Goal: Transaction & Acquisition: Purchase product/service

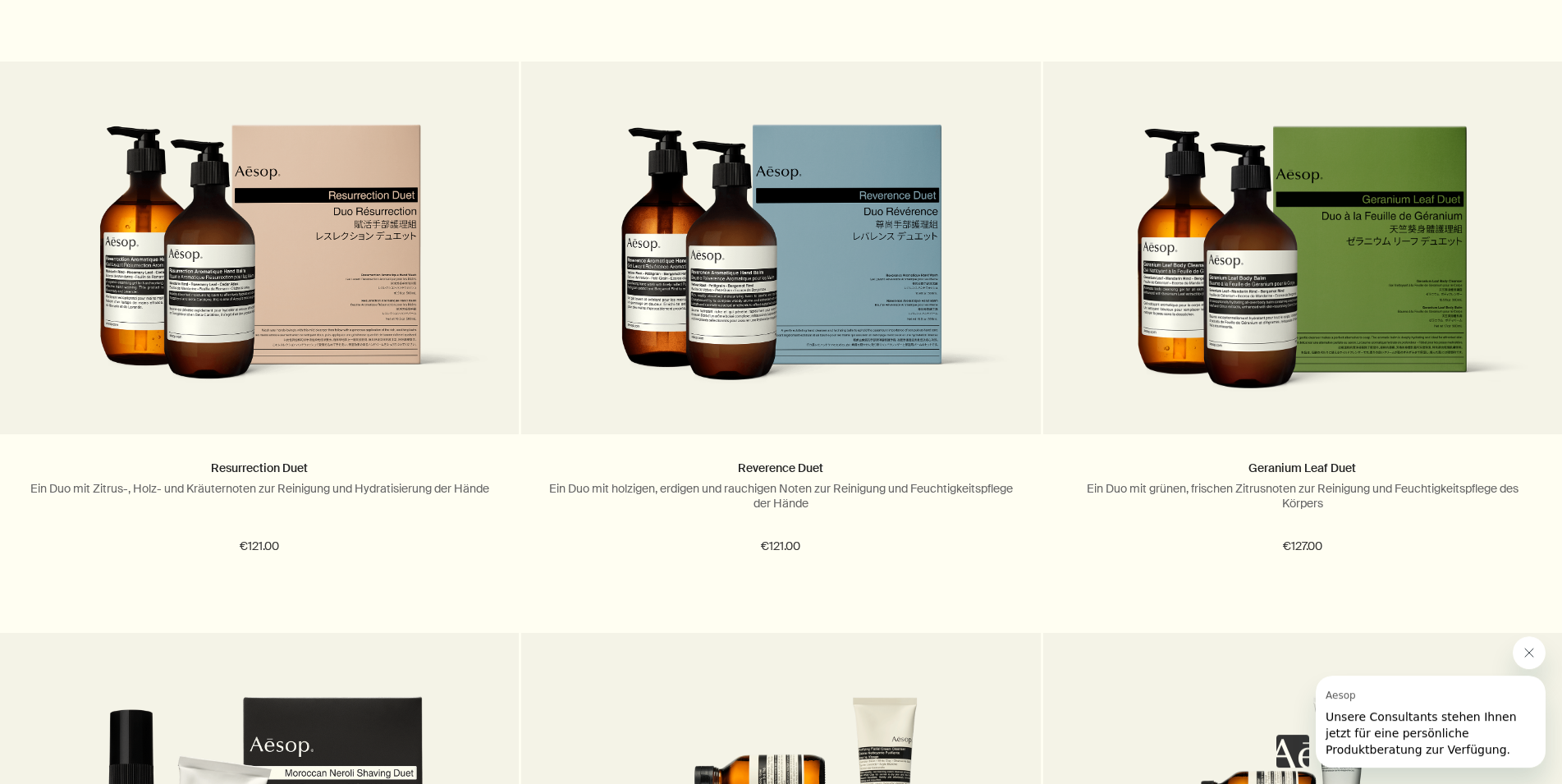
scroll to position [1089, 0]
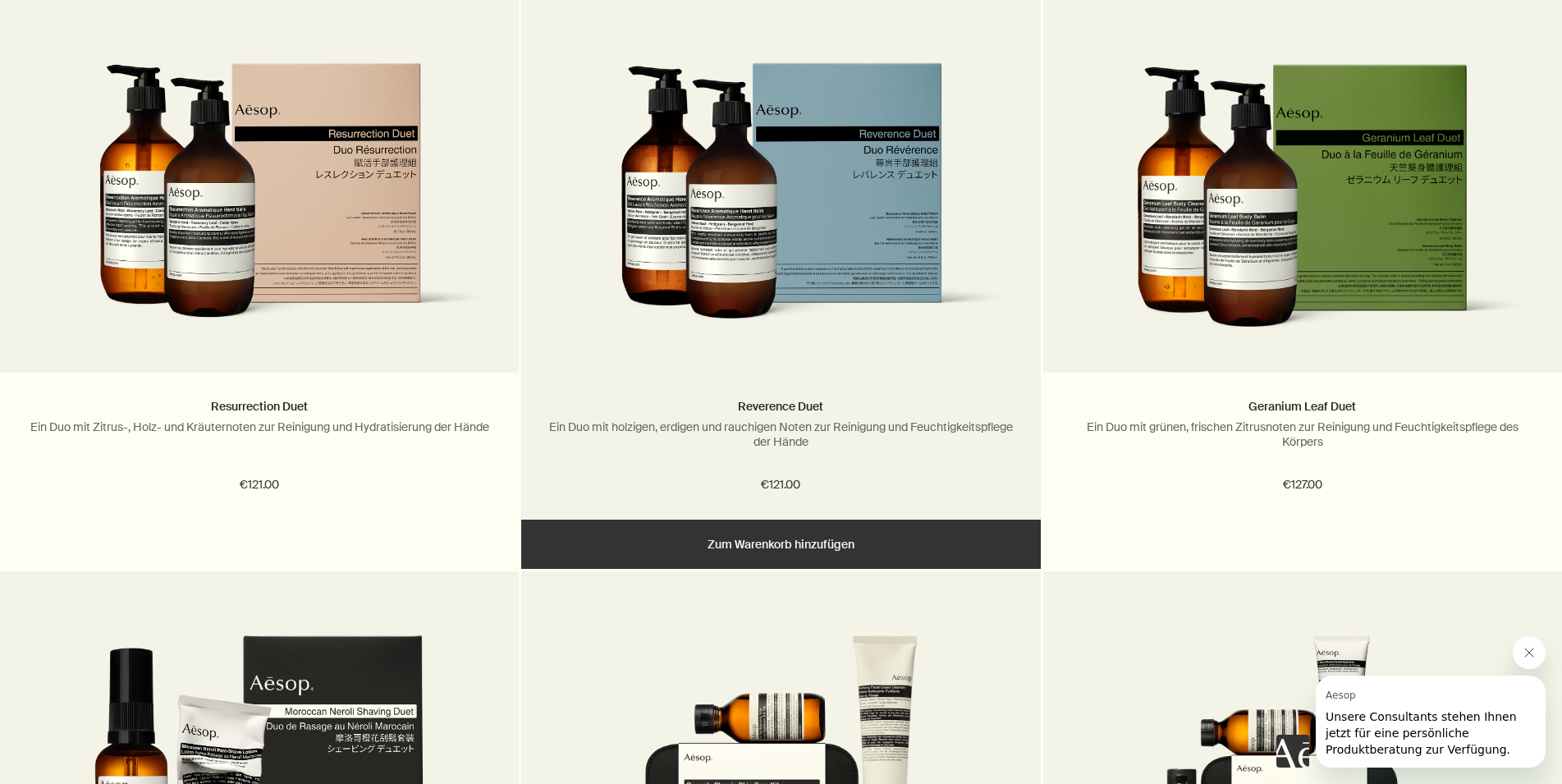
click at [783, 549] on button "Hinzufügen Zum Warenkorb hinzufügen" at bounding box center [781, 544] width 519 height 49
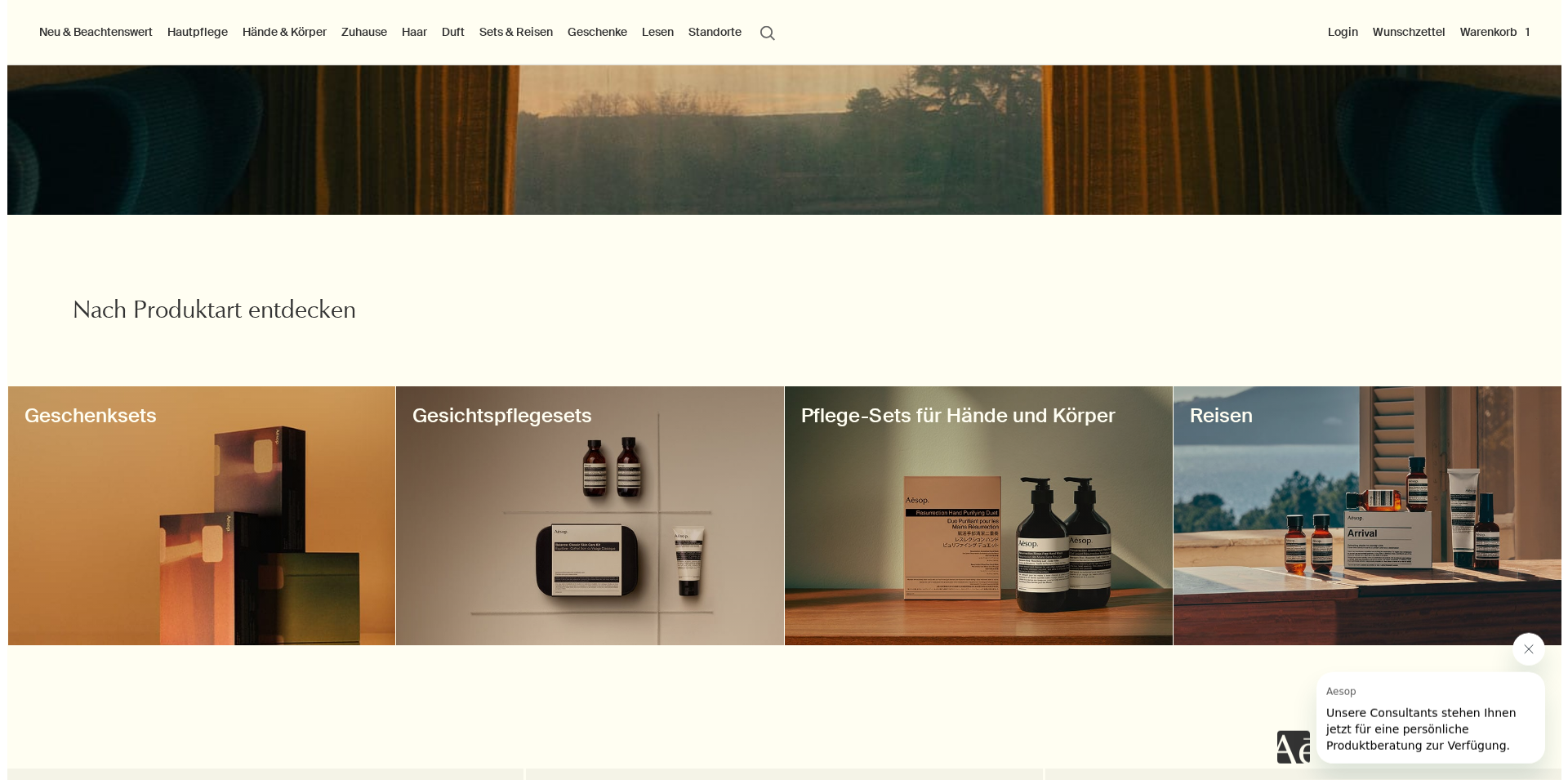
scroll to position [0, 0]
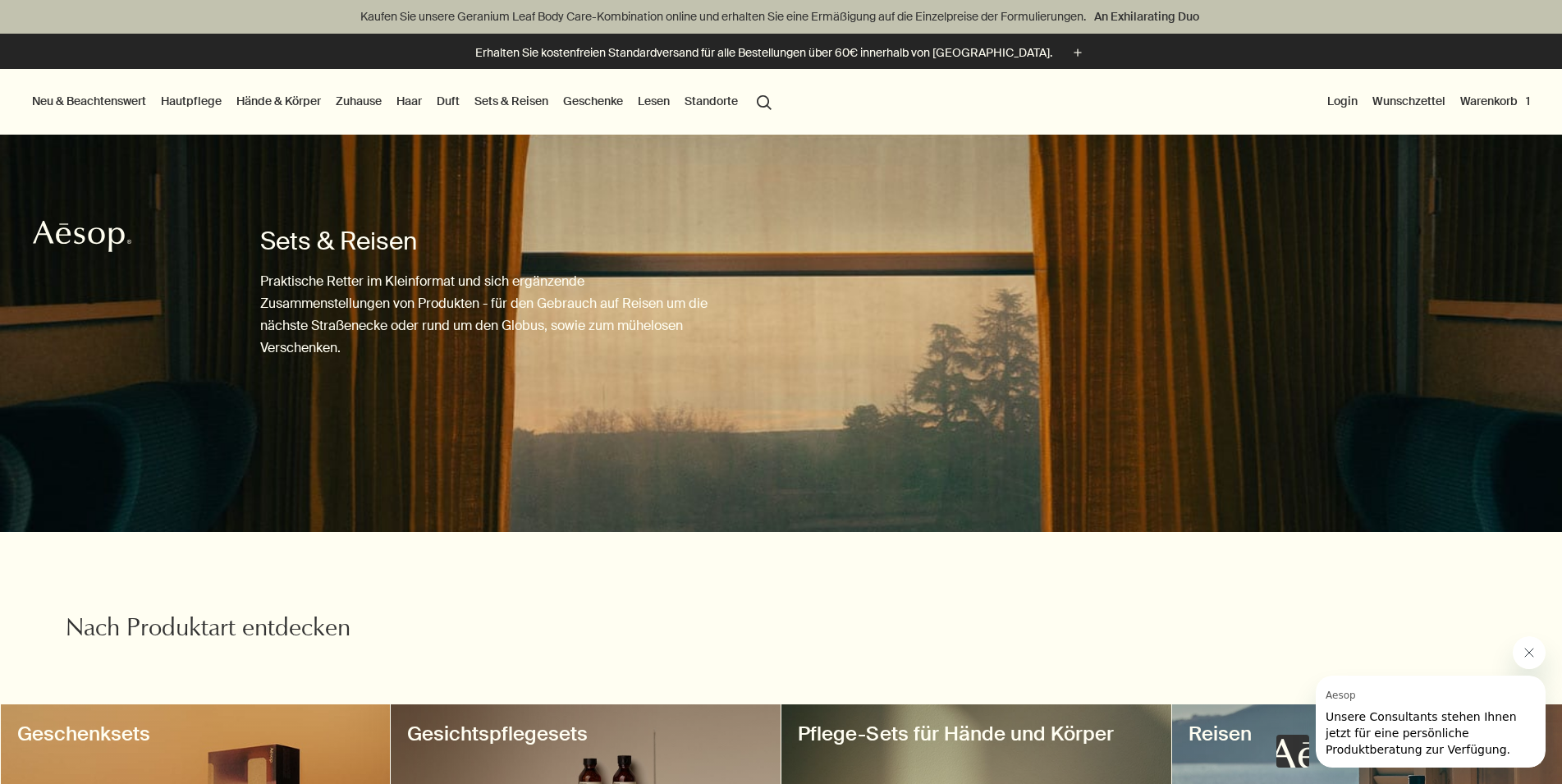
click at [1475, 105] on button "Warenkorb 1" at bounding box center [1495, 101] width 76 height 22
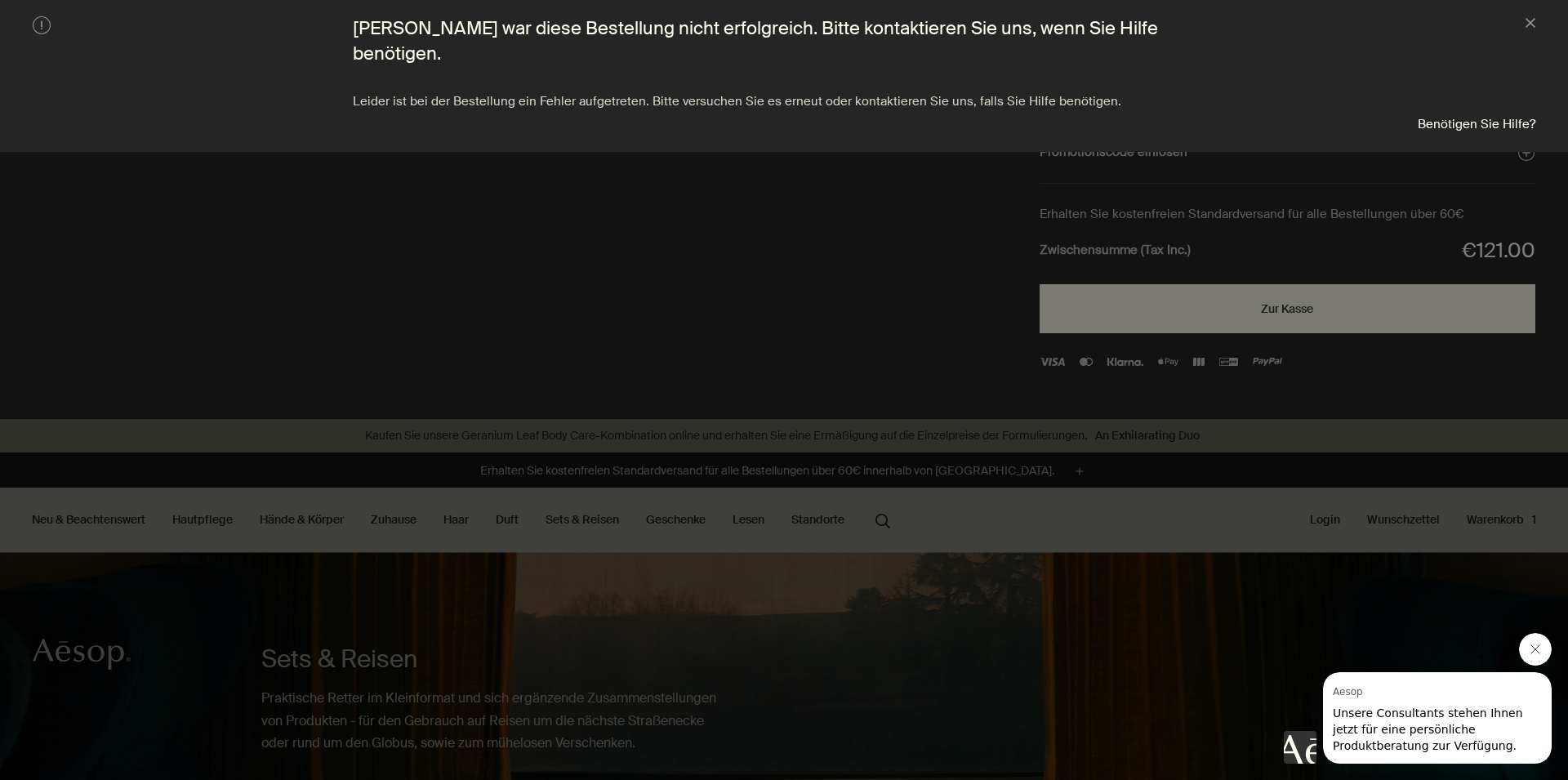
click at [1083, 674] on div at bounding box center [784, 390] width 1568 height 780
click at [1529, 23] on button "close" at bounding box center [1531, 23] width 9 height 16
click at [1527, 27] on button "close" at bounding box center [1531, 23] width 9 height 16
click at [1527, 24] on button "close" at bounding box center [1531, 23] width 9 height 16
click at [1533, 22] on button "close" at bounding box center [1531, 23] width 9 height 16
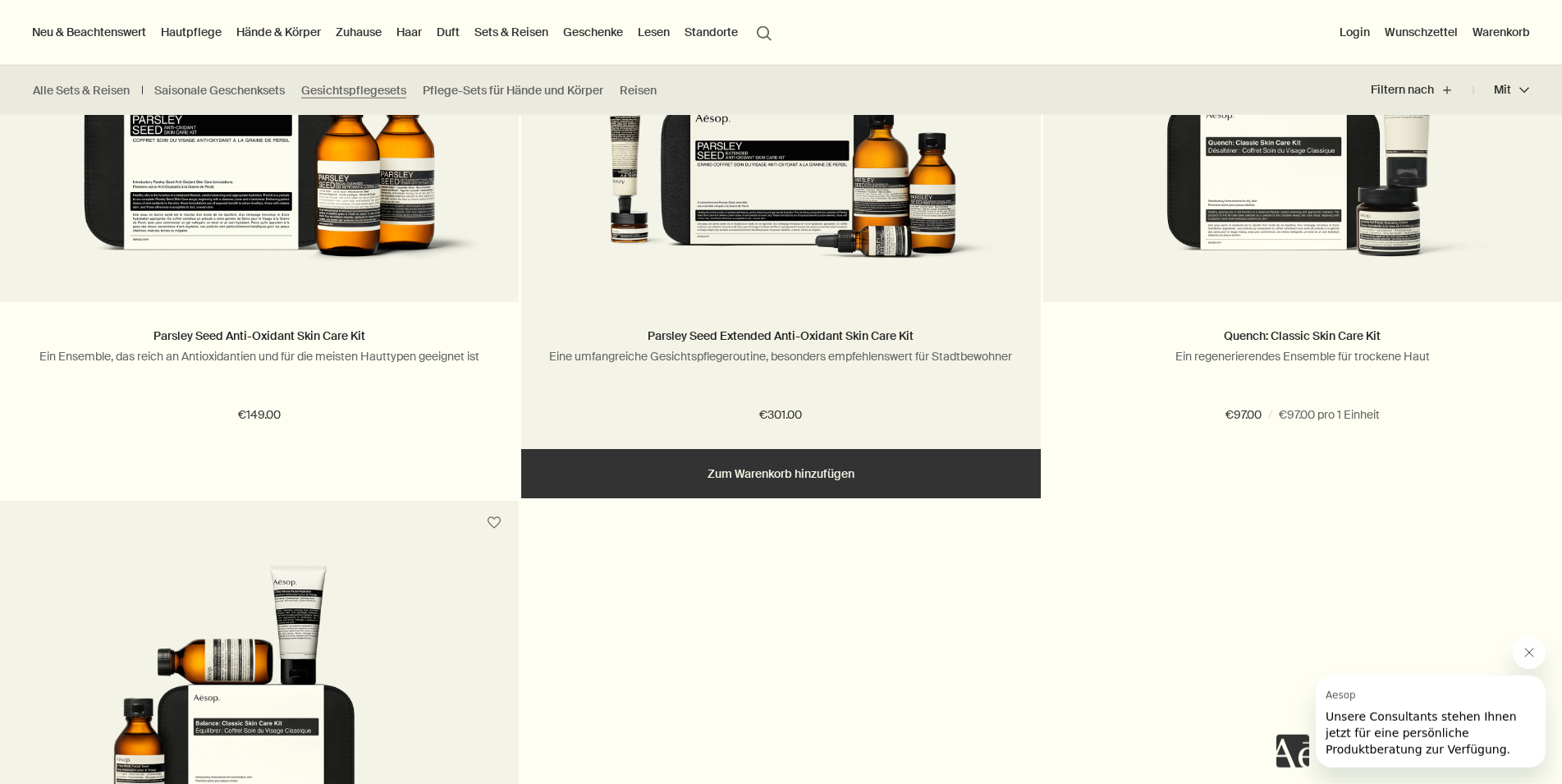
scroll to position [586, 0]
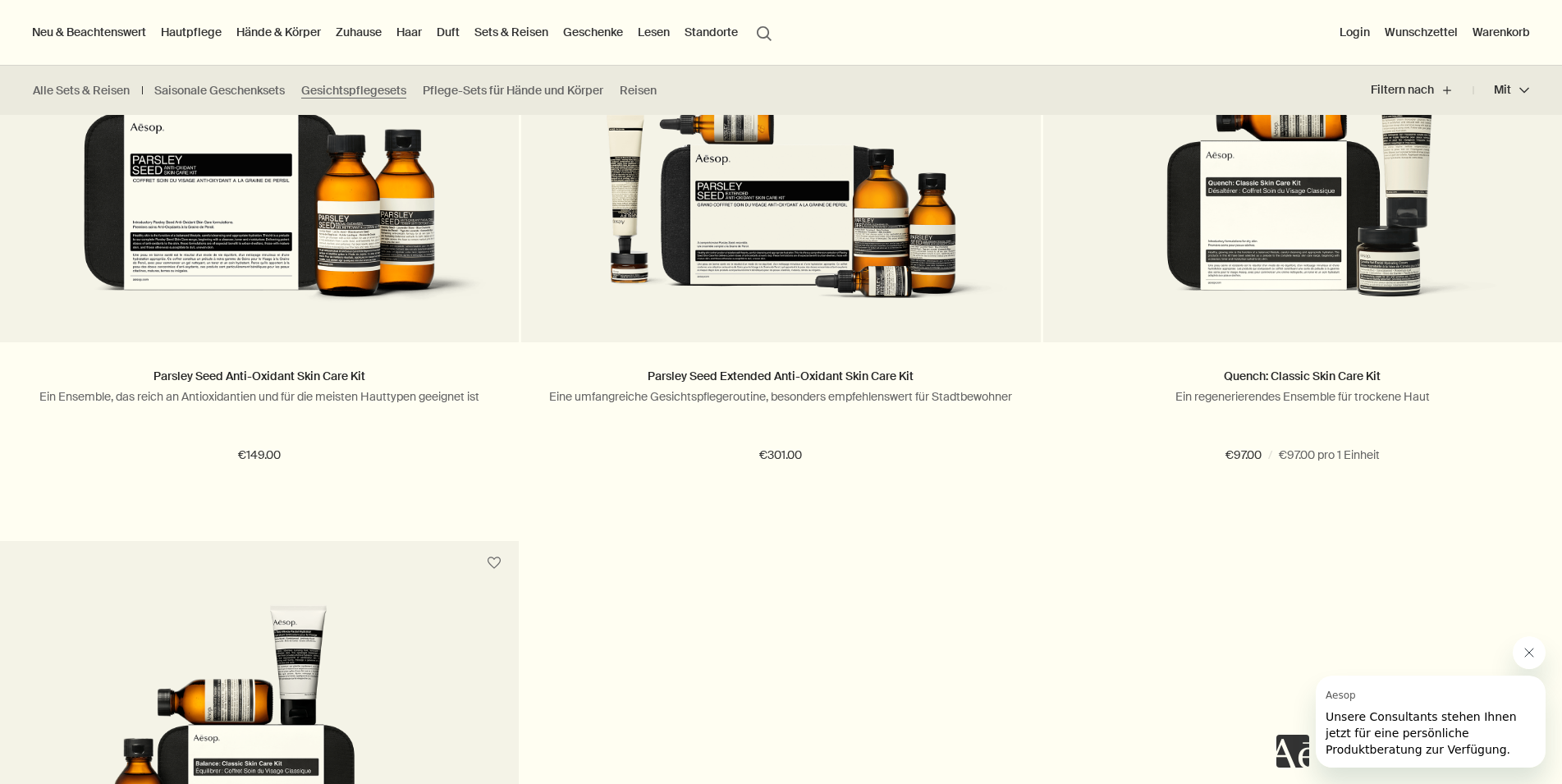
click at [885, 654] on div "Parsley Seed Anti-Oxidant Skin Care Kit Ein Ensemble, das reich an Antioxidanti…" at bounding box center [781, 540] width 1562 height 1140
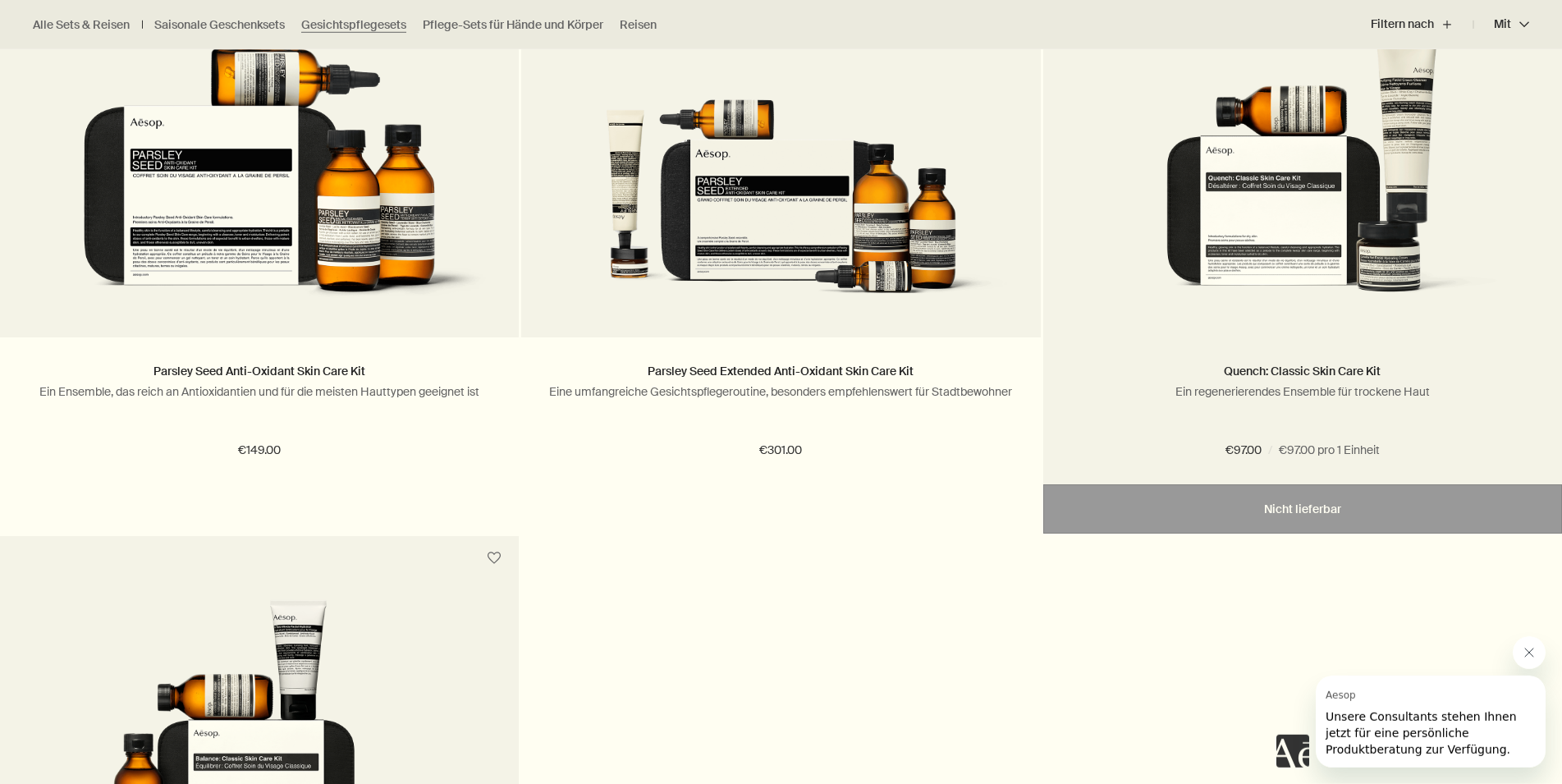
drag, startPoint x: 1293, startPoint y: 246, endPoint x: 695, endPoint y: 637, distance: 714.5
click at [1293, 245] on img at bounding box center [1302, 170] width 469 height 286
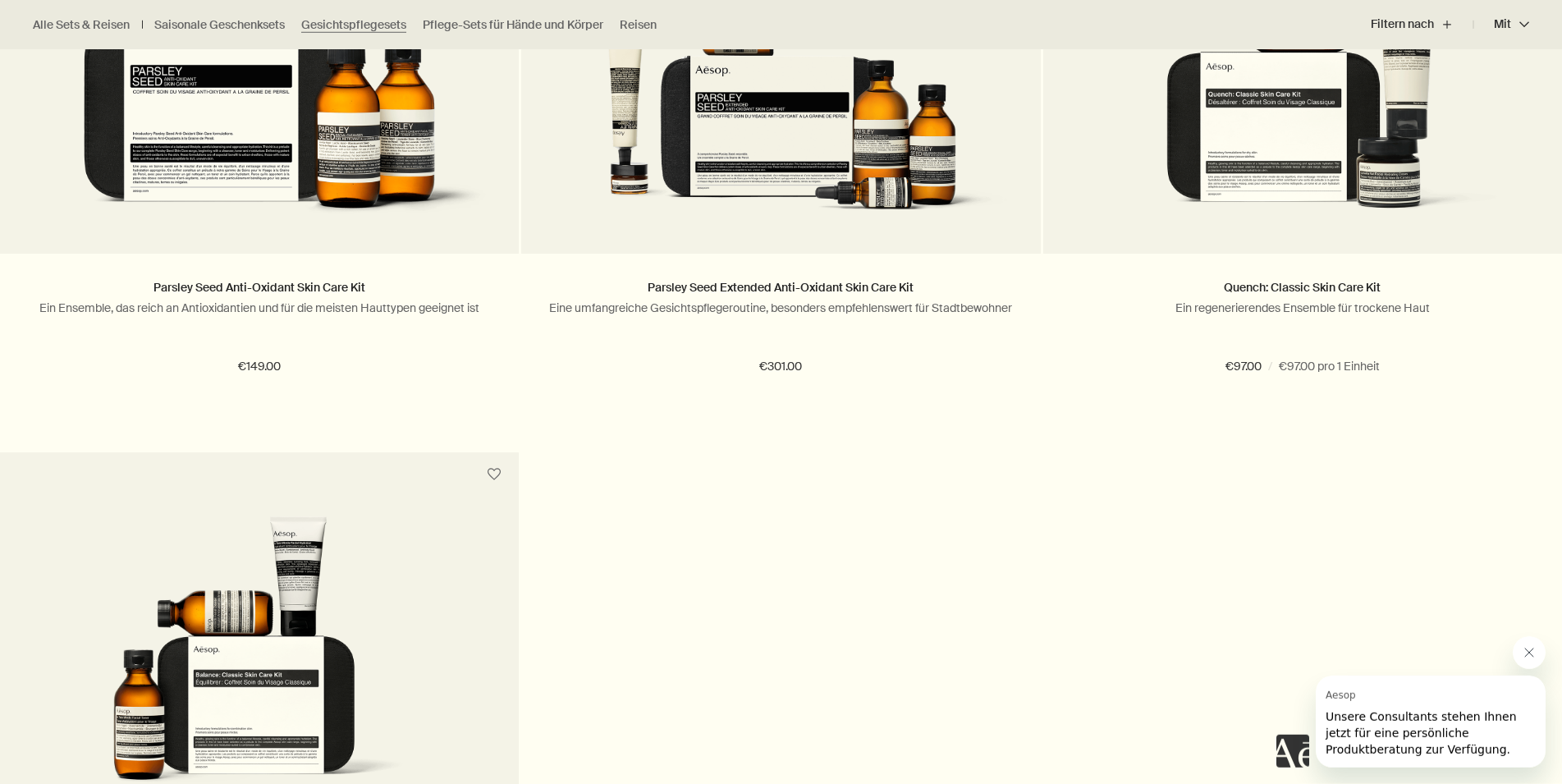
click at [243, 710] on img at bounding box center [259, 658] width 469 height 286
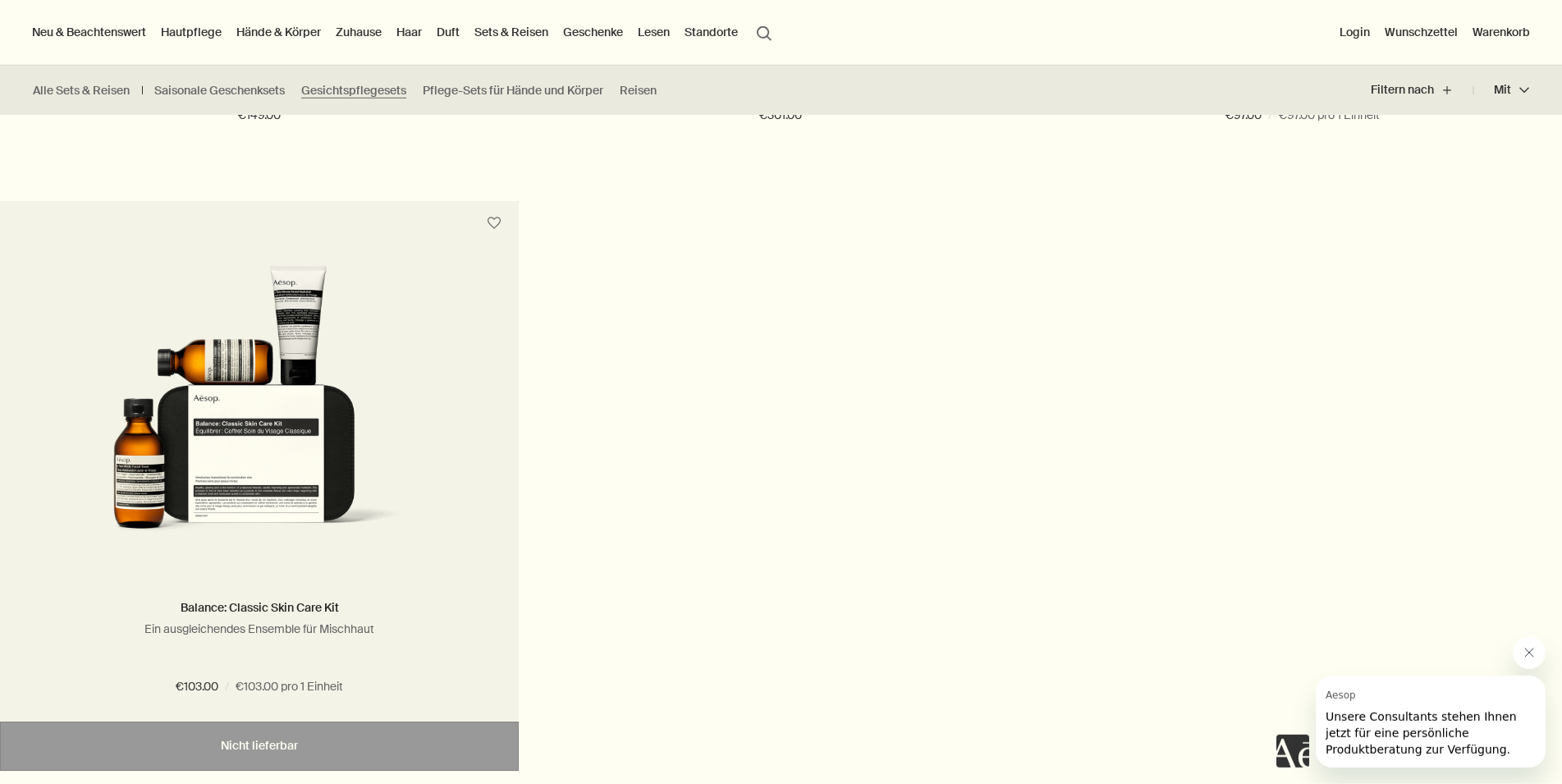
scroll to position [591, 0]
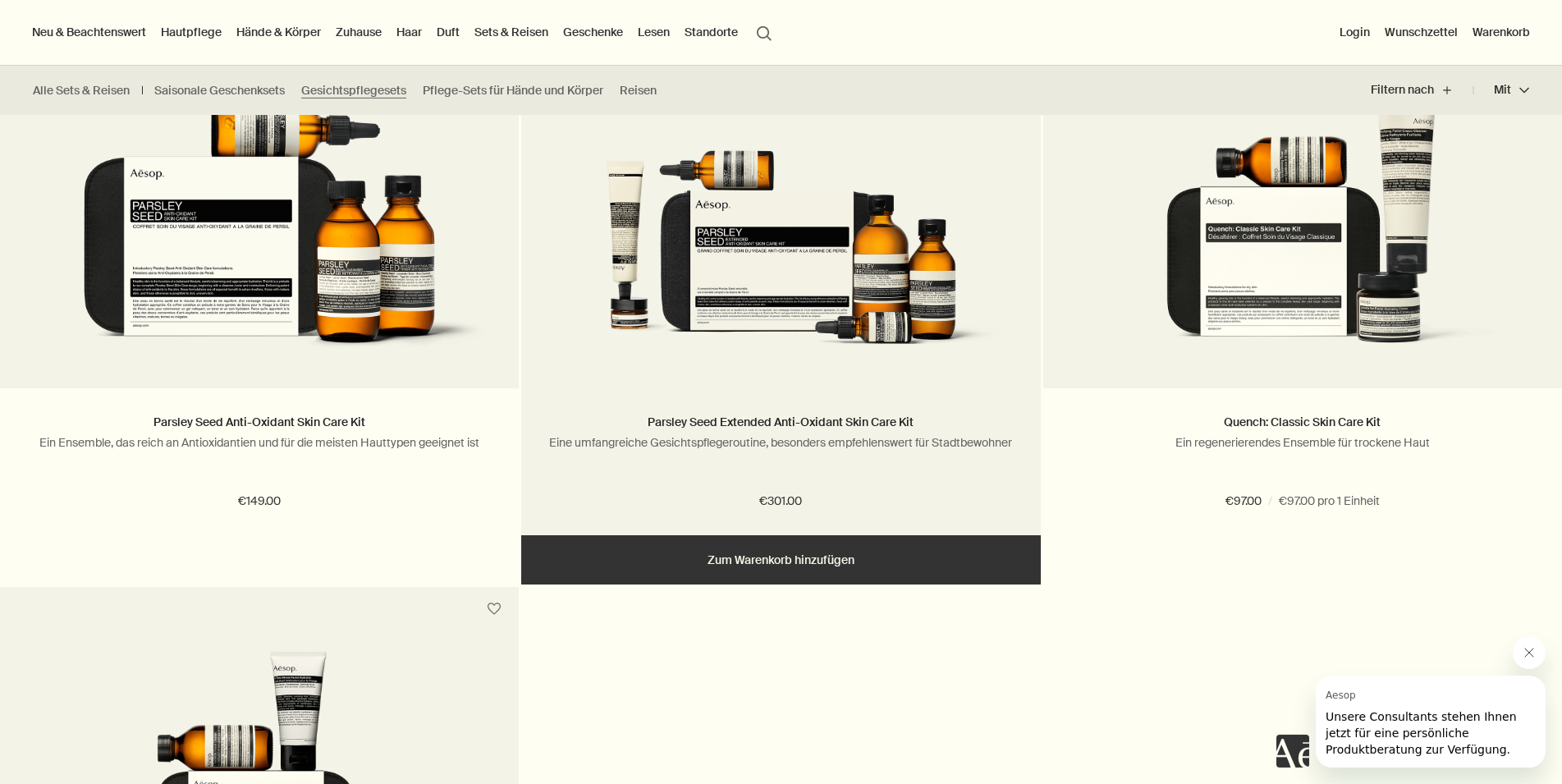
radio input "false"
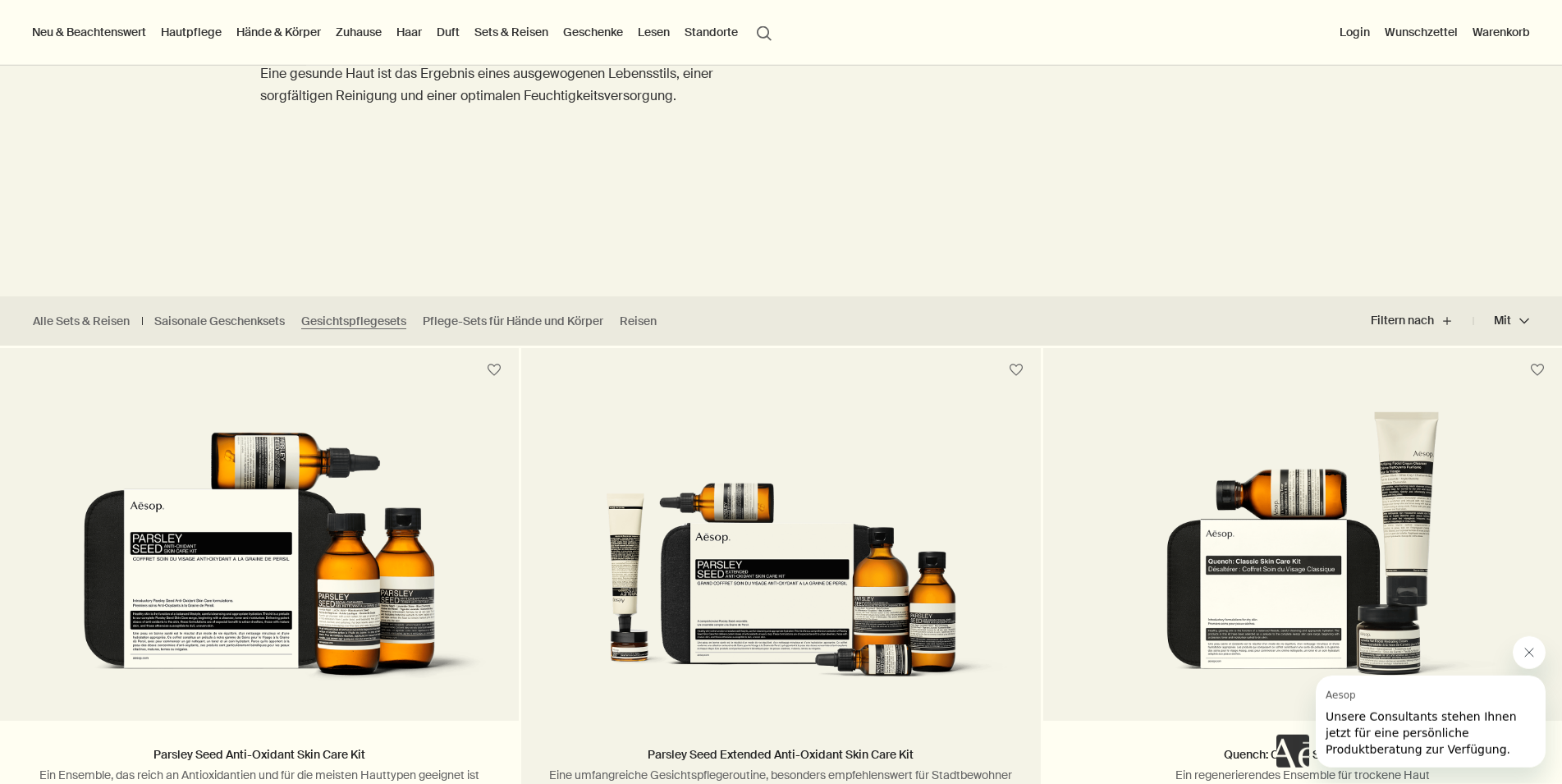
scroll to position [172, 0]
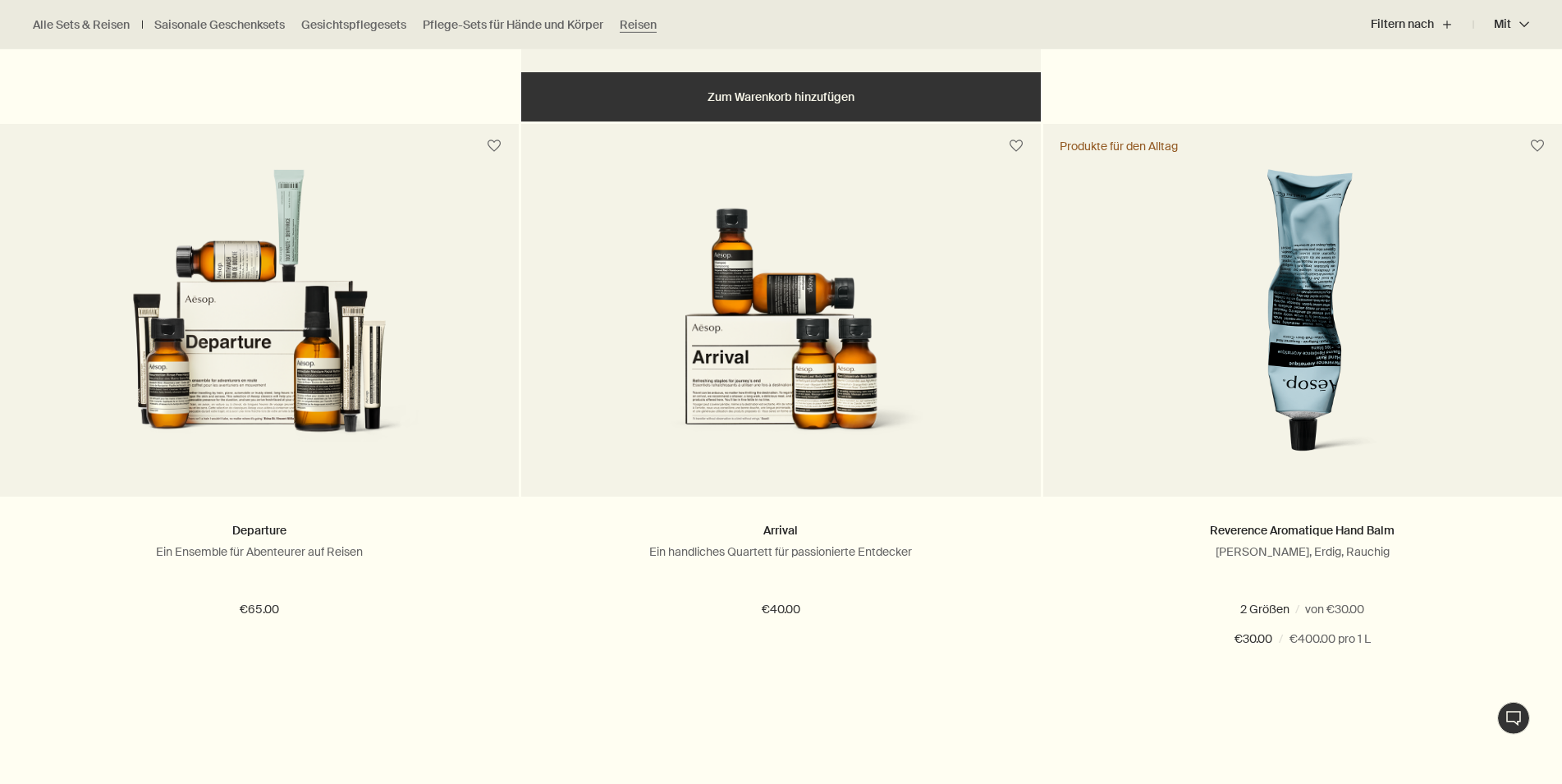
scroll to position [2260, 0]
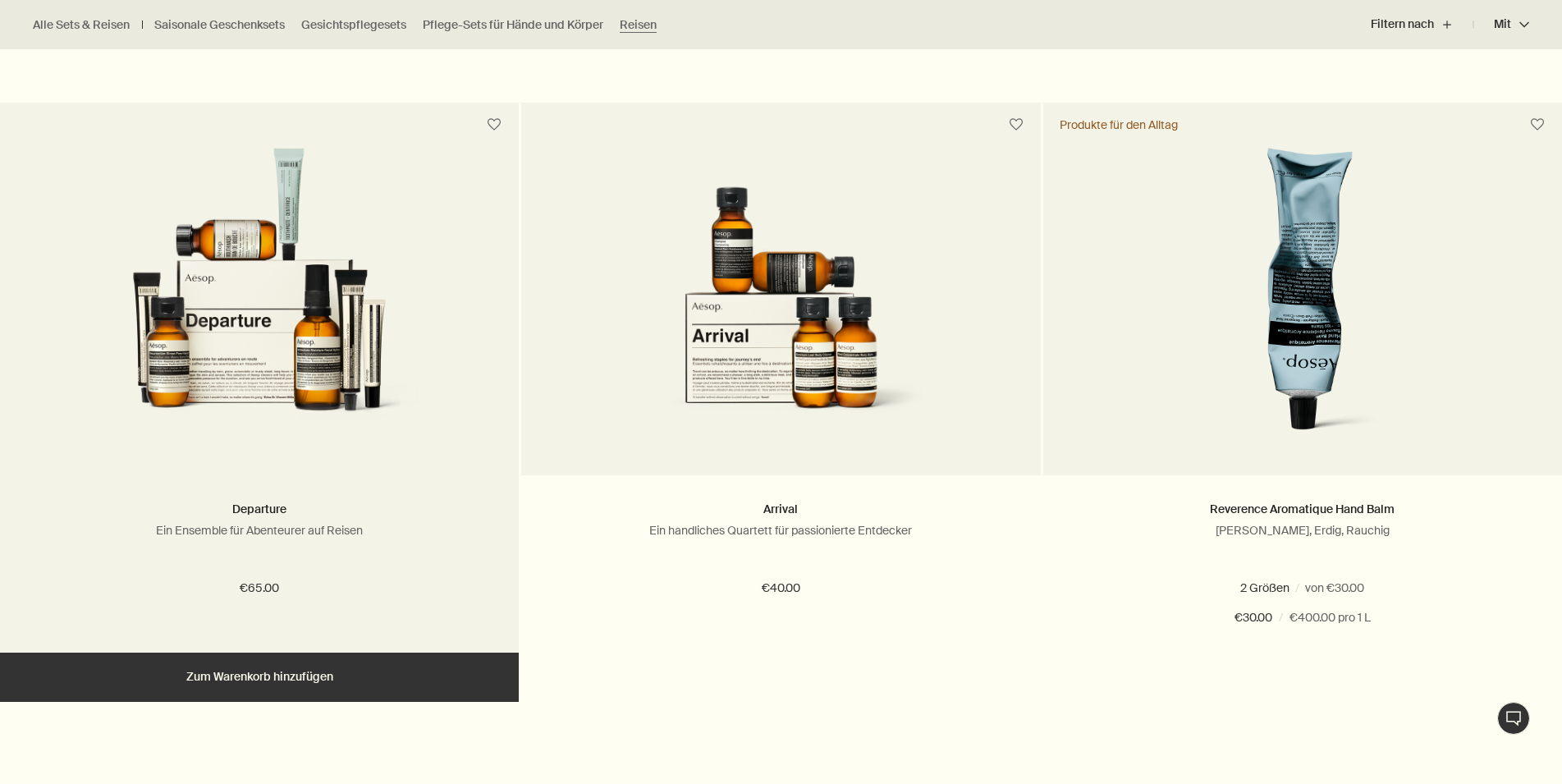
click at [334, 685] on button "Hinzufügen Zum Warenkorb hinzufügen" at bounding box center [260, 677] width 519 height 49
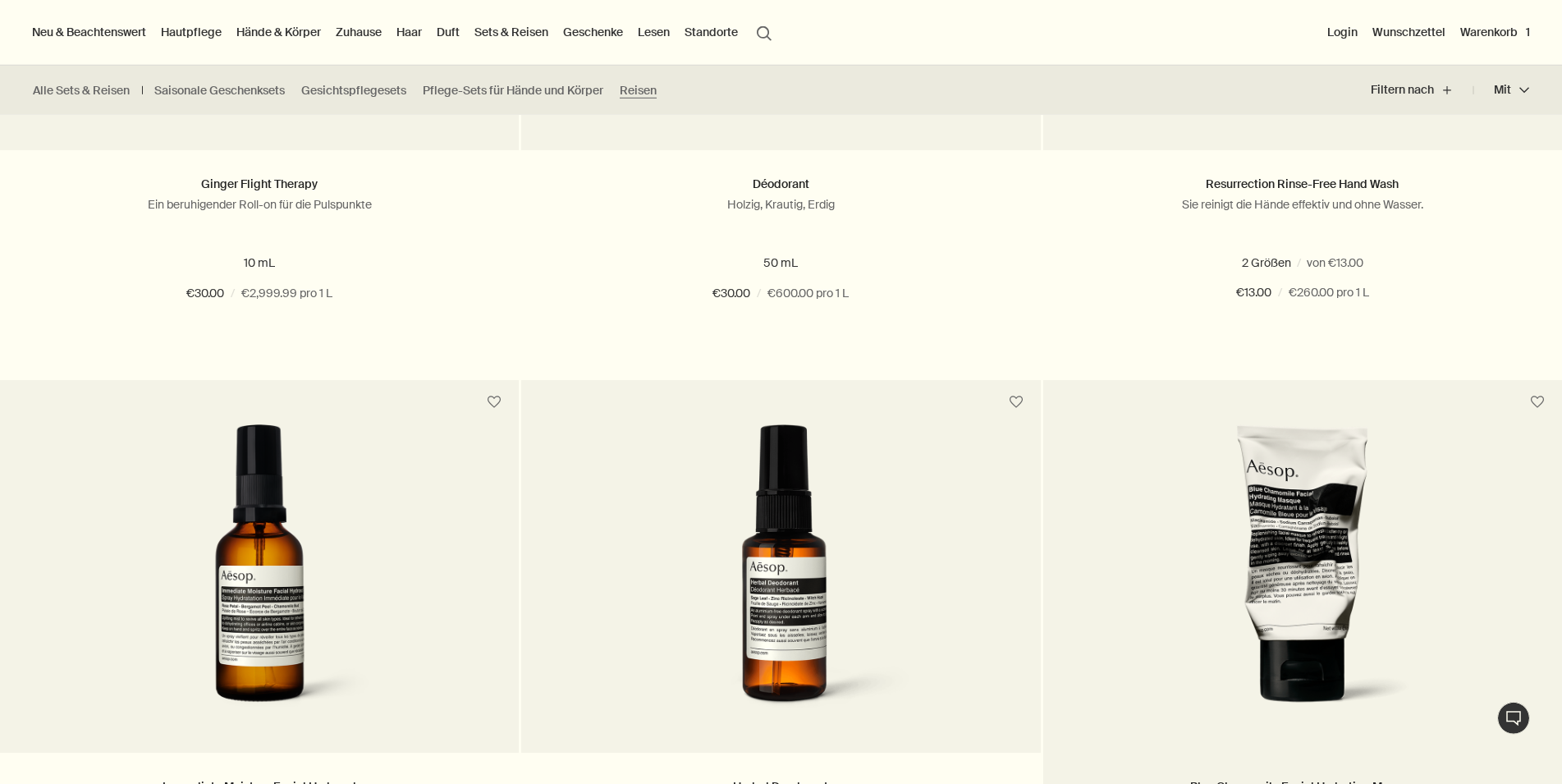
scroll to position [753, 0]
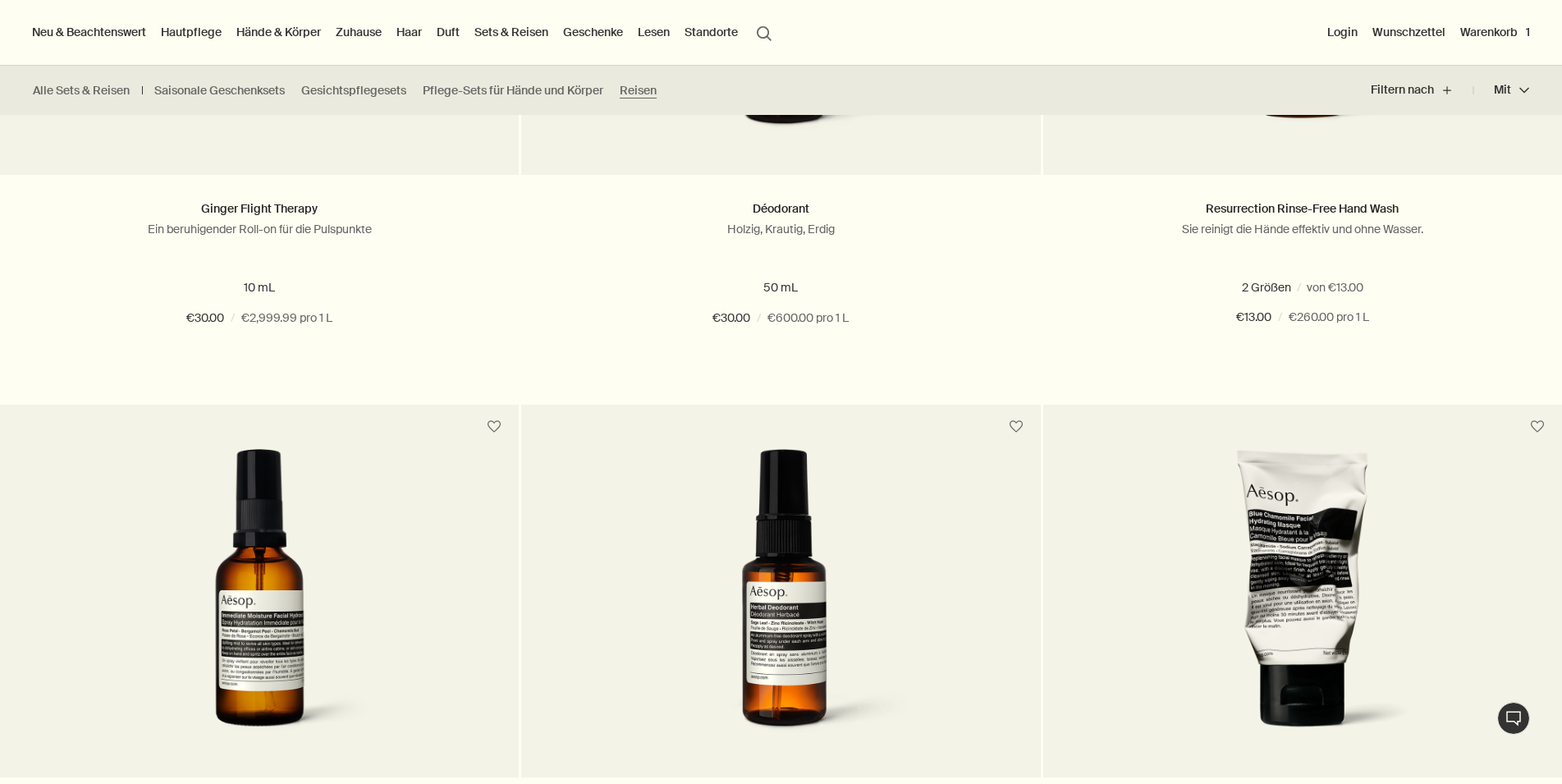
click at [1488, 32] on button "Warenkorb 1" at bounding box center [1495, 32] width 76 height 22
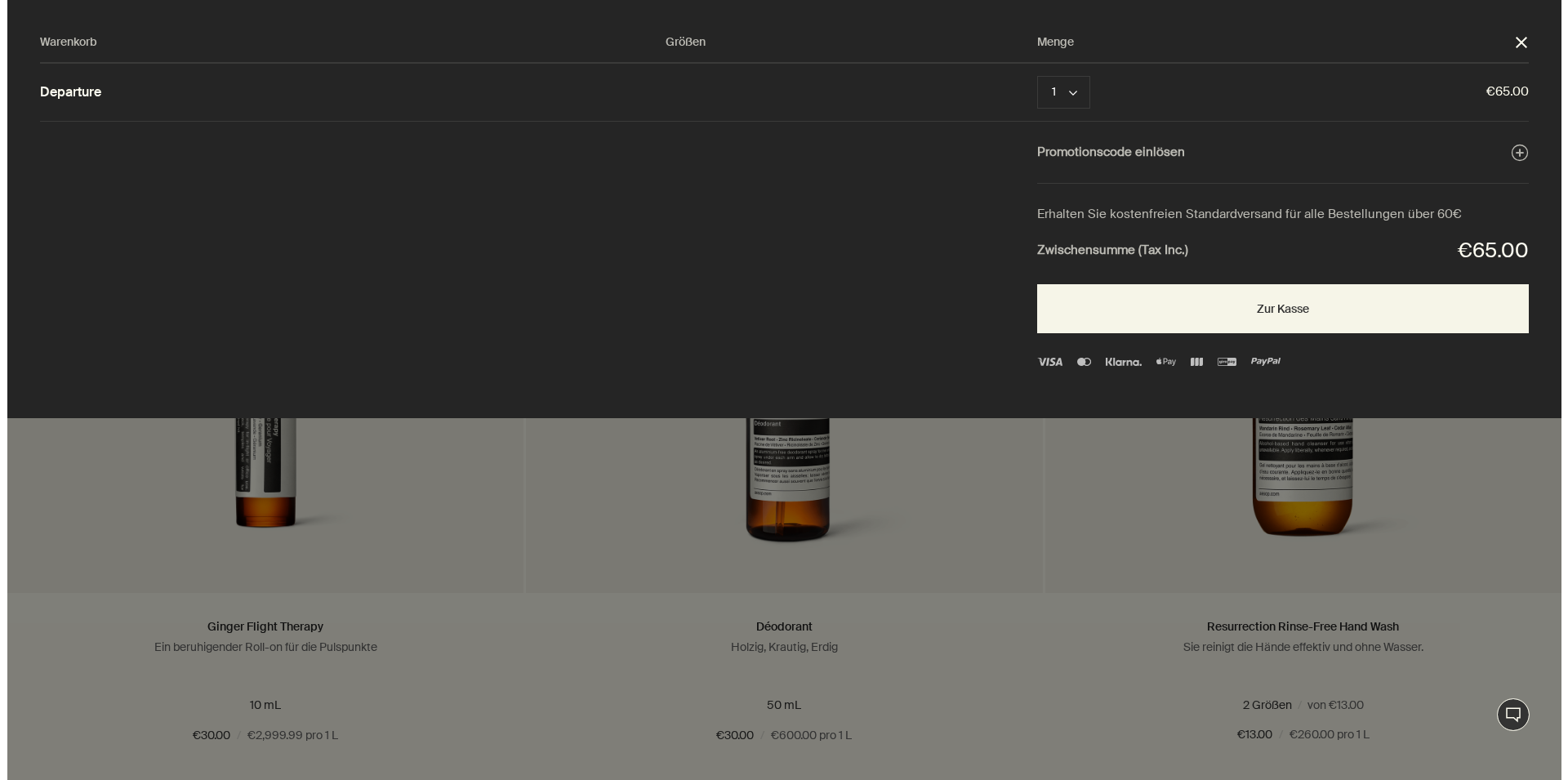
scroll to position [0, 0]
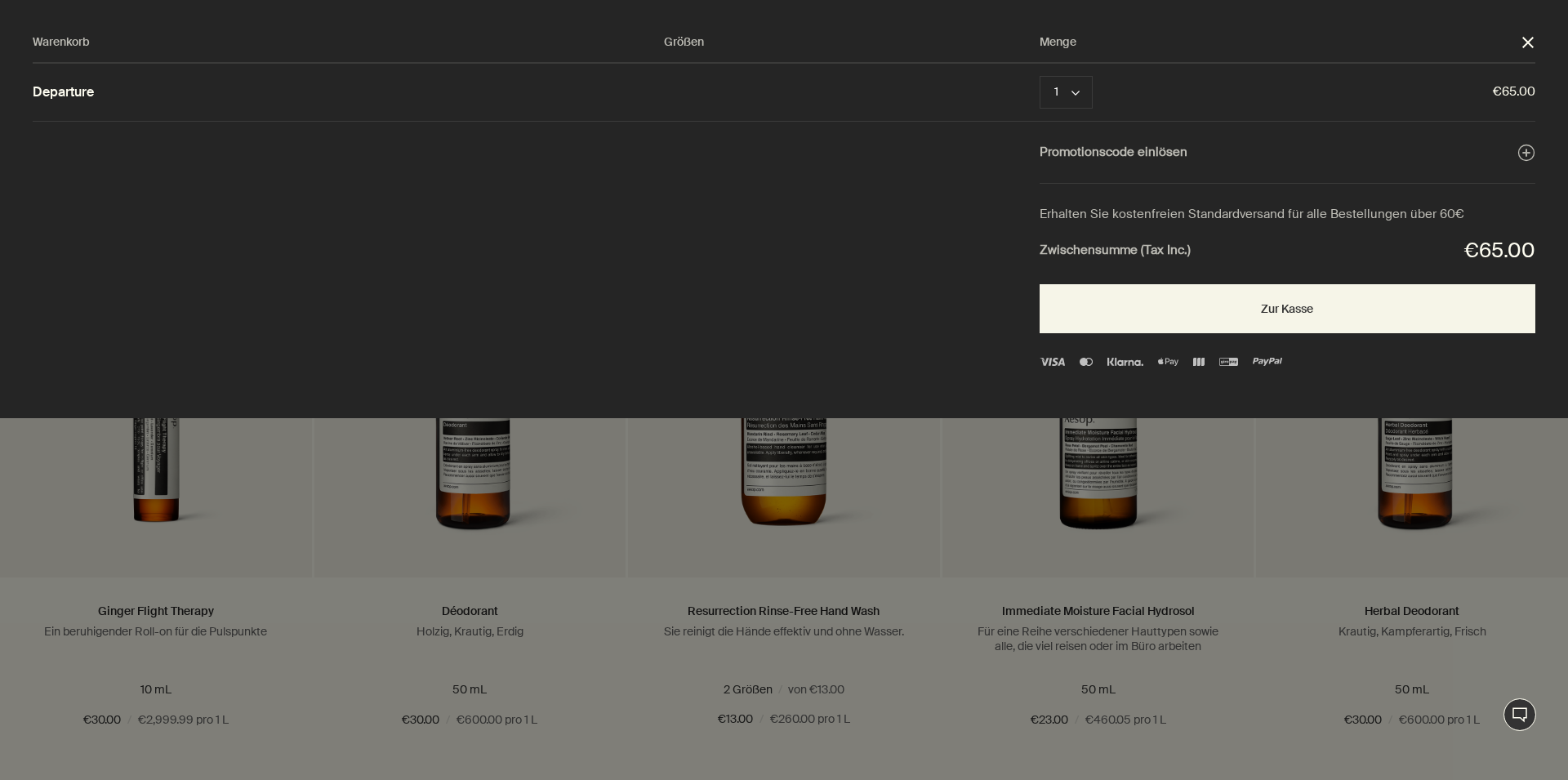
radio input "false"
click at [1074, 94] on icon "chevron" at bounding box center [1075, 93] width 8 height 8
click at [1059, 141] on button "2" at bounding box center [1067, 130] width 53 height 36
click at [1230, 317] on button "Zur Kasse" at bounding box center [1287, 309] width 496 height 49
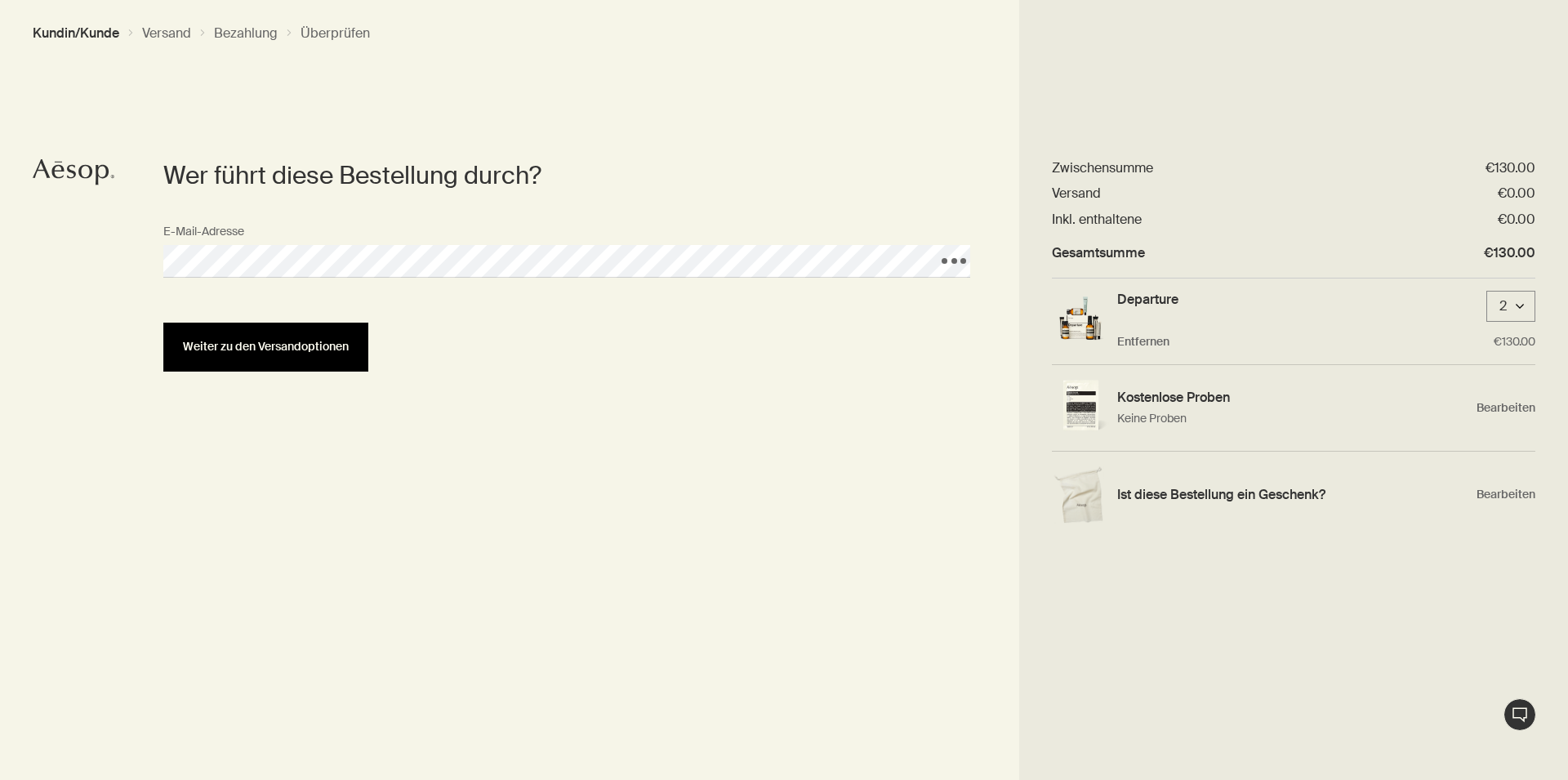
click at [344, 351] on span "Weiter zu den Versandoptionen" at bounding box center [266, 346] width 166 height 12
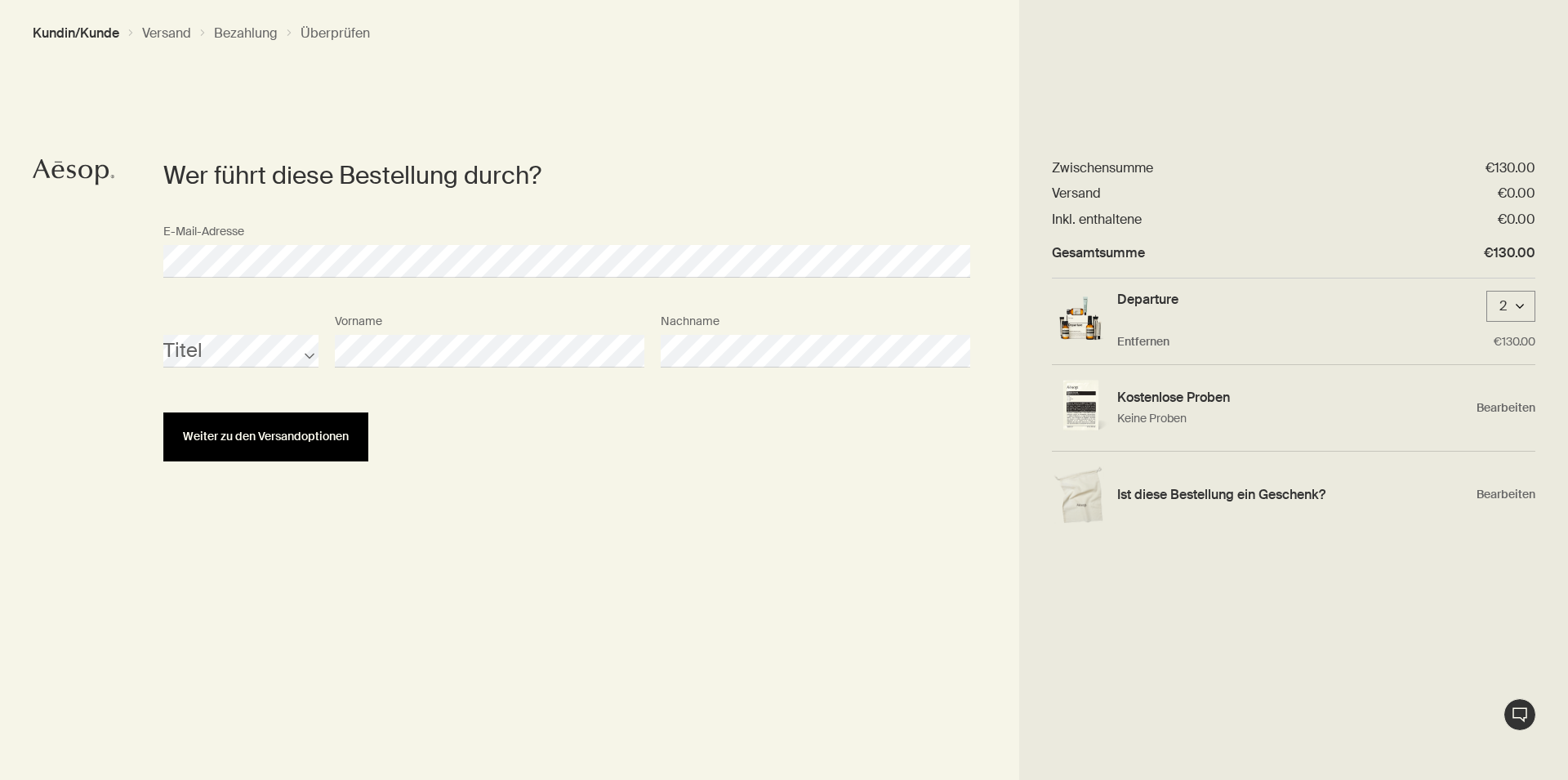
click at [352, 437] on button "Weiter zu den Versandoptionen" at bounding box center [266, 437] width 205 height 49
select select "DE"
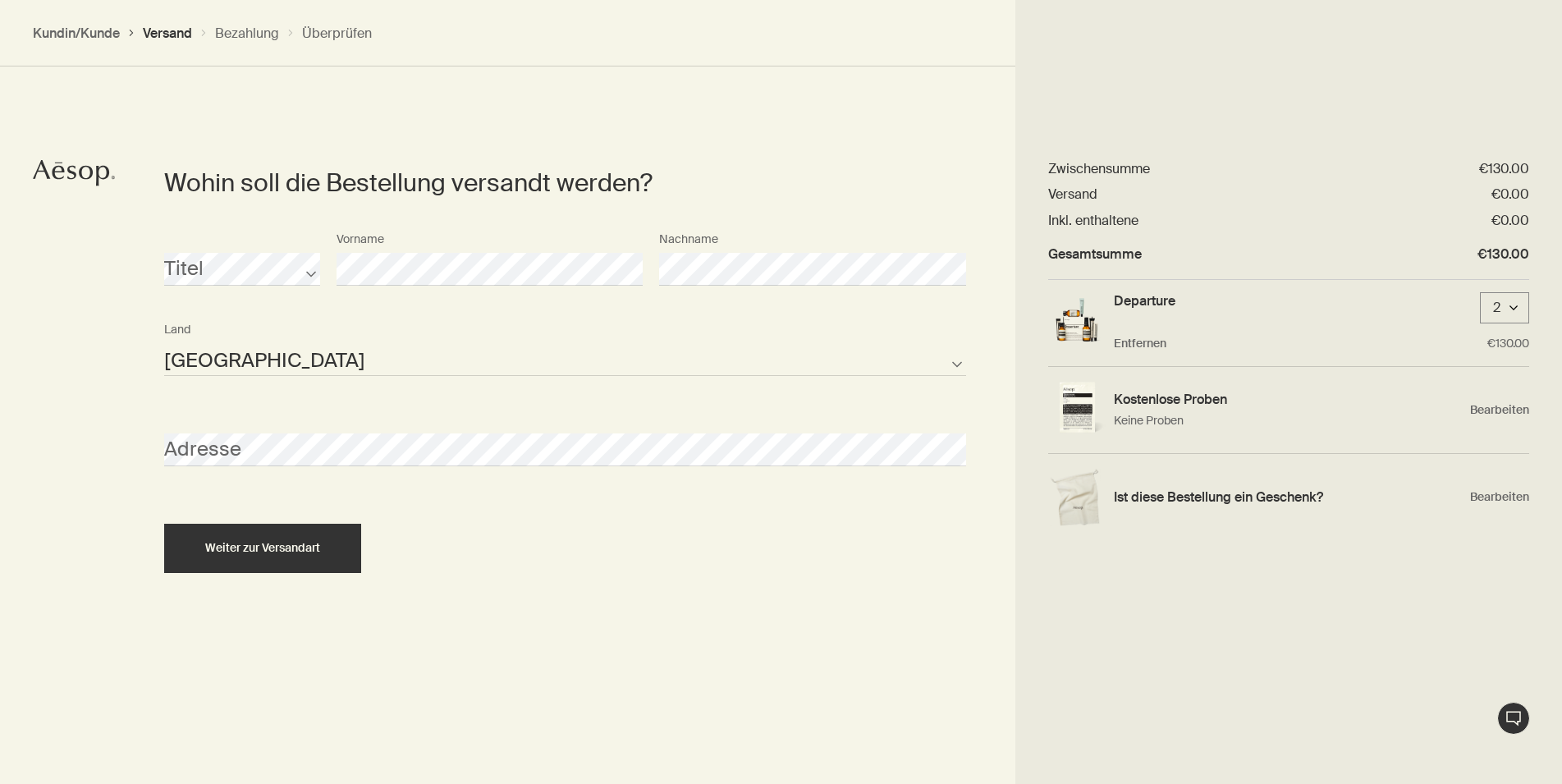
scroll to position [367, 0]
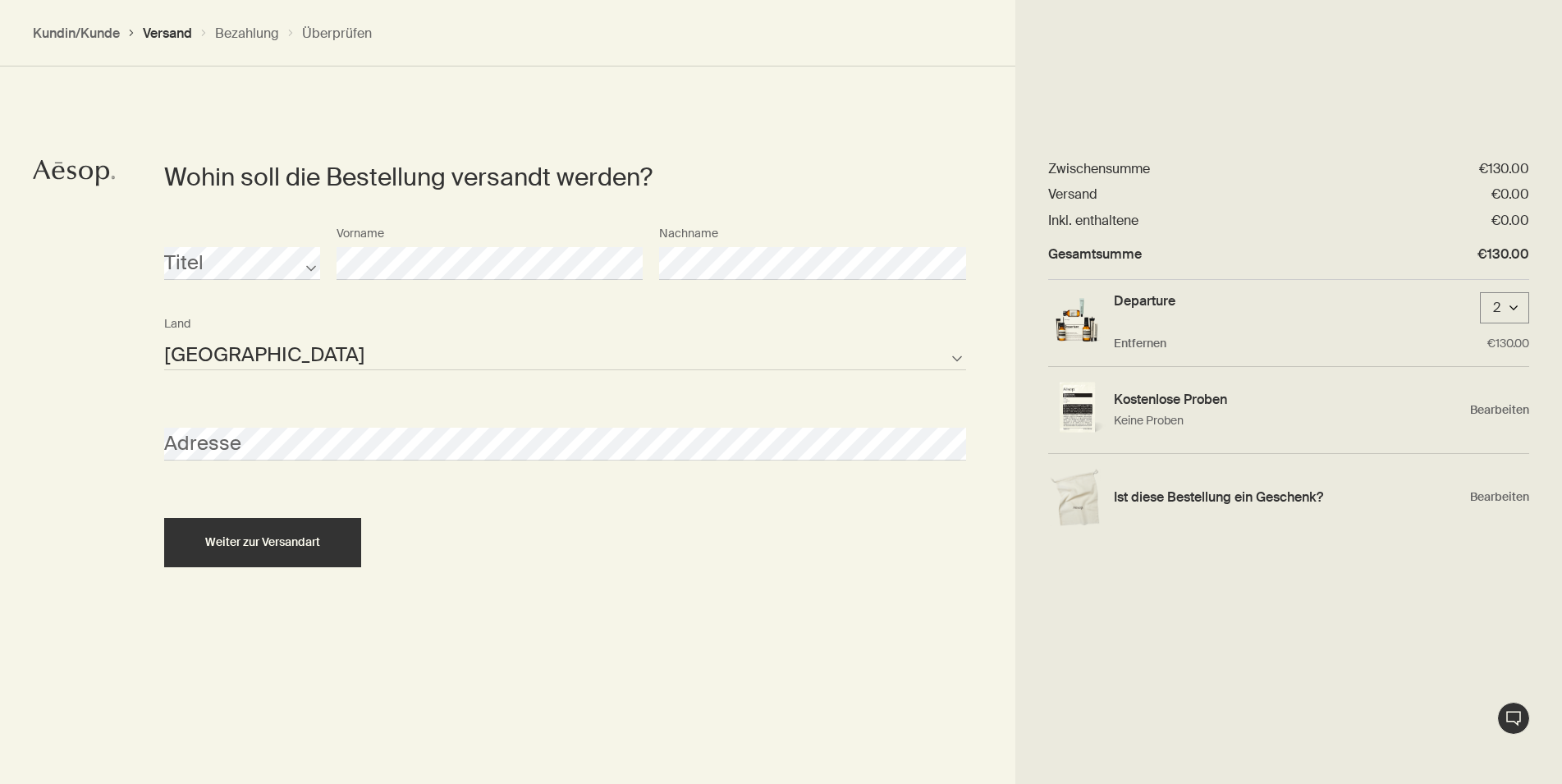
drag, startPoint x: 122, startPoint y: 404, endPoint x: 221, endPoint y: 425, distance: 101.2
click at [124, 404] on section "Wohin soll die Bestellung versandt werden? Titel Vorname Nachname Österreich Bu…" at bounding box center [565, 444] width 901 height 784
select select "DE"
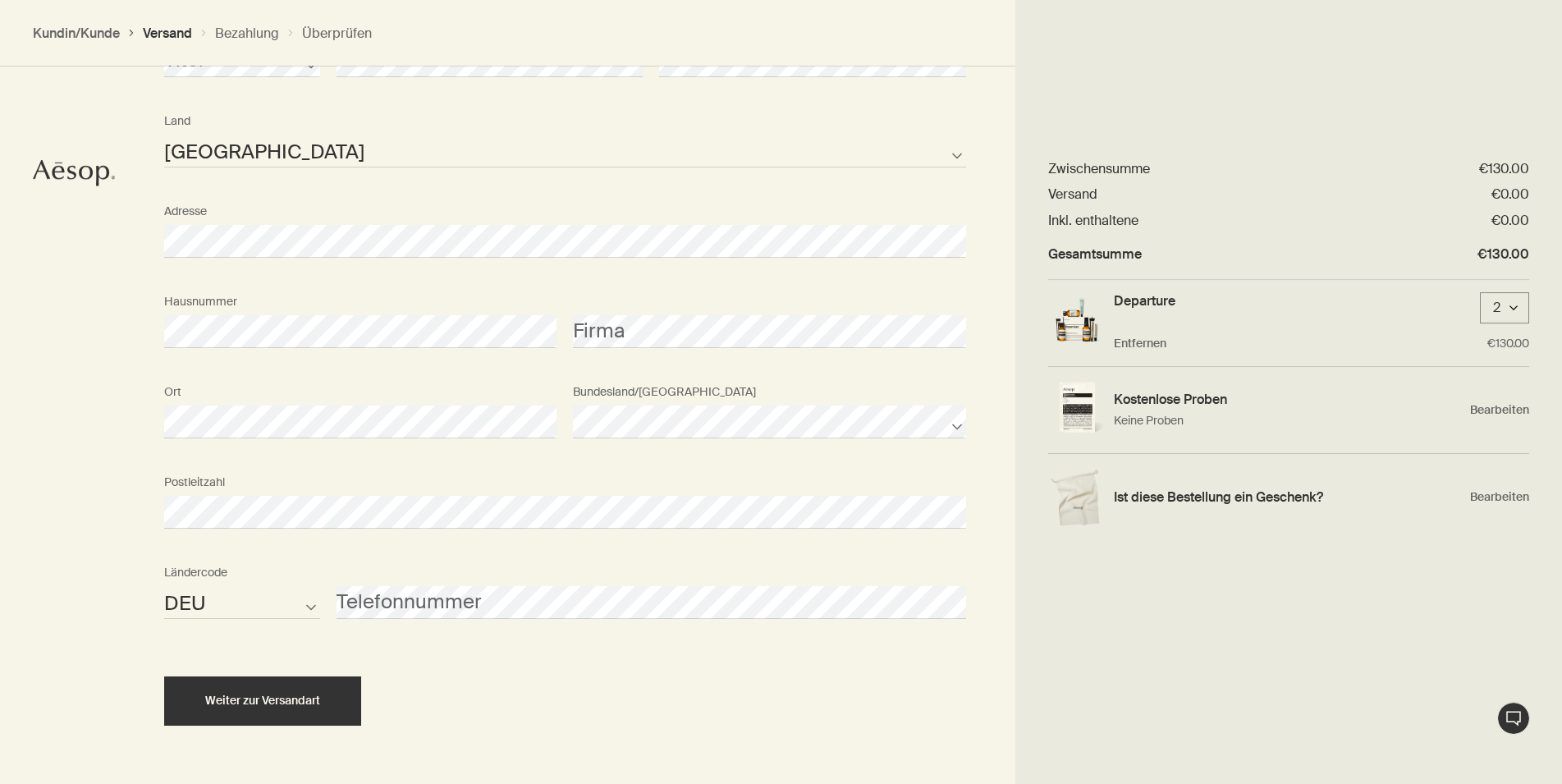
scroll to position [618, 0]
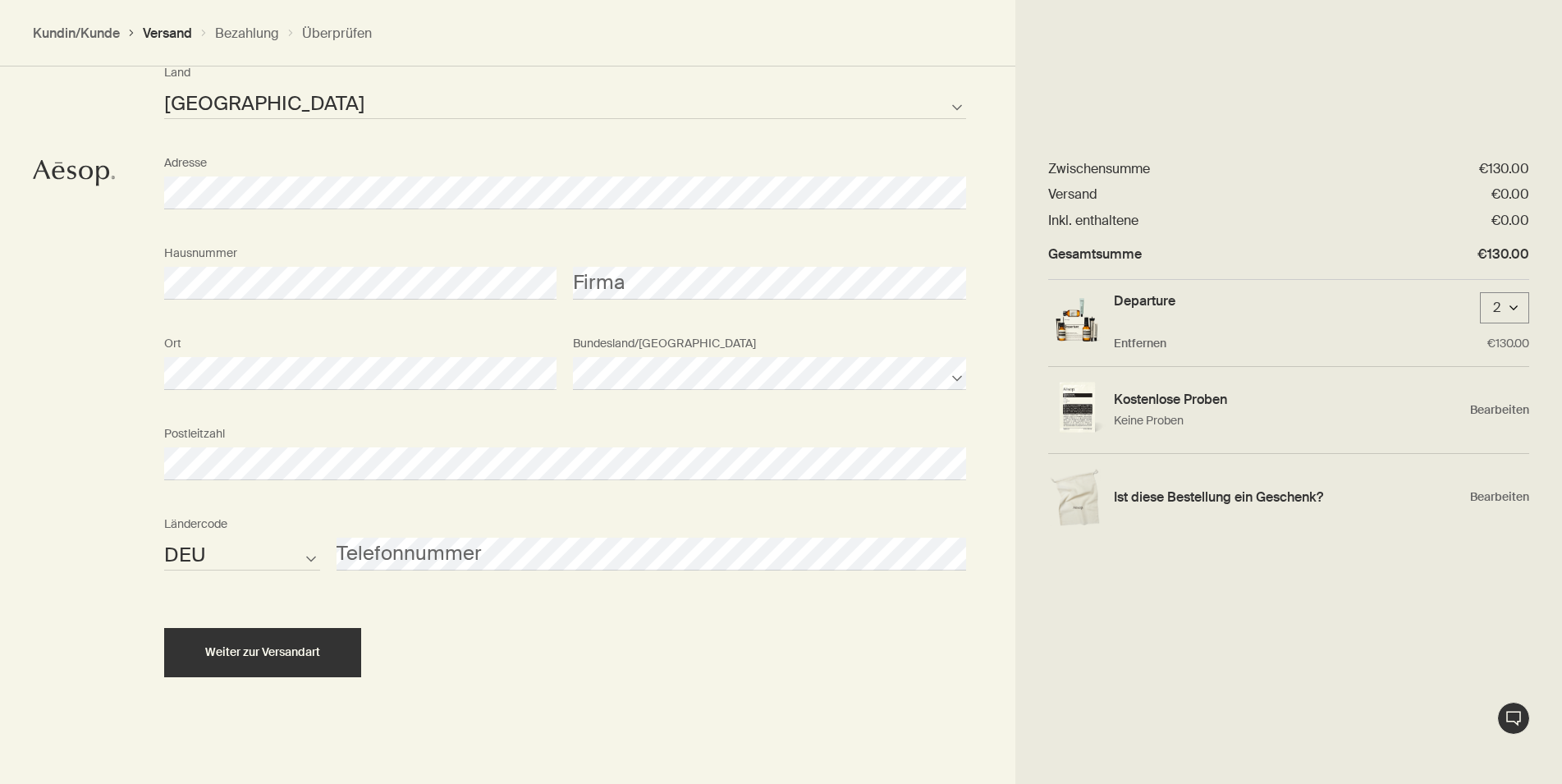
click at [16, 443] on div "Wohin soll die Bestellung versandt werden? Titel Vorname Nachname Österreich Bu…" at bounding box center [781, 293] width 1562 height 985
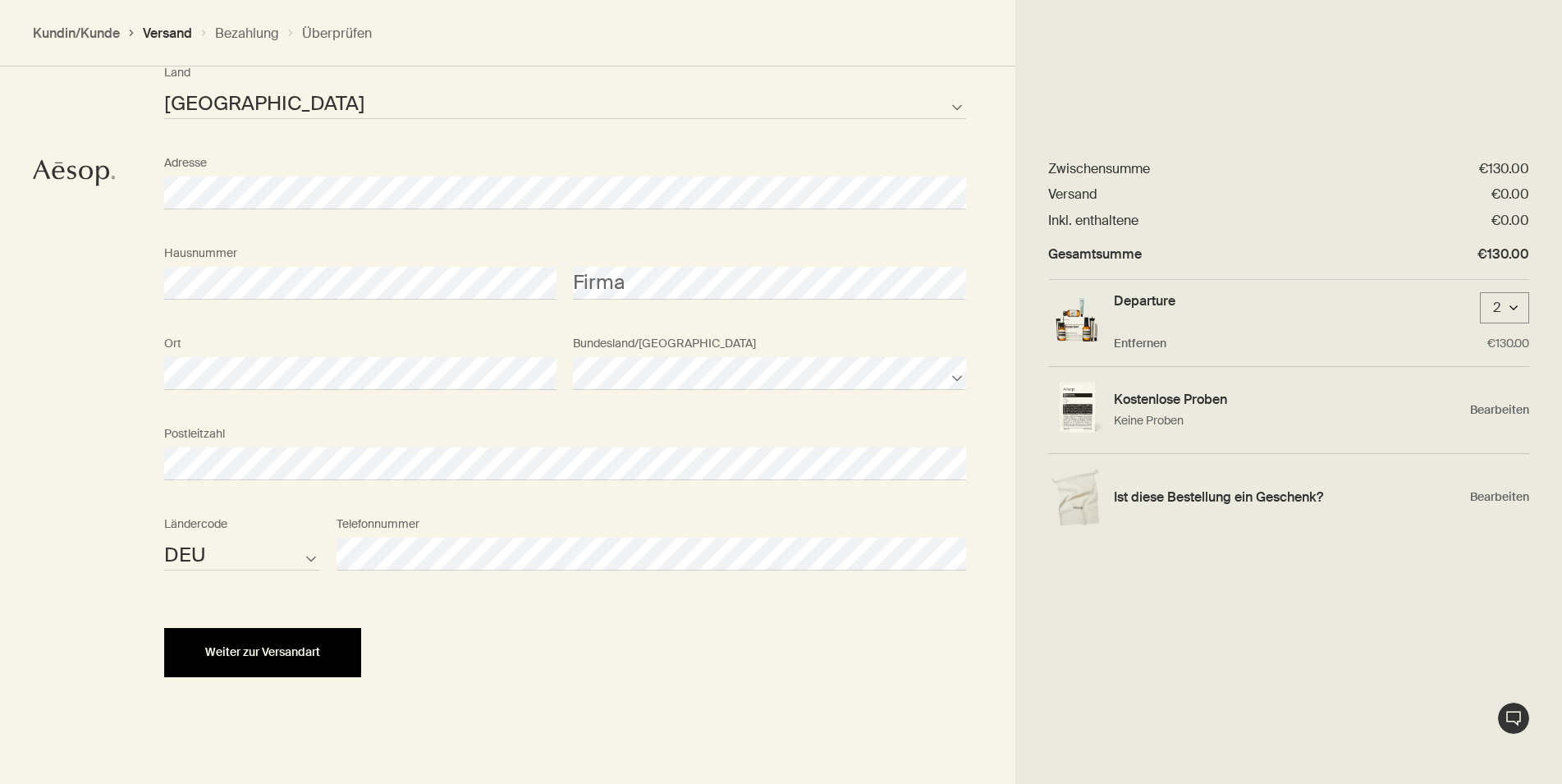
click at [278, 666] on button "Weiter zur Versandart" at bounding box center [263, 652] width 197 height 49
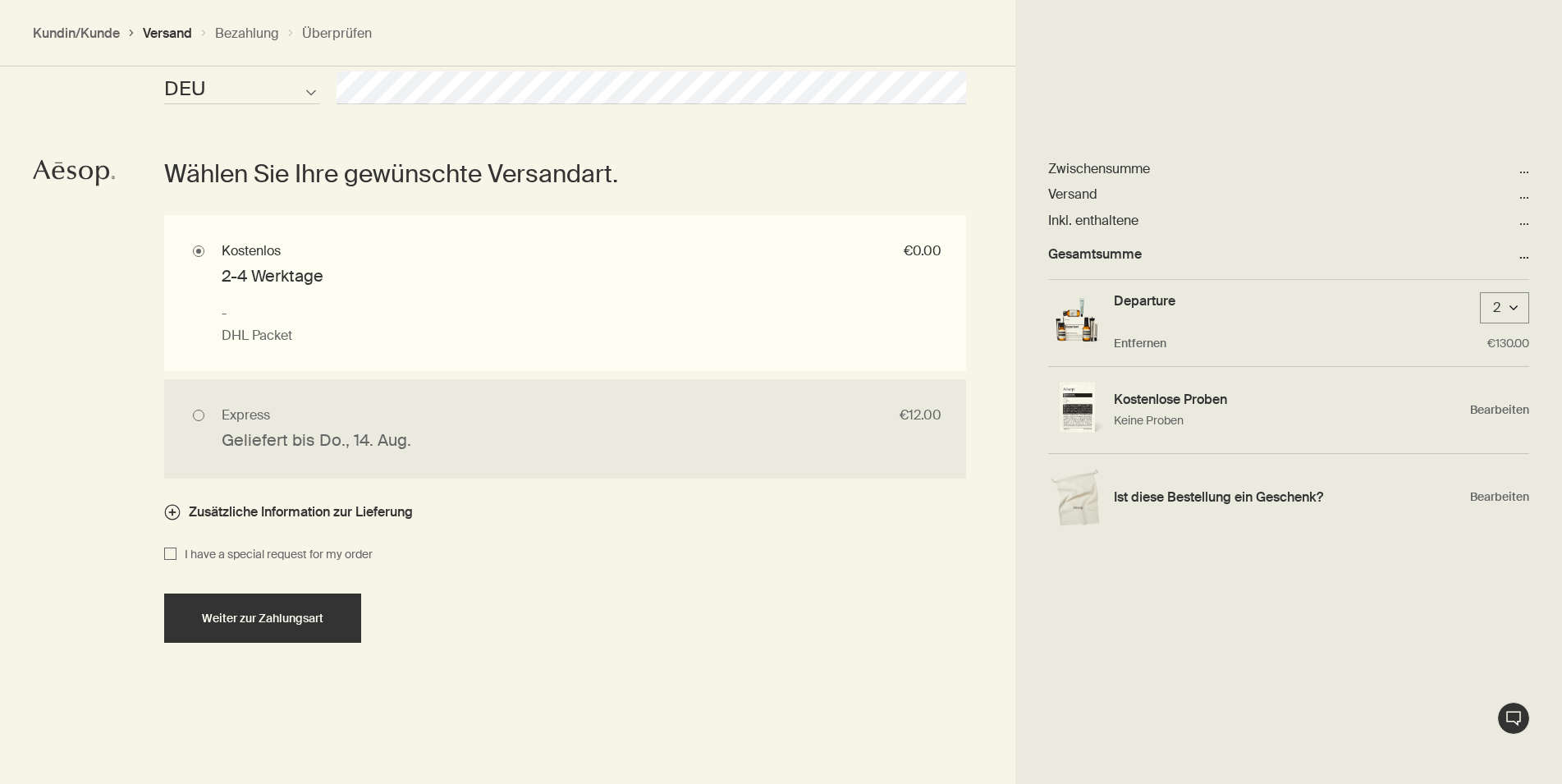
scroll to position [1088, 0]
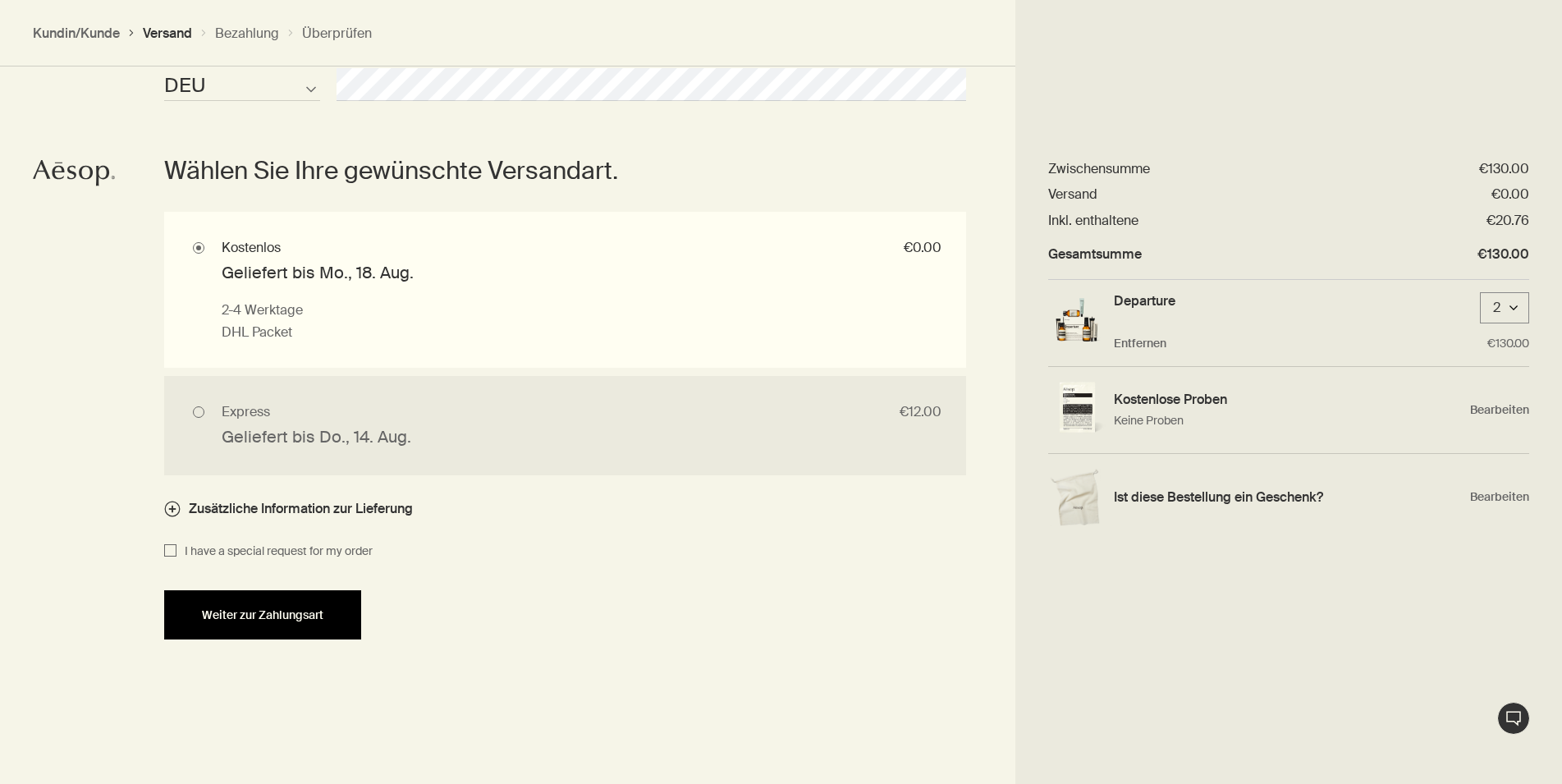
click at [326, 617] on div "Weiter zur Zahlungsart" at bounding box center [263, 615] width 158 height 12
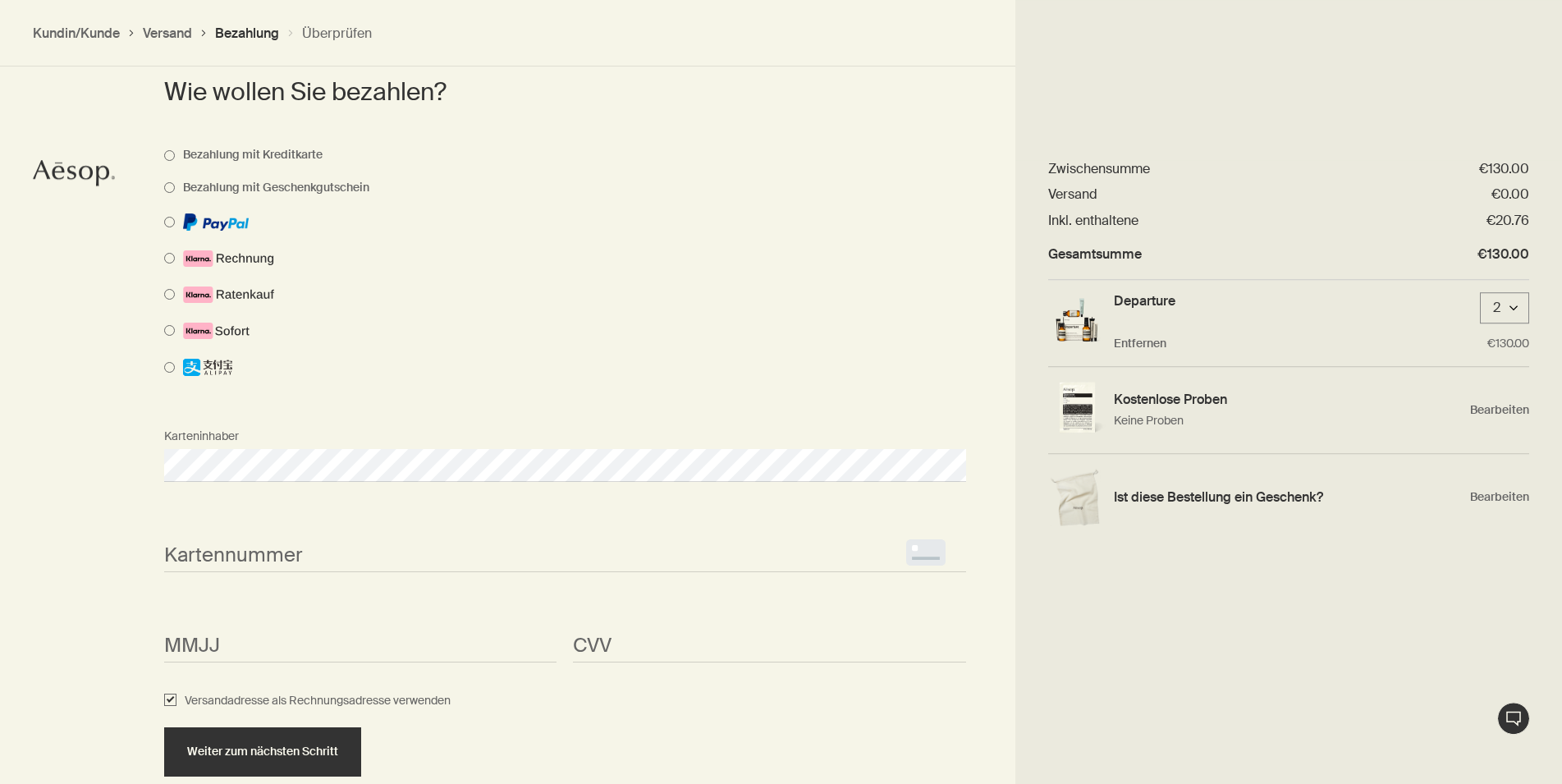
scroll to position [989, 0]
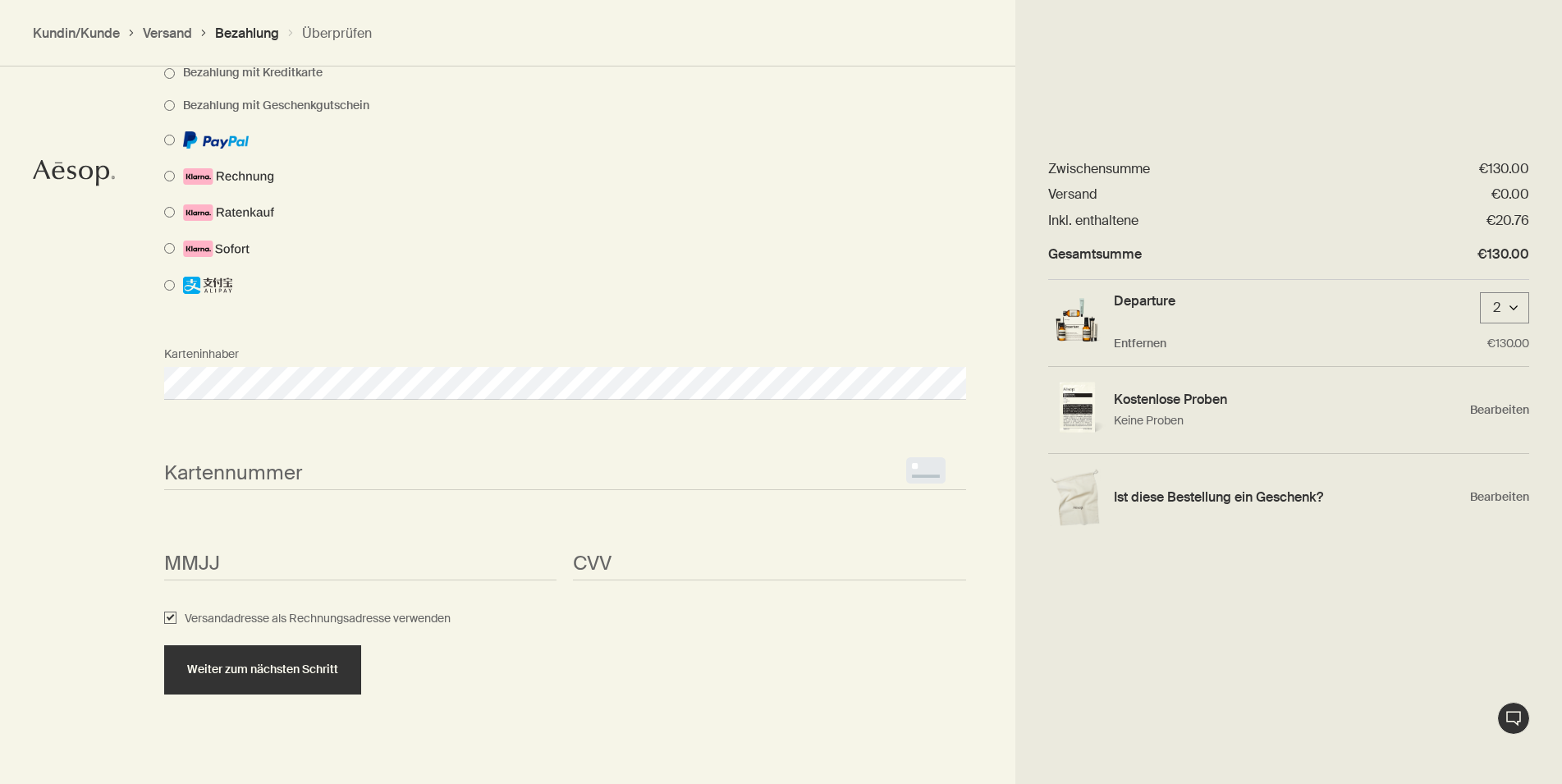
click at [101, 455] on div "Wie wollen Sie bezahlen? Bezahlung mit Kreditkarte Bezahlung mit Geschenkgutsch…" at bounding box center [781, 344] width 1562 height 919
click at [24, 569] on div "Wie wollen Sie bezahlen? Bezahlung mit Kreditkarte Bezahlung mit Geschenkgutsch…" at bounding box center [781, 344] width 1562 height 919
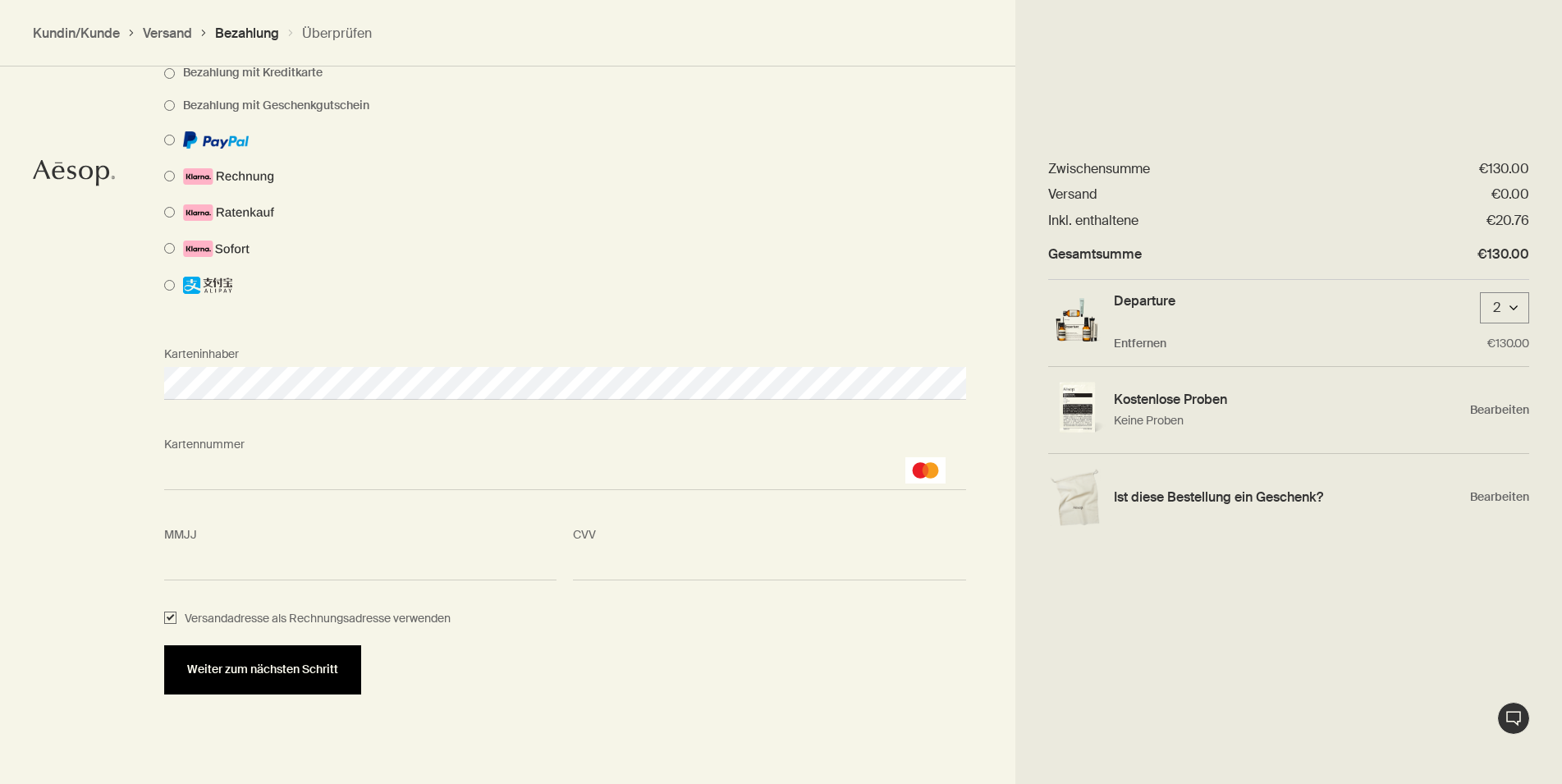
click at [280, 677] on button "Weiter zum nächsten Schritt" at bounding box center [263, 669] width 197 height 49
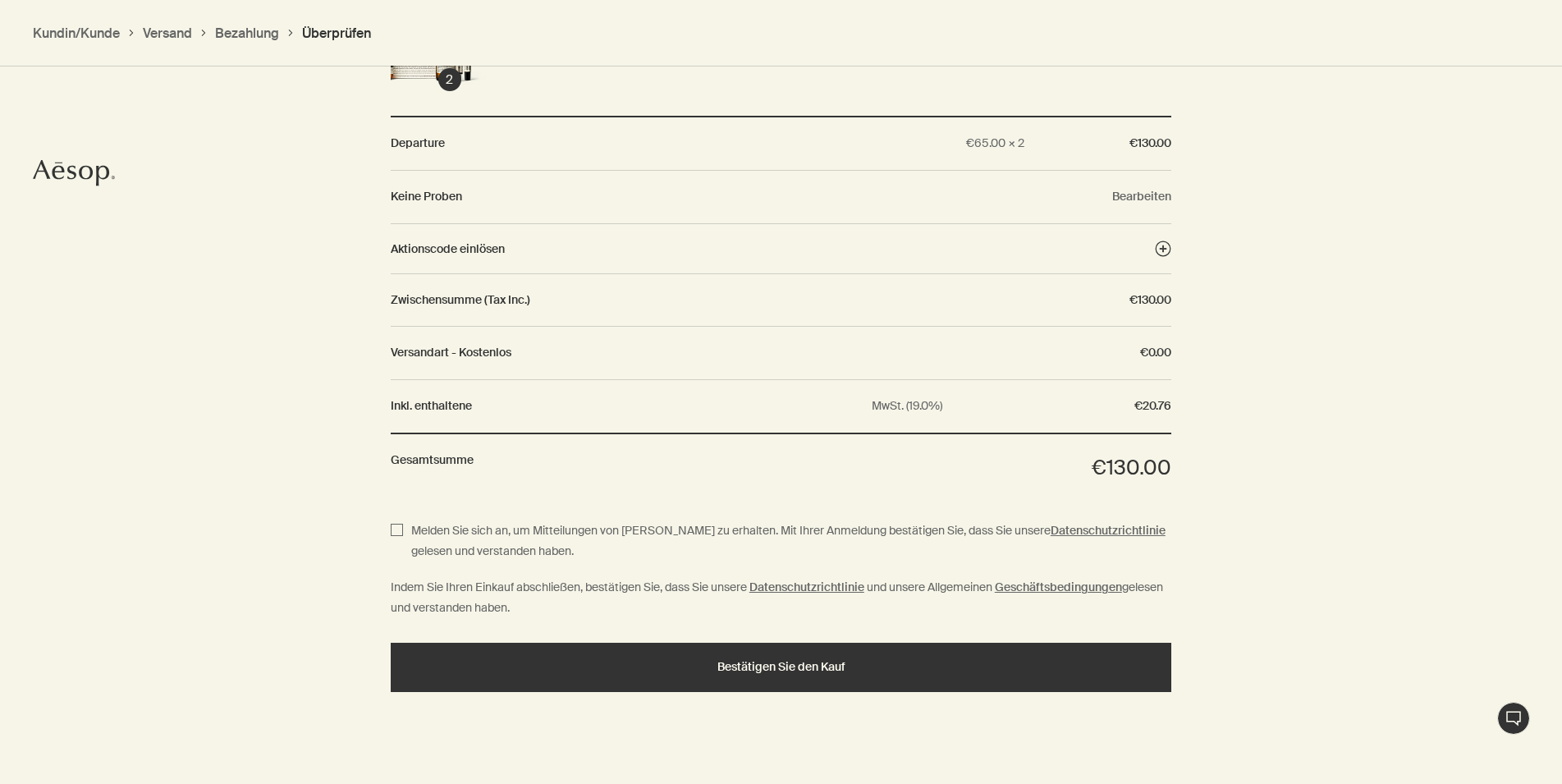
scroll to position [1215, 0]
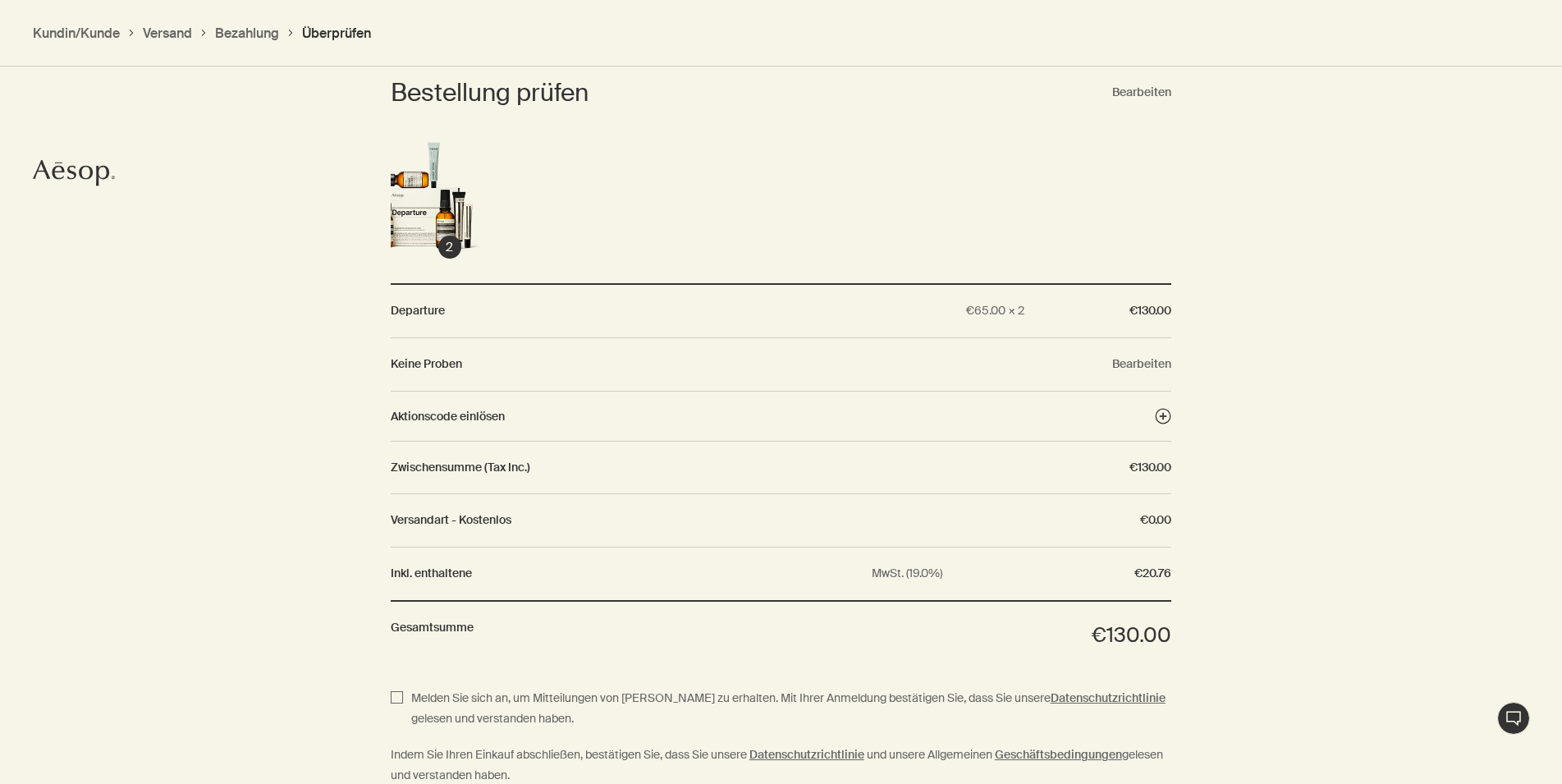
click at [334, 323] on div "Bestellung prüfen Bearbeiten Departure €65.00 × 2 €130.00 Keine Proben Bearbeit…" at bounding box center [781, 323] width 1562 height 713
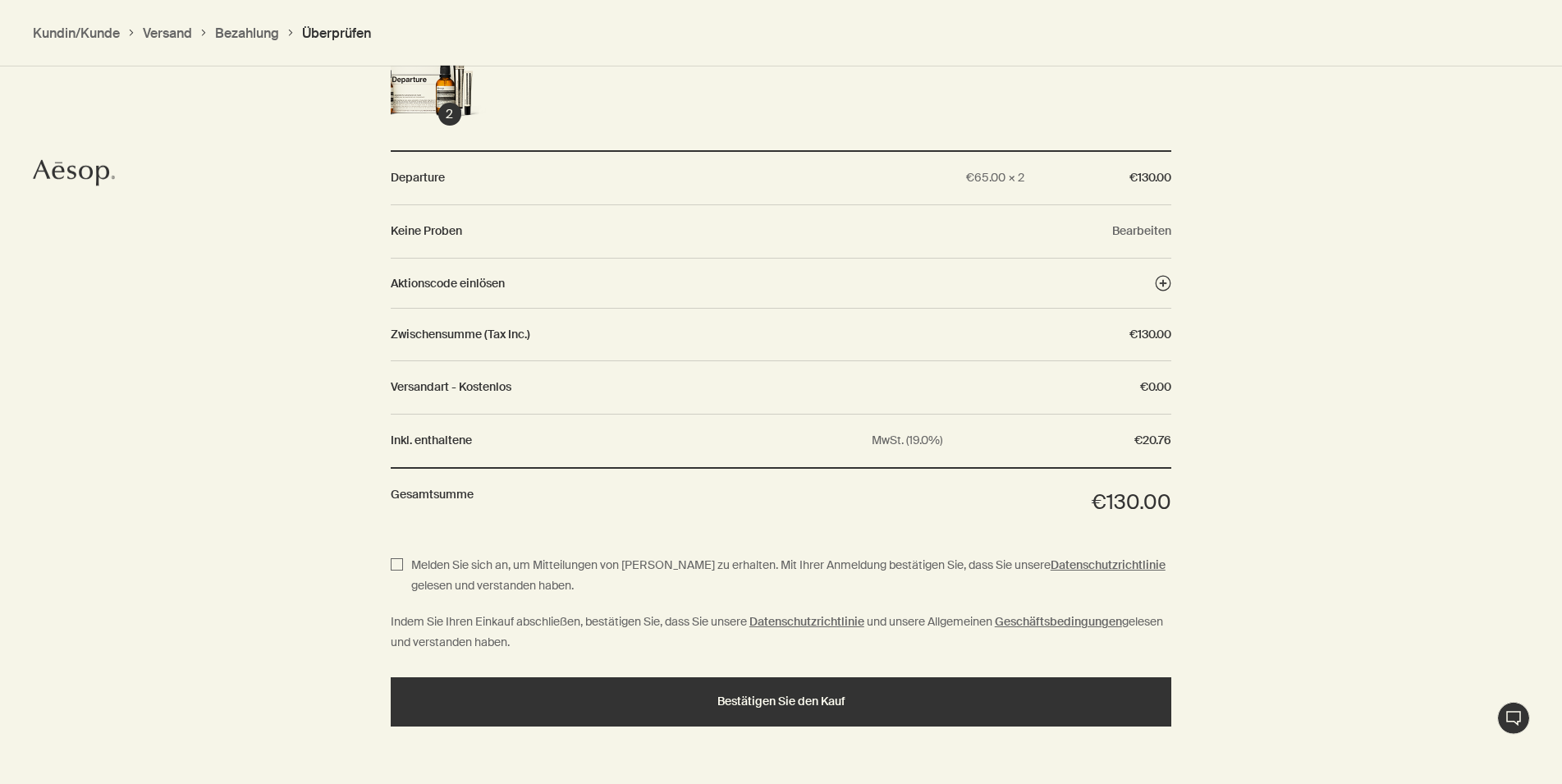
scroll to position [1399, 0]
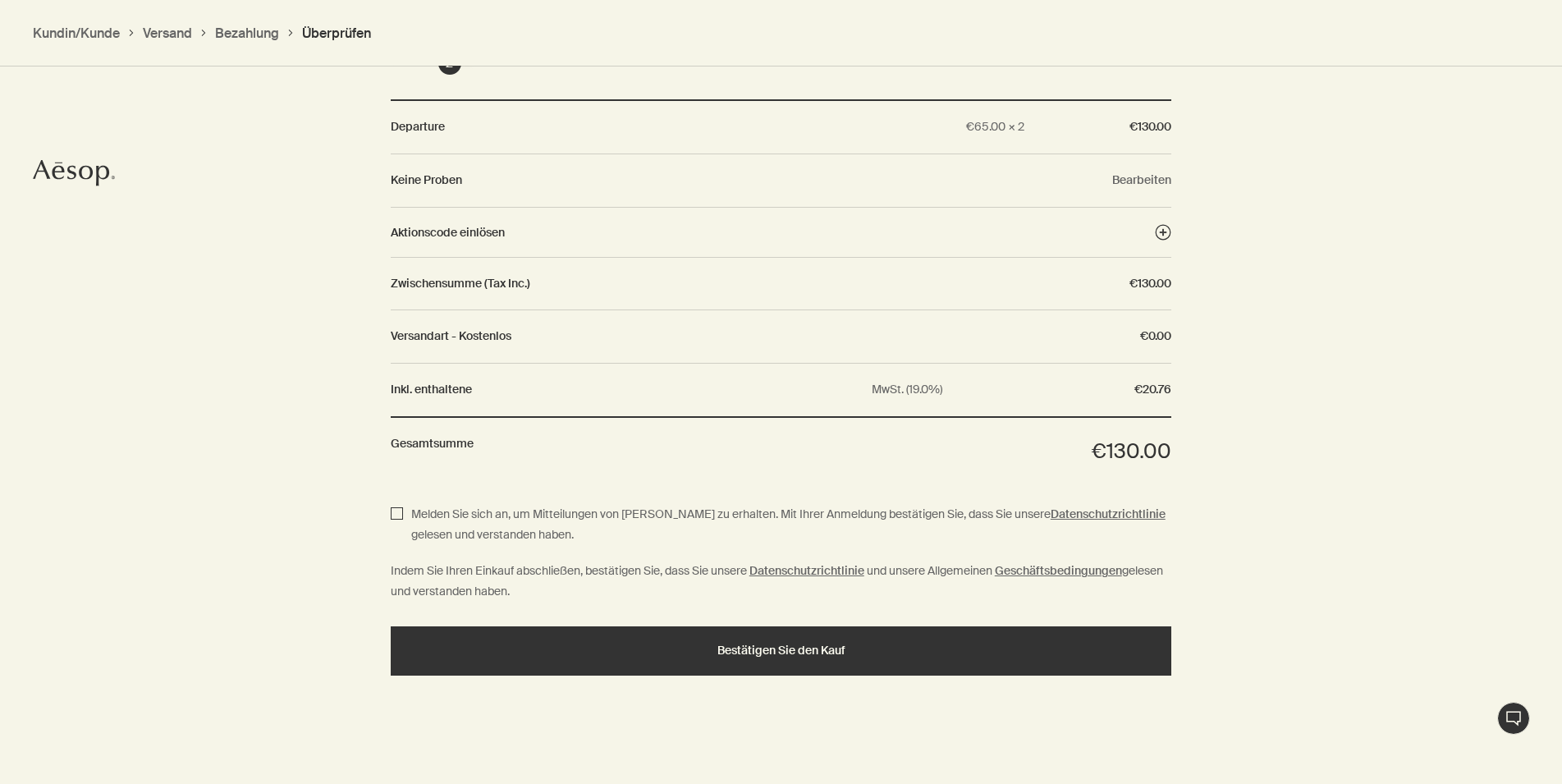
click at [398, 515] on input "Melden Sie sich an, um Mitteilungen von Aesop zu erhalten. Mit Ihrer Anmeldung …" at bounding box center [397, 525] width 12 height 40
checkbox input "true"
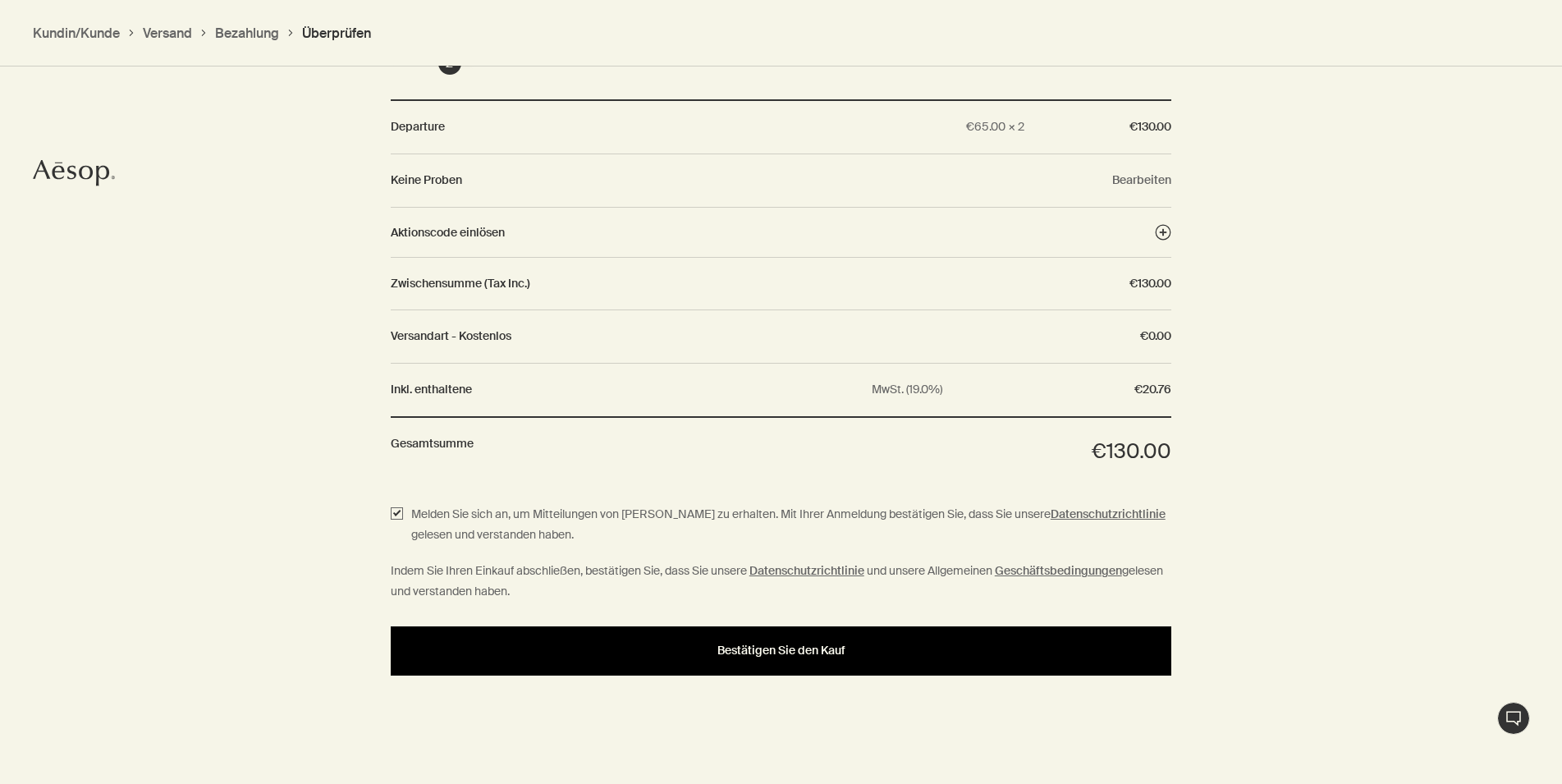
click at [753, 656] on button "Bestätigen Sie den Kauf" at bounding box center [781, 651] width 781 height 49
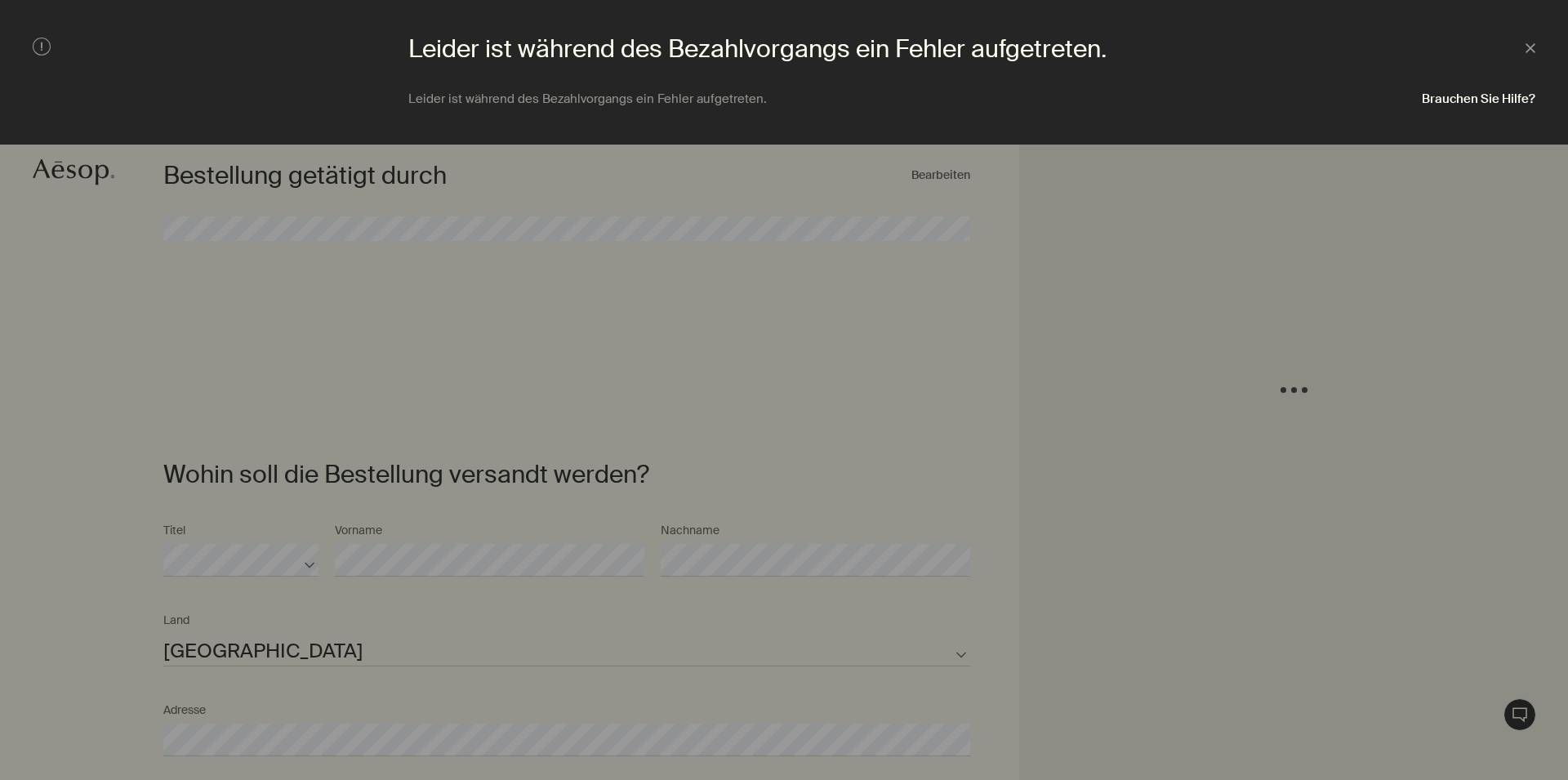
select select "DE"
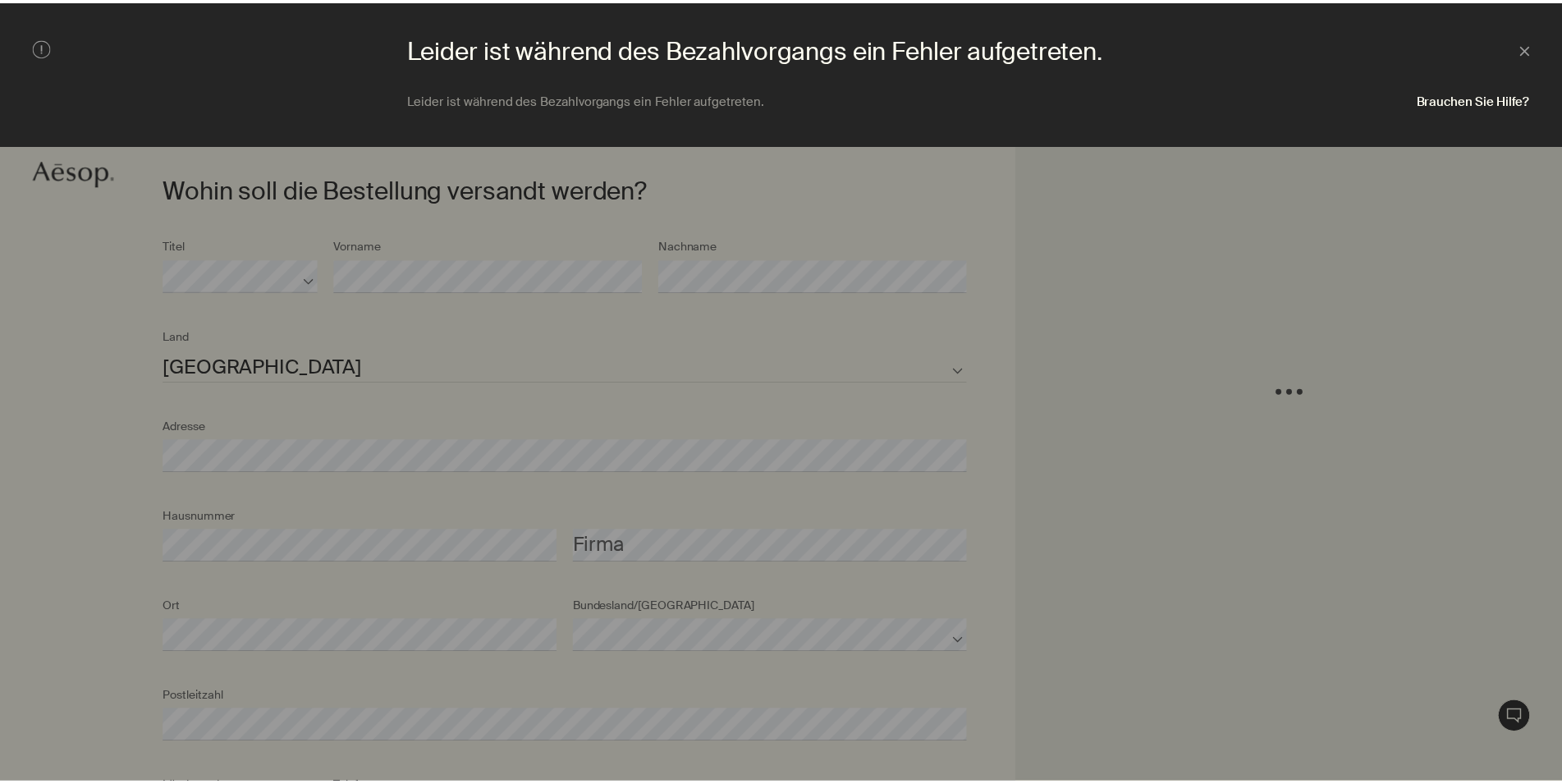
scroll to position [367, 0]
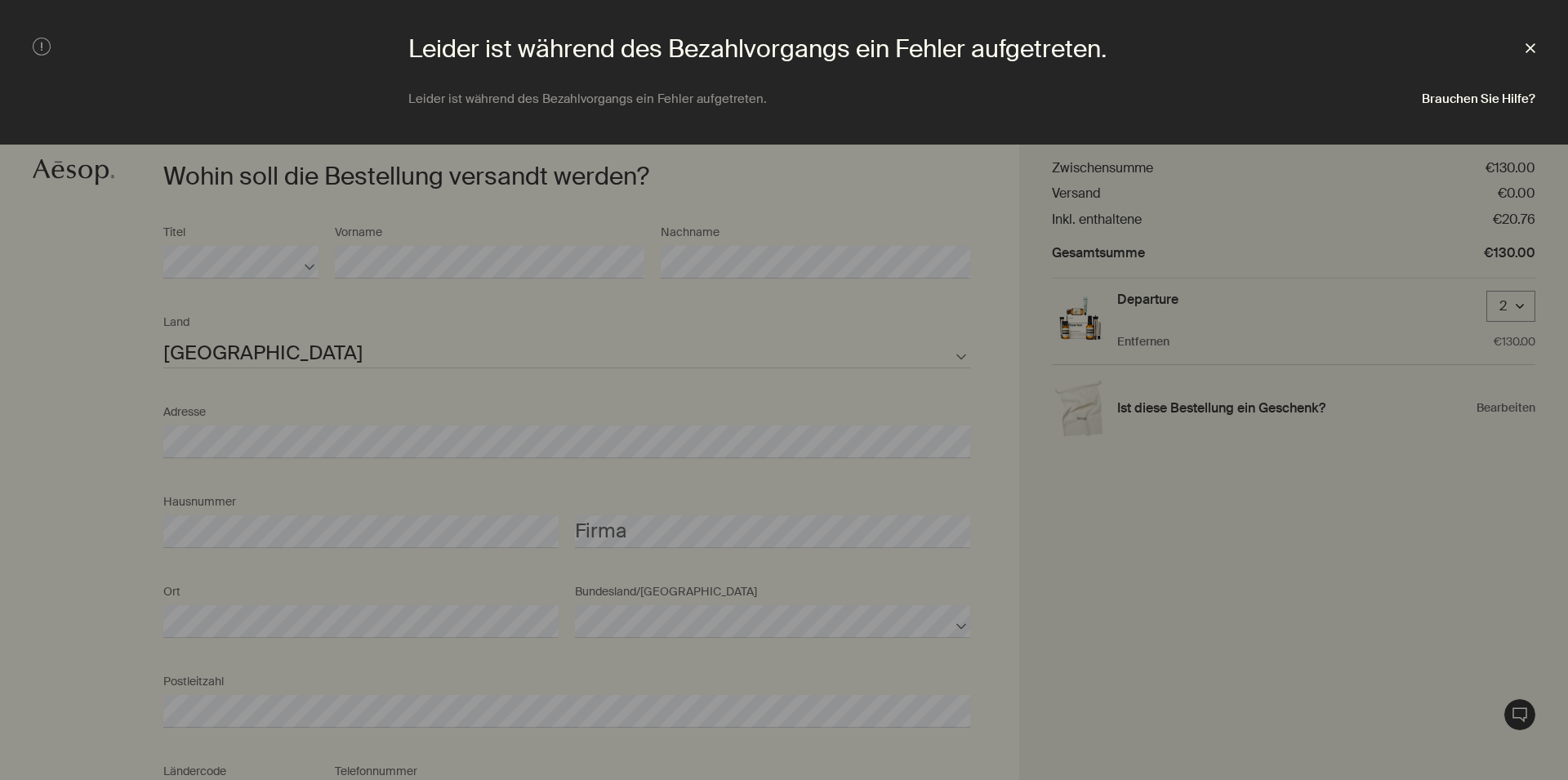
click at [1532, 53] on icon "Schließen" at bounding box center [1531, 48] width 9 height 9
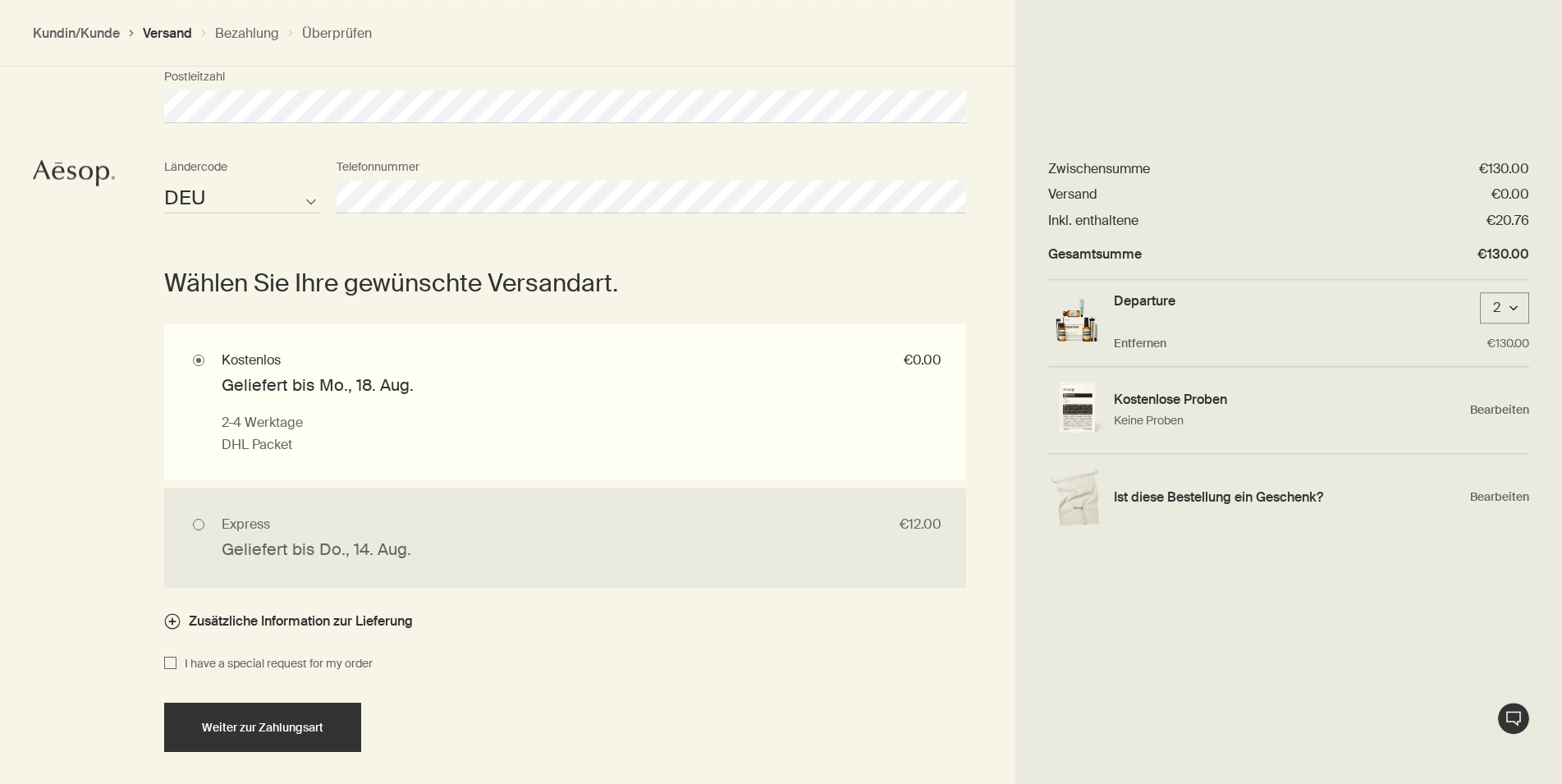
scroll to position [1037, 0]
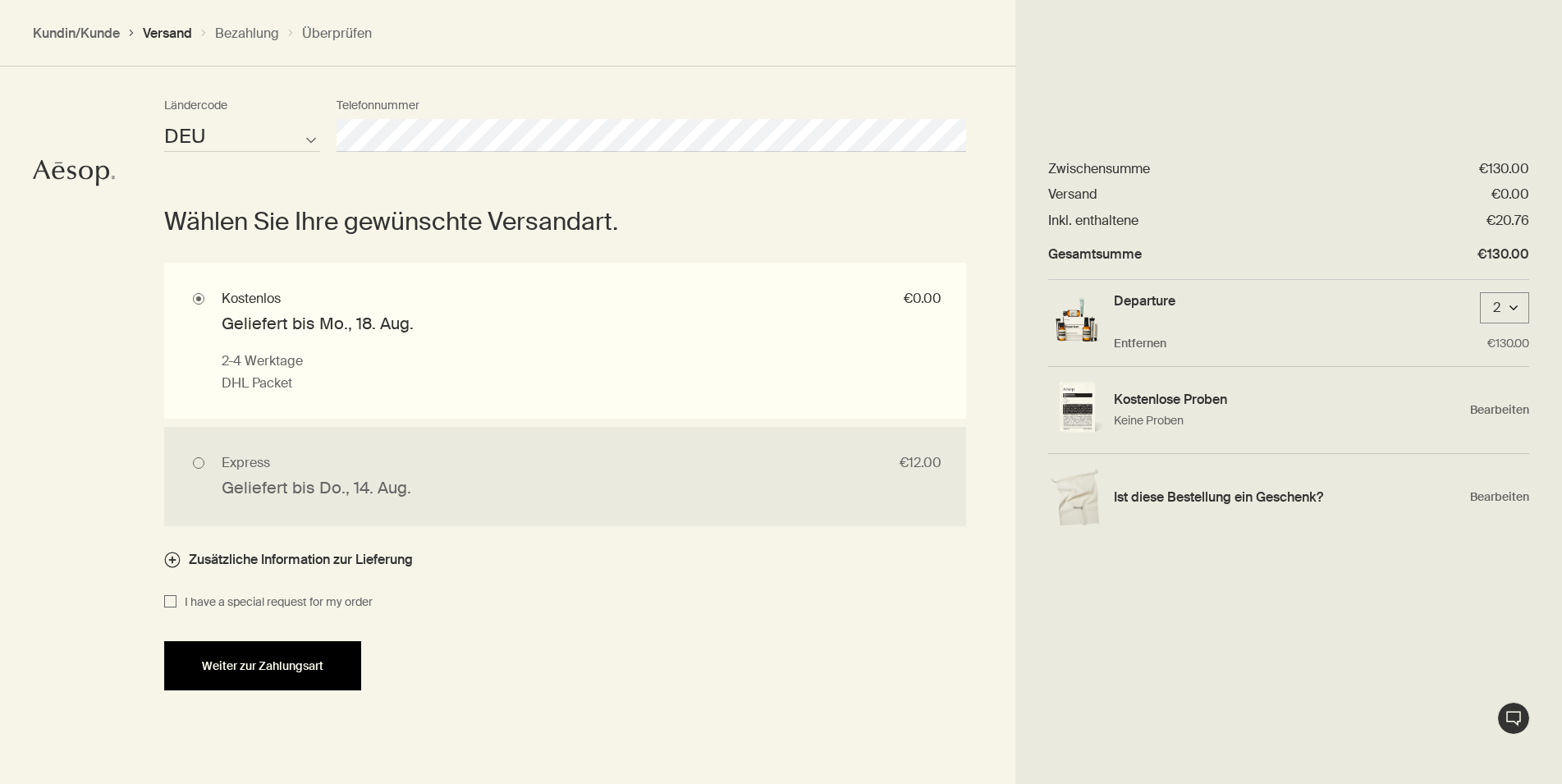
click at [309, 650] on button "Weiter zur Zahlungsart" at bounding box center [263, 666] width 197 height 49
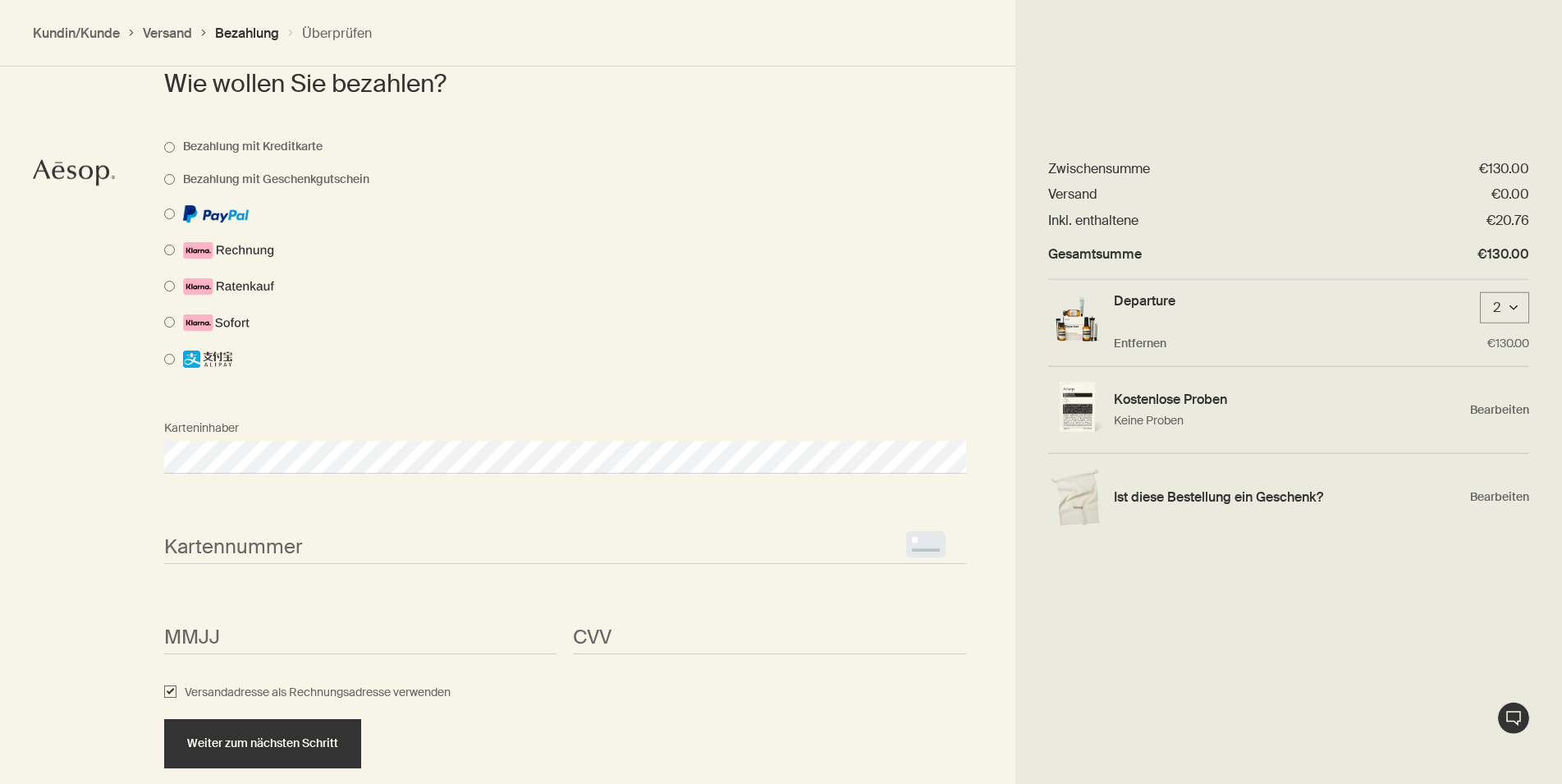
scroll to position [1009, 0]
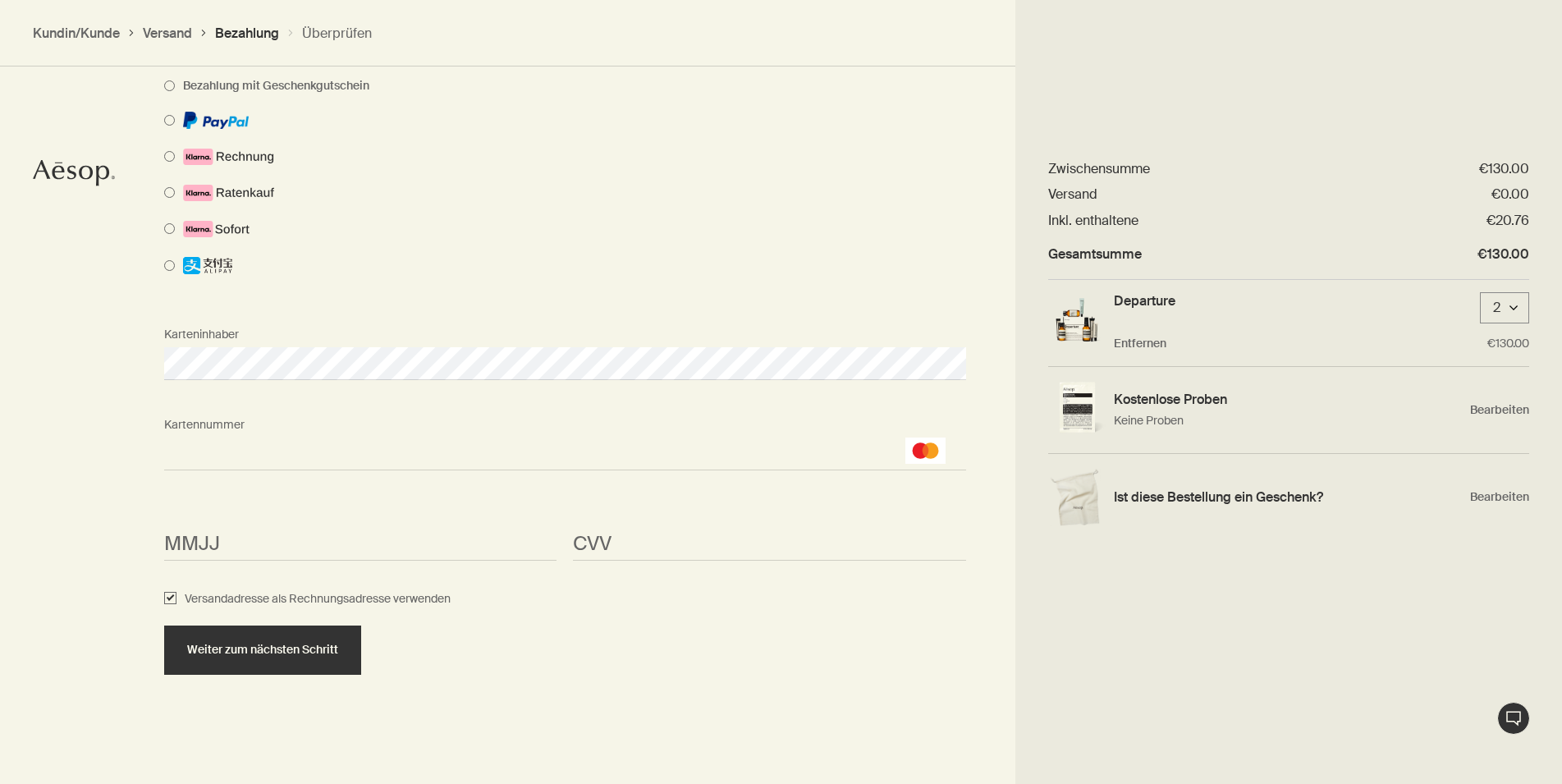
click at [59, 571] on div "Wie wollen Sie bezahlen? Bezahlung mit Kreditkarte Bezahlung mit Geschenkgutsch…" at bounding box center [781, 324] width 1562 height 919
click at [299, 657] on button "Weiter zum nächsten Schritt" at bounding box center [263, 650] width 197 height 49
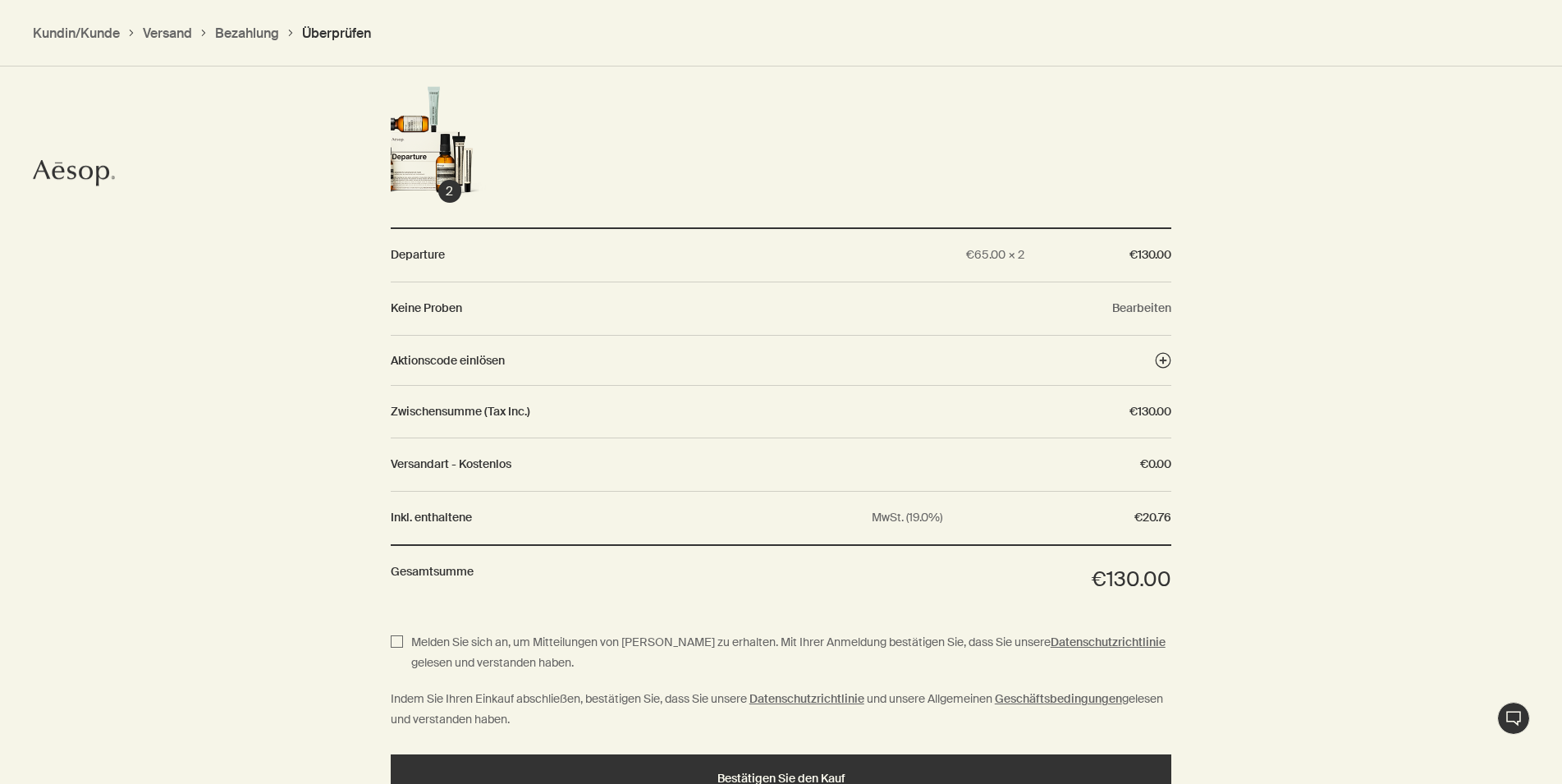
scroll to position [1298, 0]
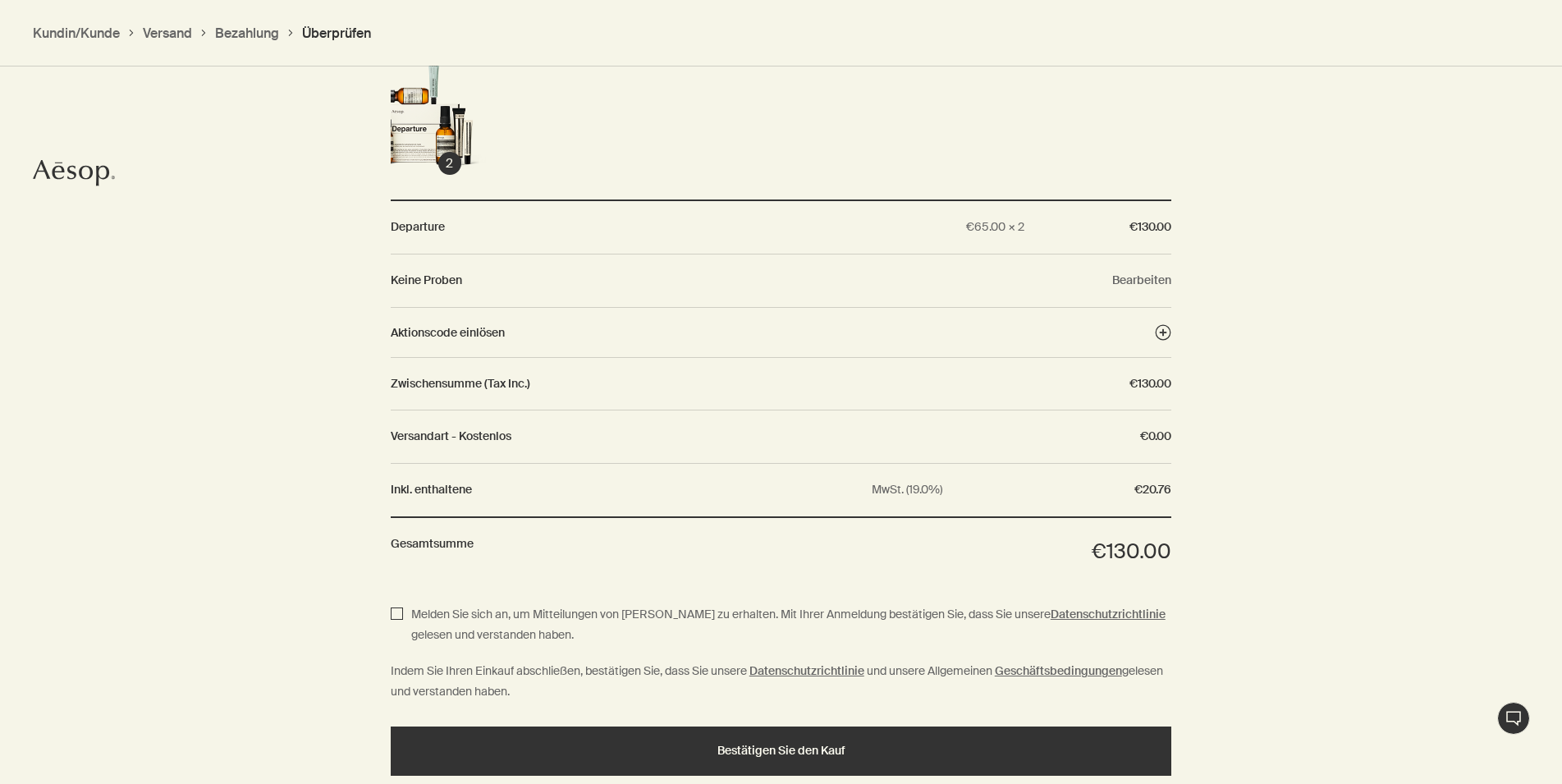
click at [398, 617] on input "Melden Sie sich an, um Mitteilungen von Aesop zu erhalten. Mit Ihrer Anmeldung …" at bounding box center [397, 624] width 12 height 40
checkbox input "true"
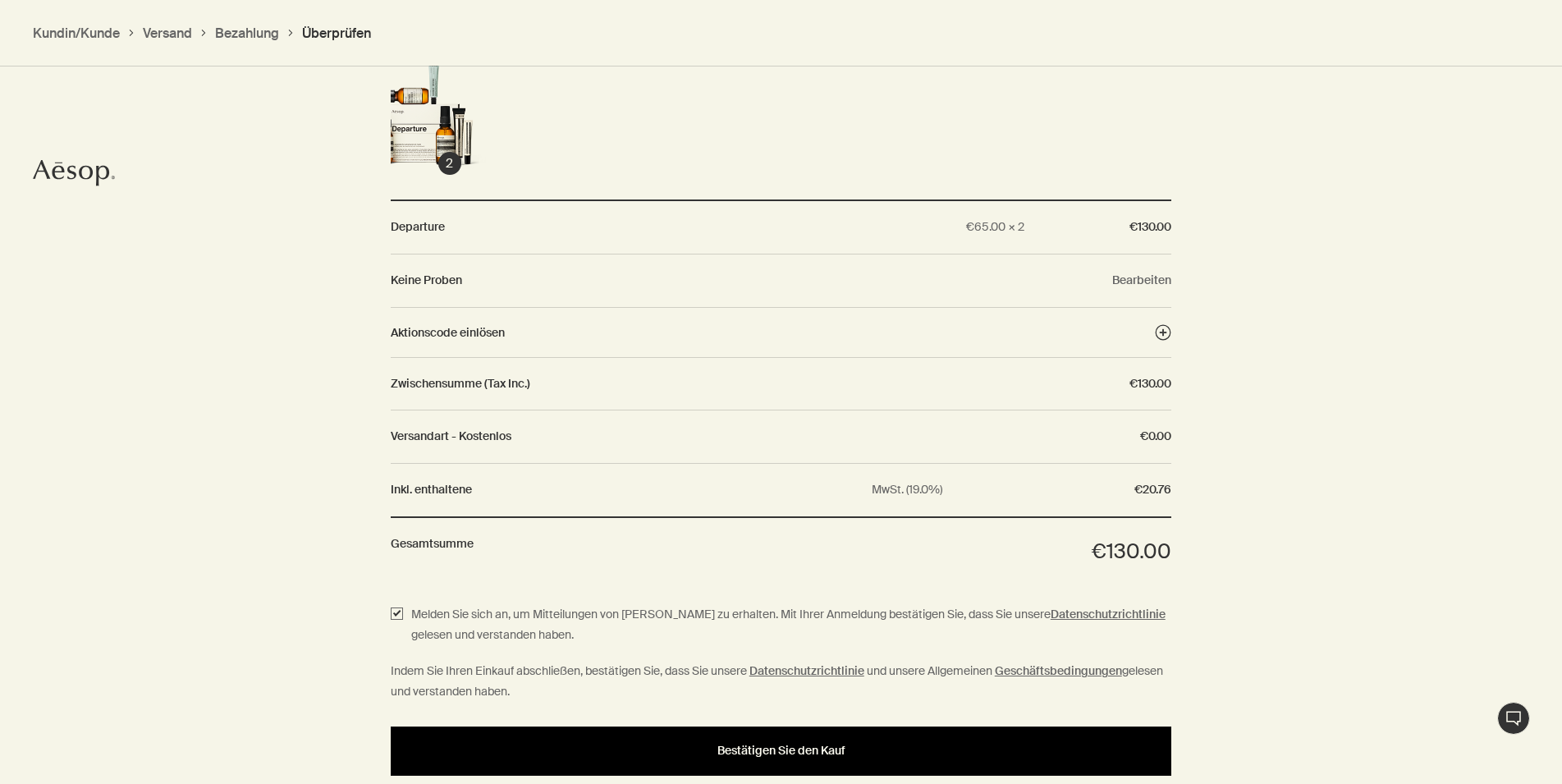
click at [738, 745] on span "Bestätigen Sie den Kauf" at bounding box center [781, 750] width 128 height 12
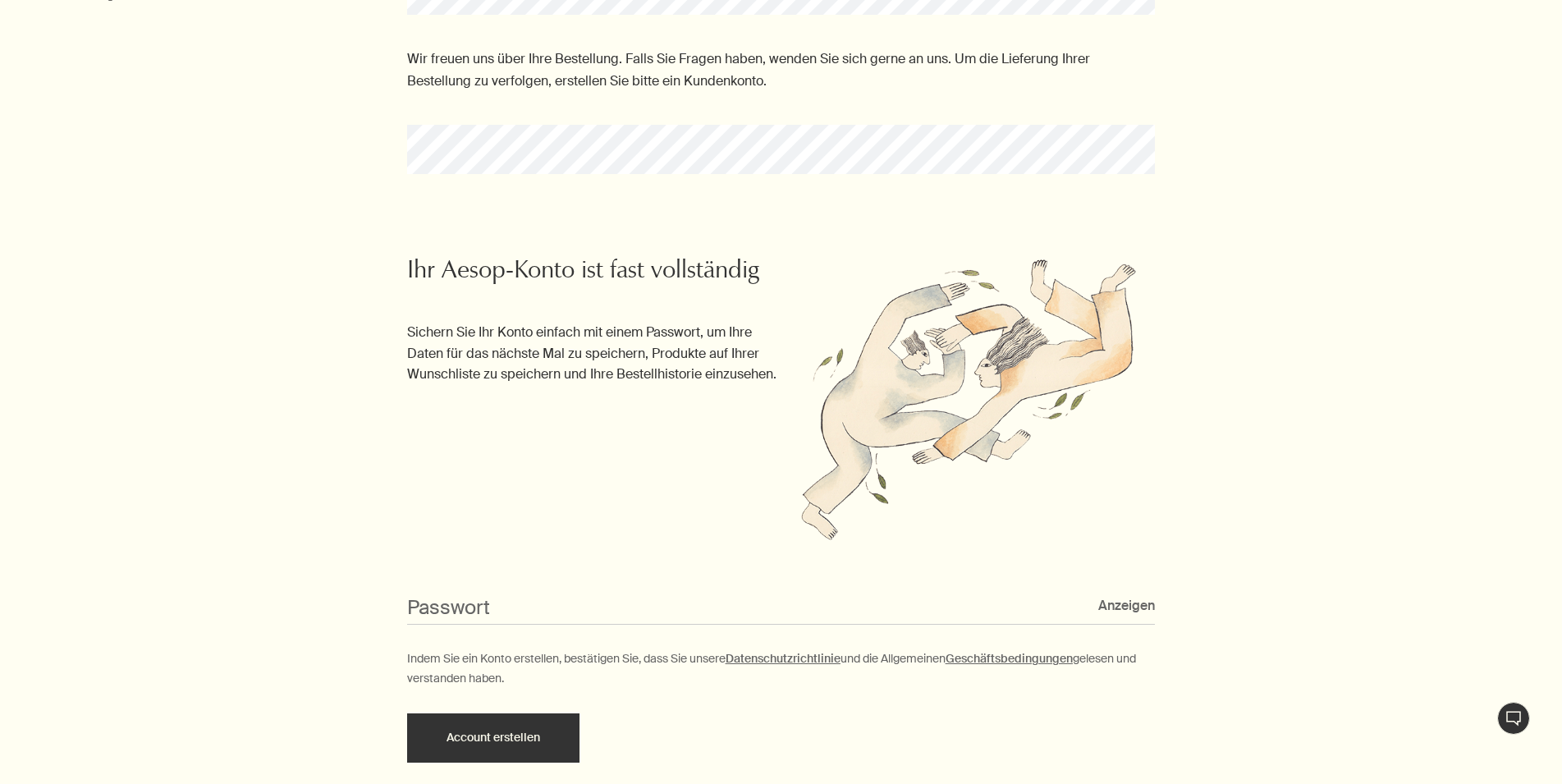
scroll to position [418, 0]
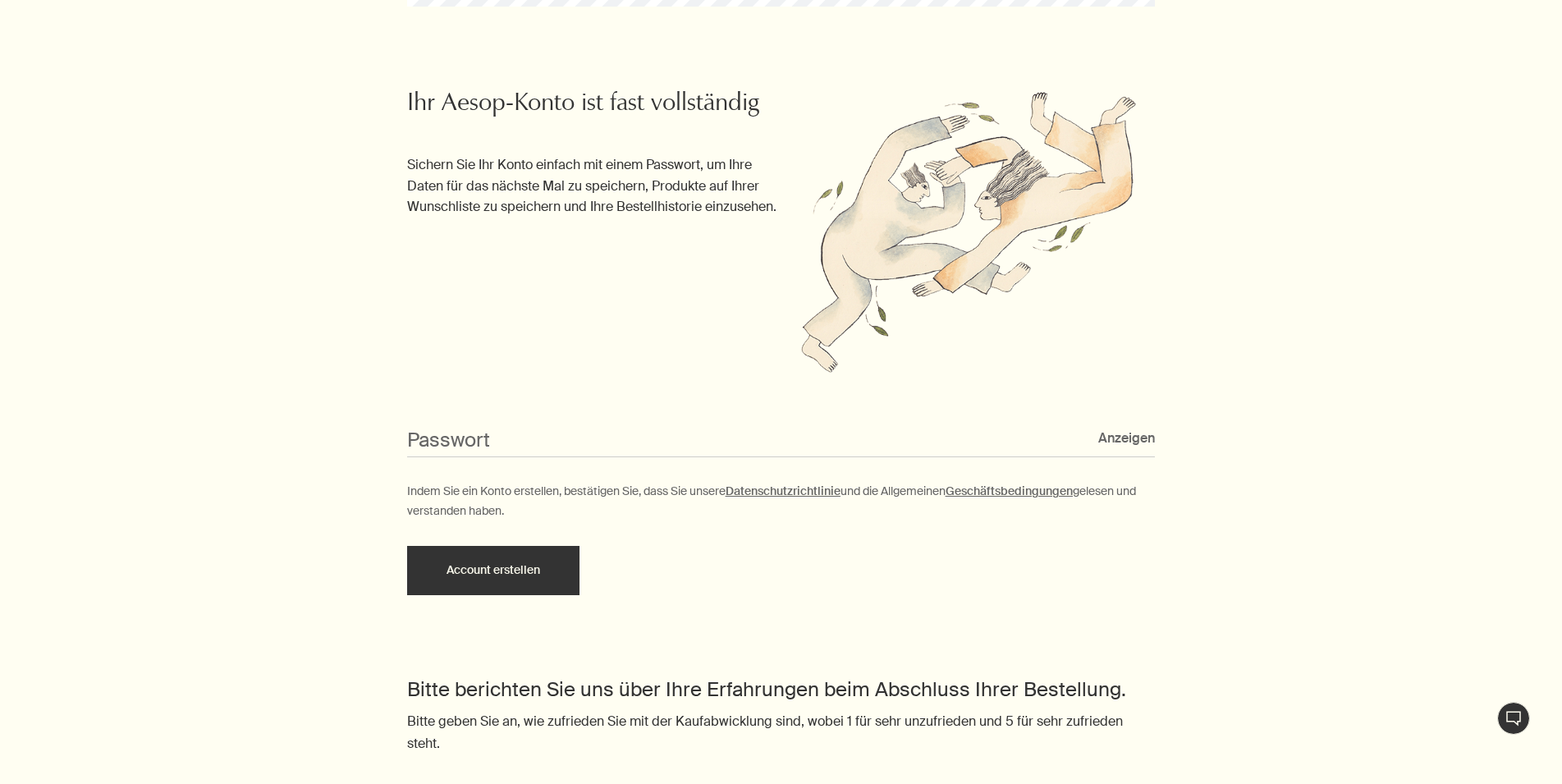
click at [133, 427] on div "Ihr Aesop-Konto ist fast vollständig Sichern Sie Ihr Konto einfach mit einem Pa…" at bounding box center [781, 342] width 1562 height 588
click at [512, 449] on input "Passwort" at bounding box center [781, 442] width 749 height 30
paste input "•••••••••••"
type input "•••••••••••"
click at [535, 568] on button "Account erstellen" at bounding box center [493, 571] width 172 height 49
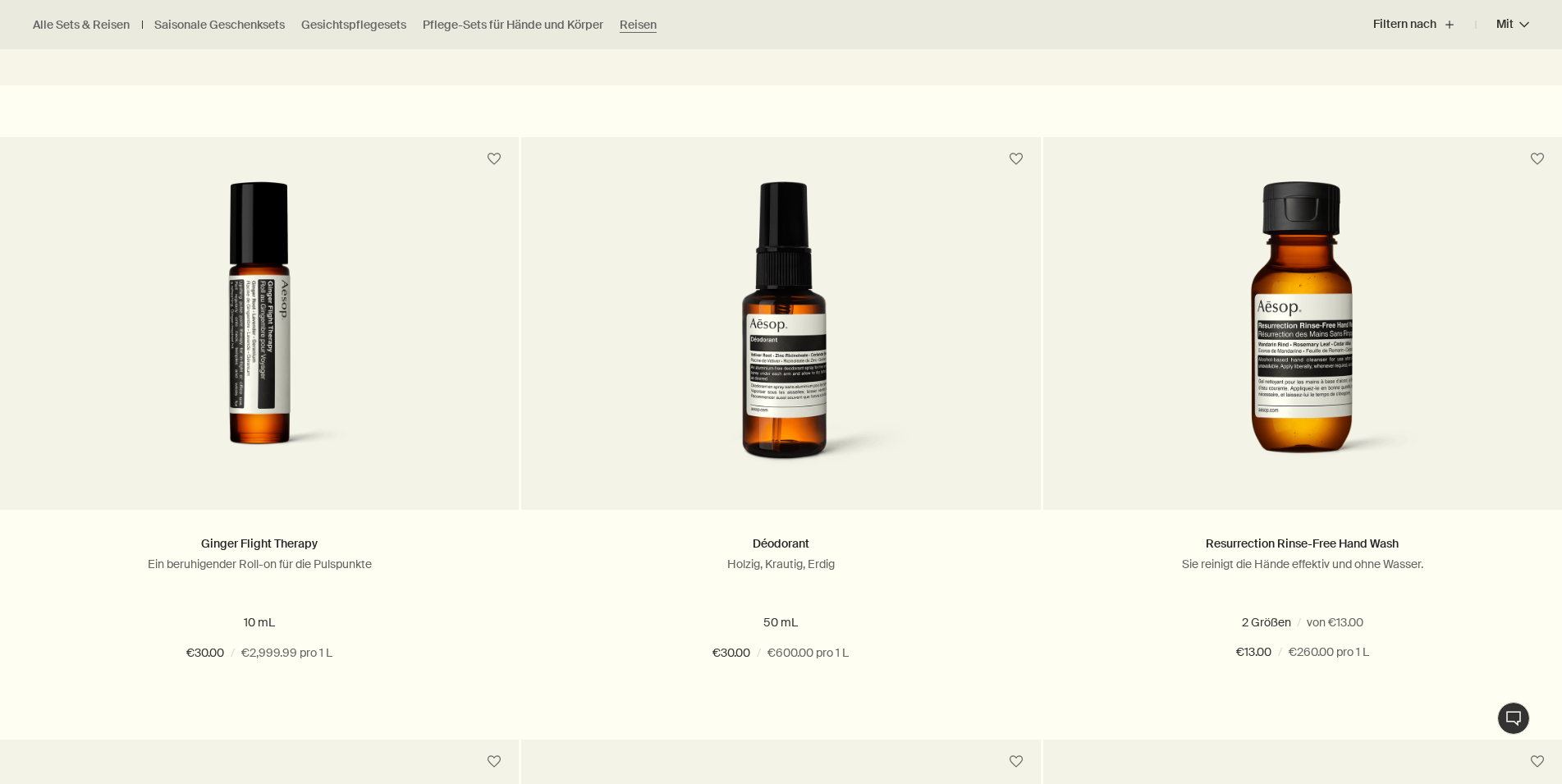
radio input "false"
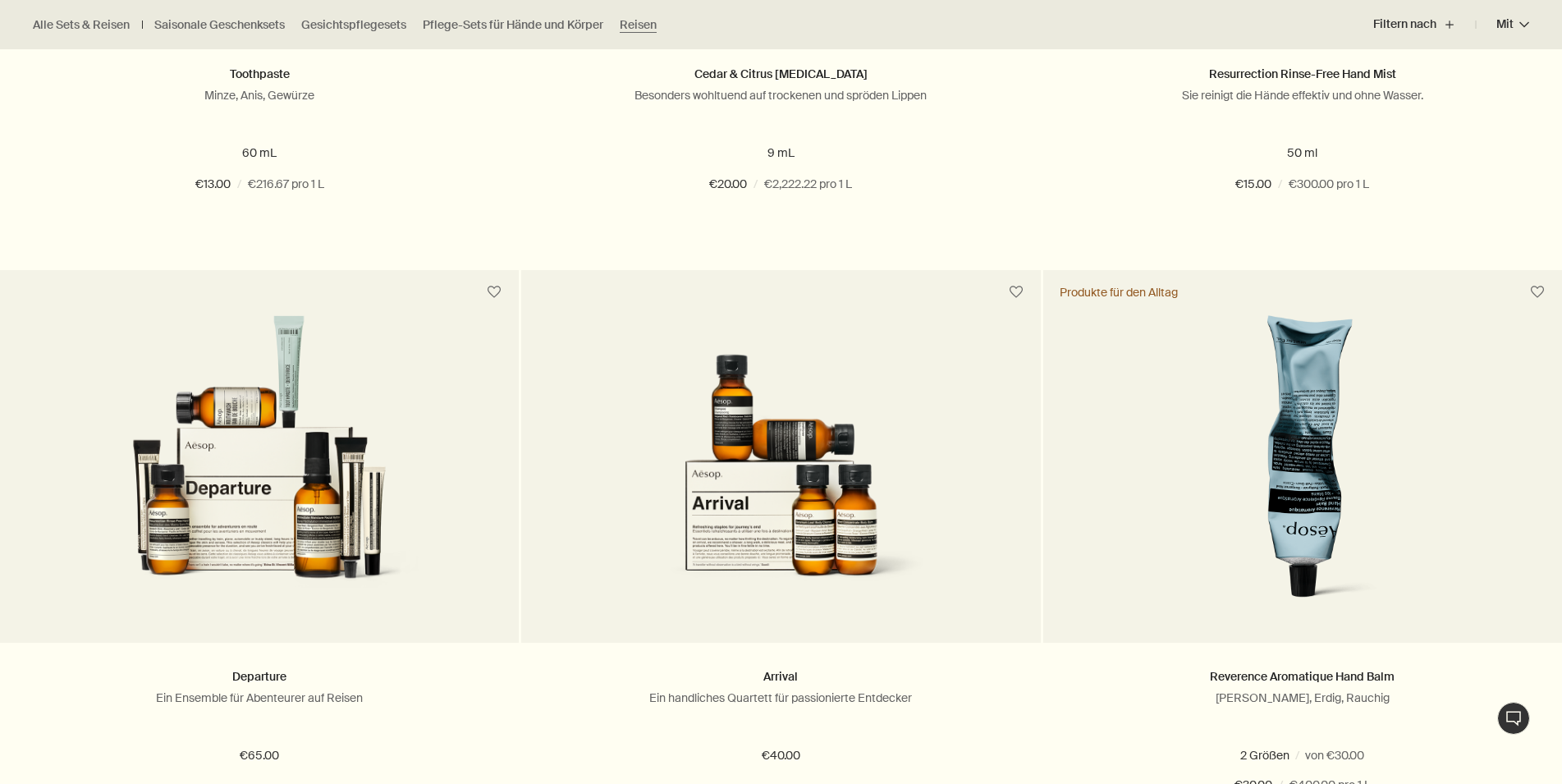
scroll to position [2260, 0]
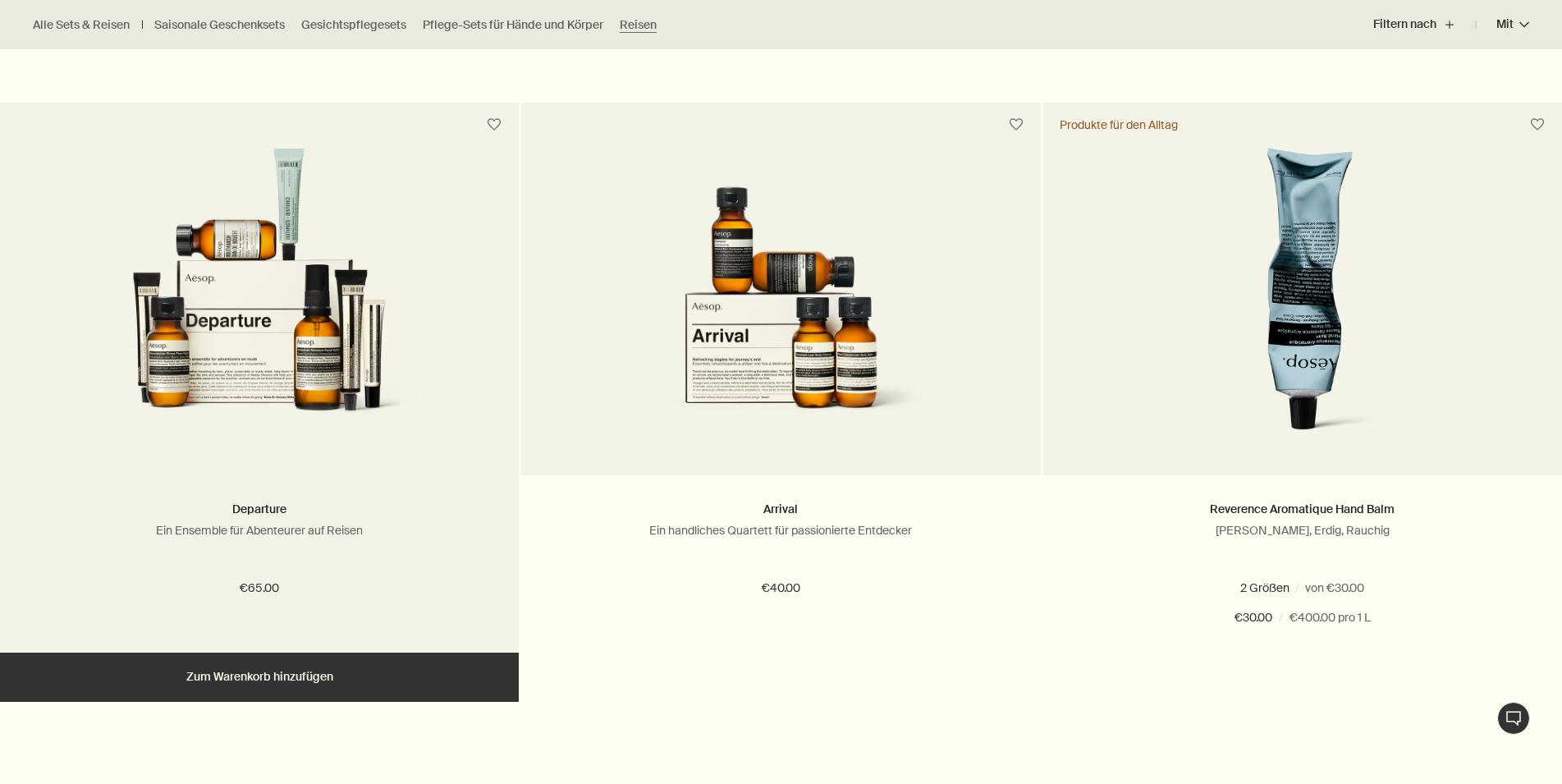
click at [288, 346] on img at bounding box center [259, 298] width 347 height 304
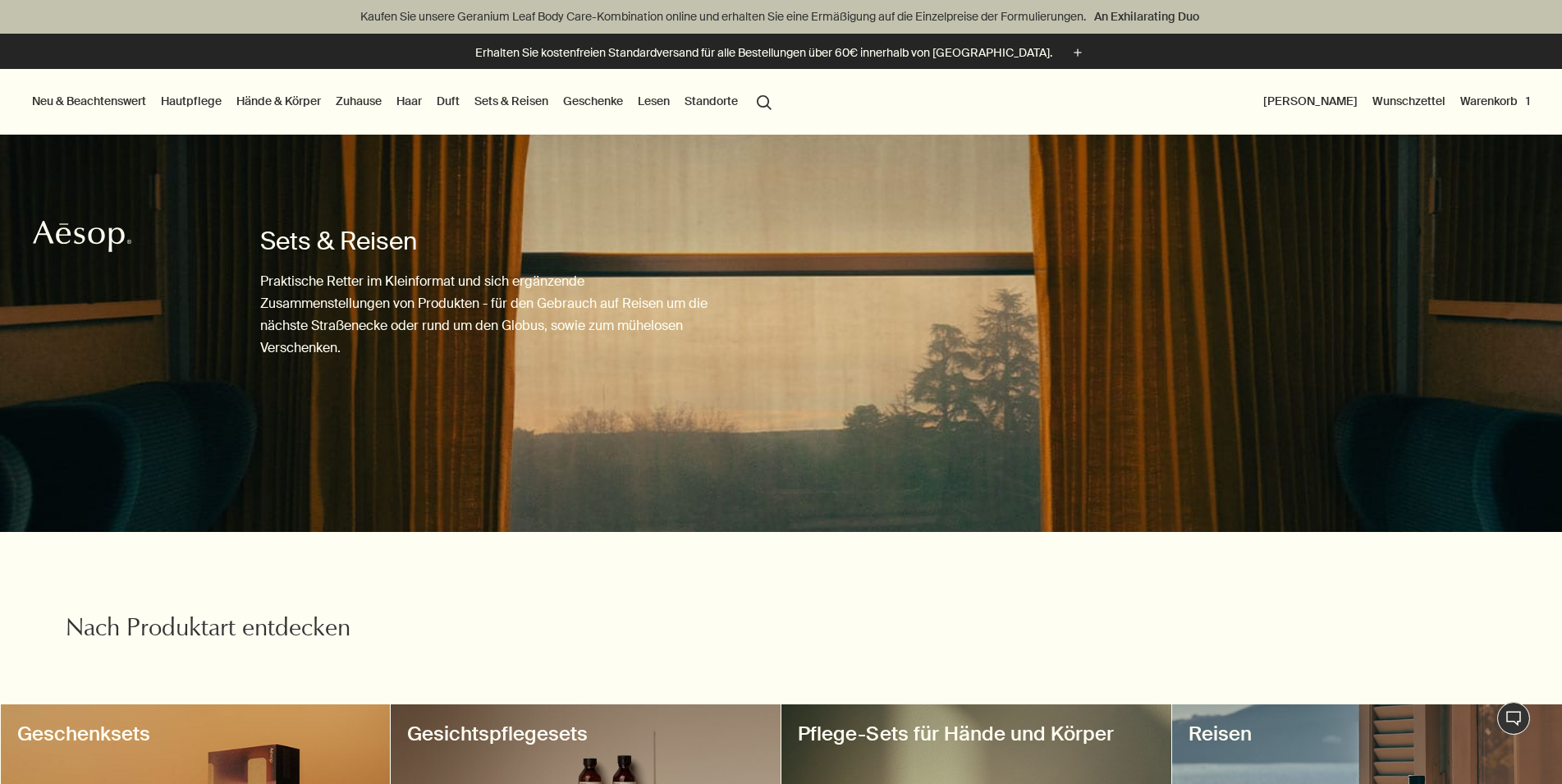
click at [1487, 103] on button "Warenkorb 1" at bounding box center [1495, 101] width 76 height 22
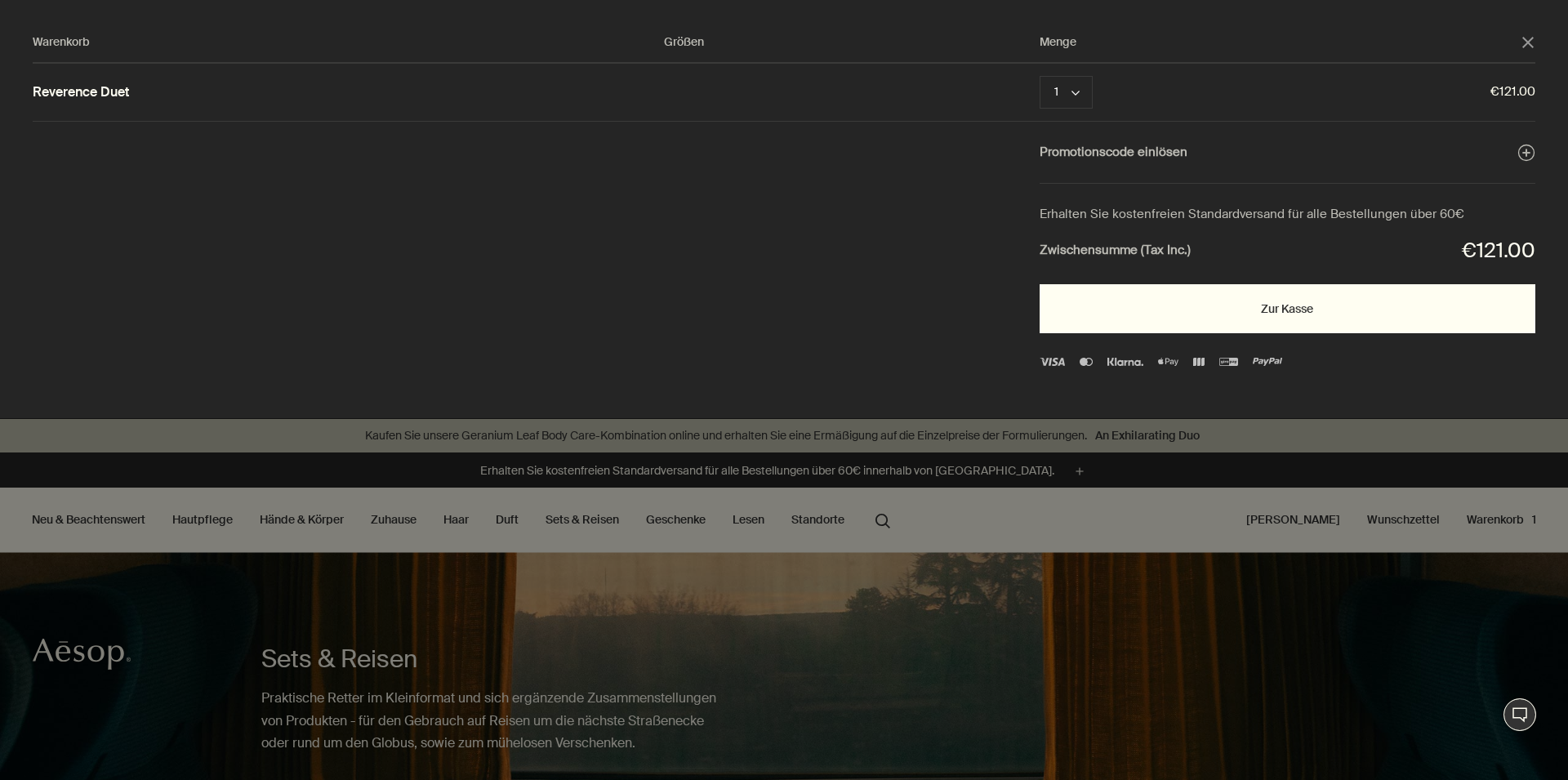
click at [1315, 306] on button "Zur Kasse" at bounding box center [1287, 309] width 496 height 49
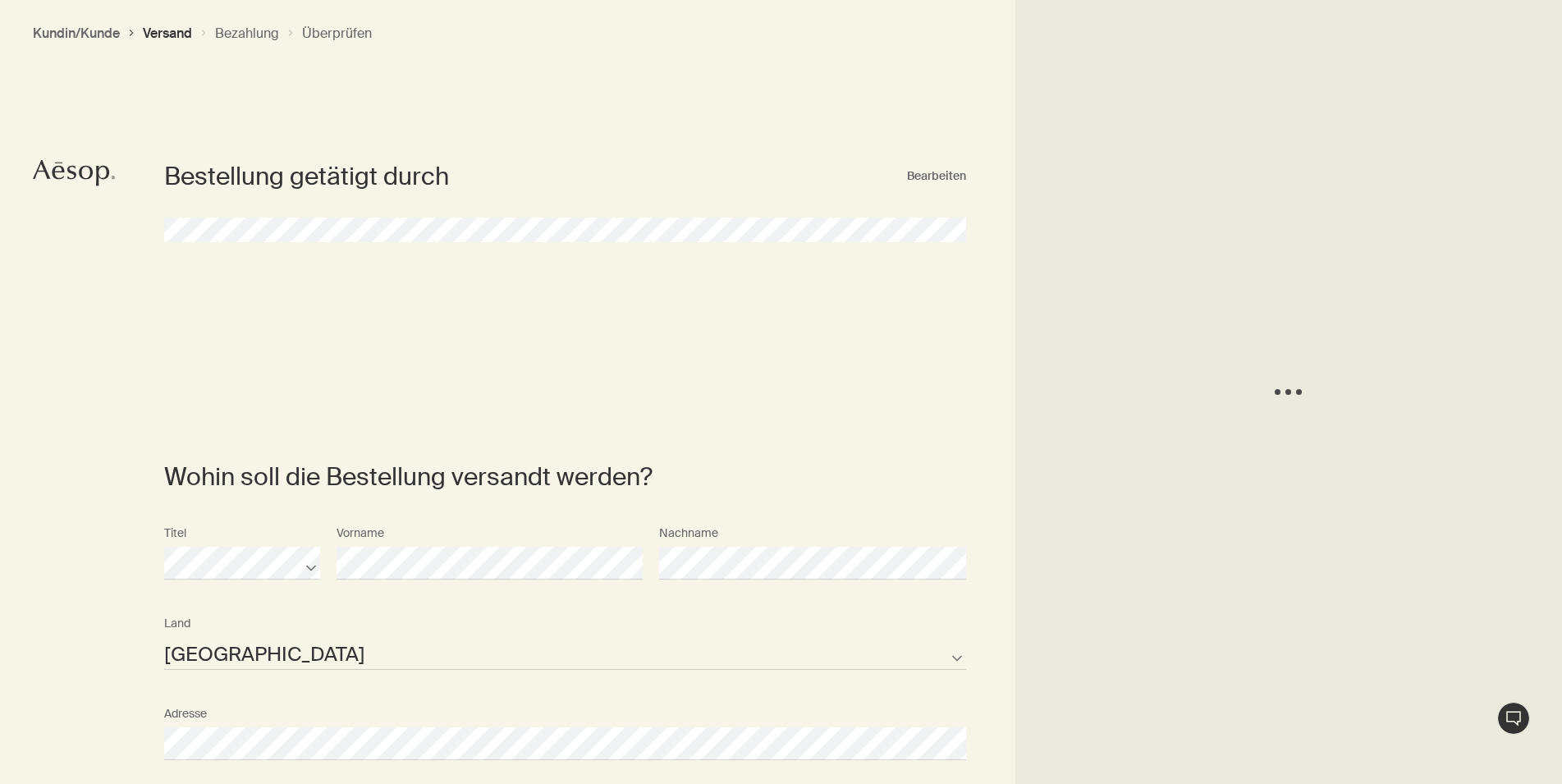
select select "DE"
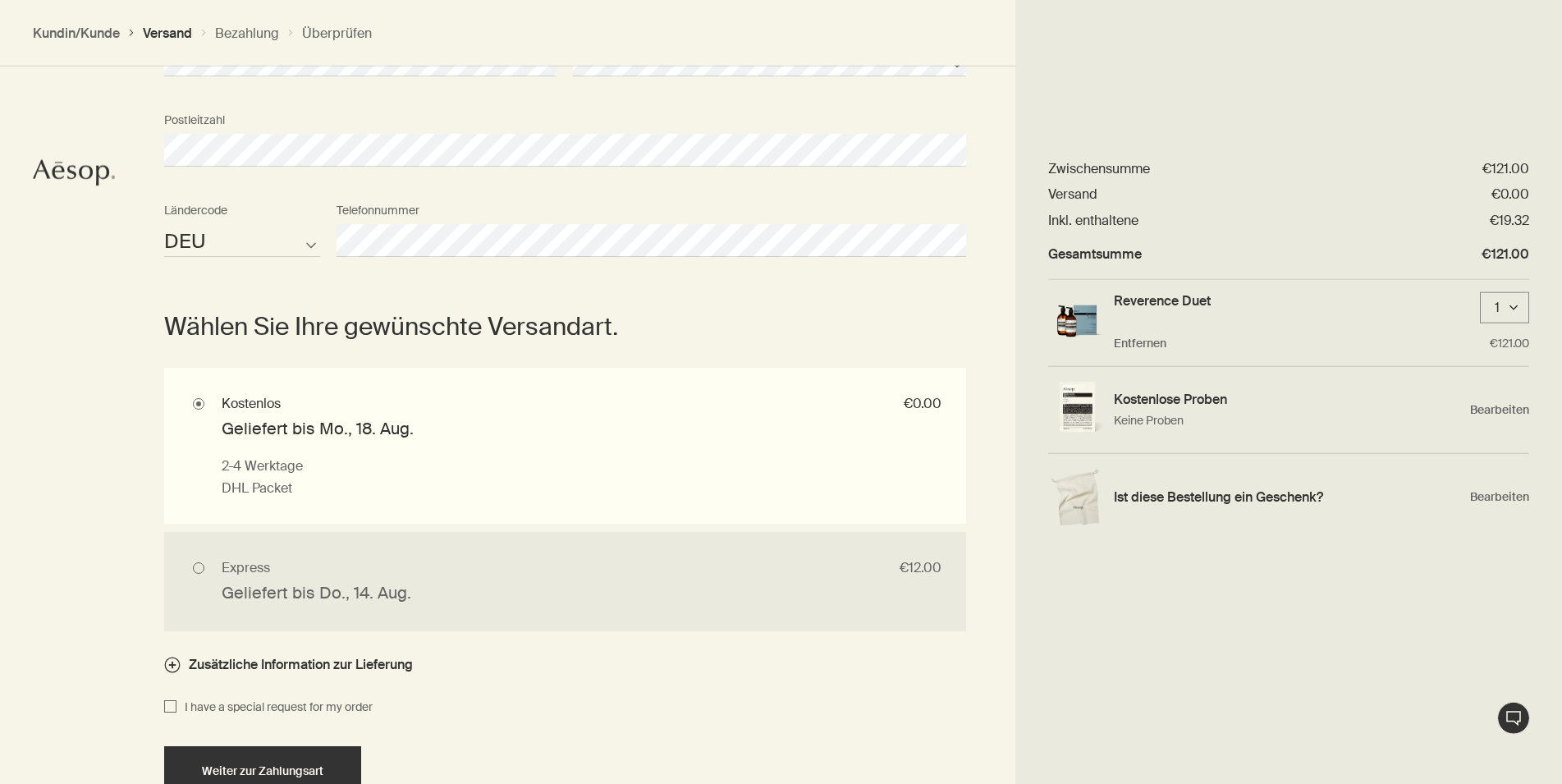
scroll to position [1121, 0]
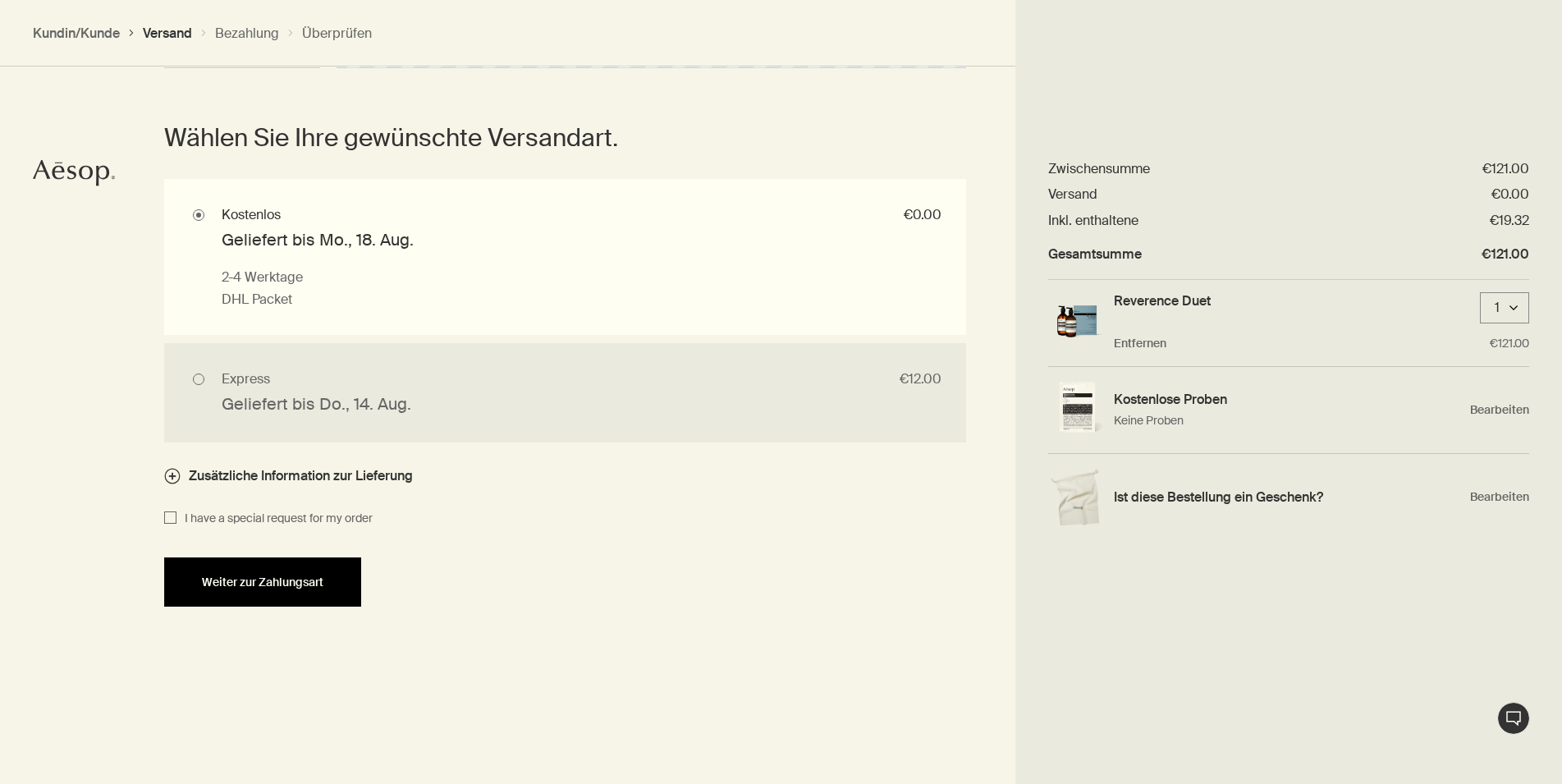
click at [308, 590] on button "Weiter zur Zahlungsart" at bounding box center [263, 582] width 197 height 49
select select "DE"
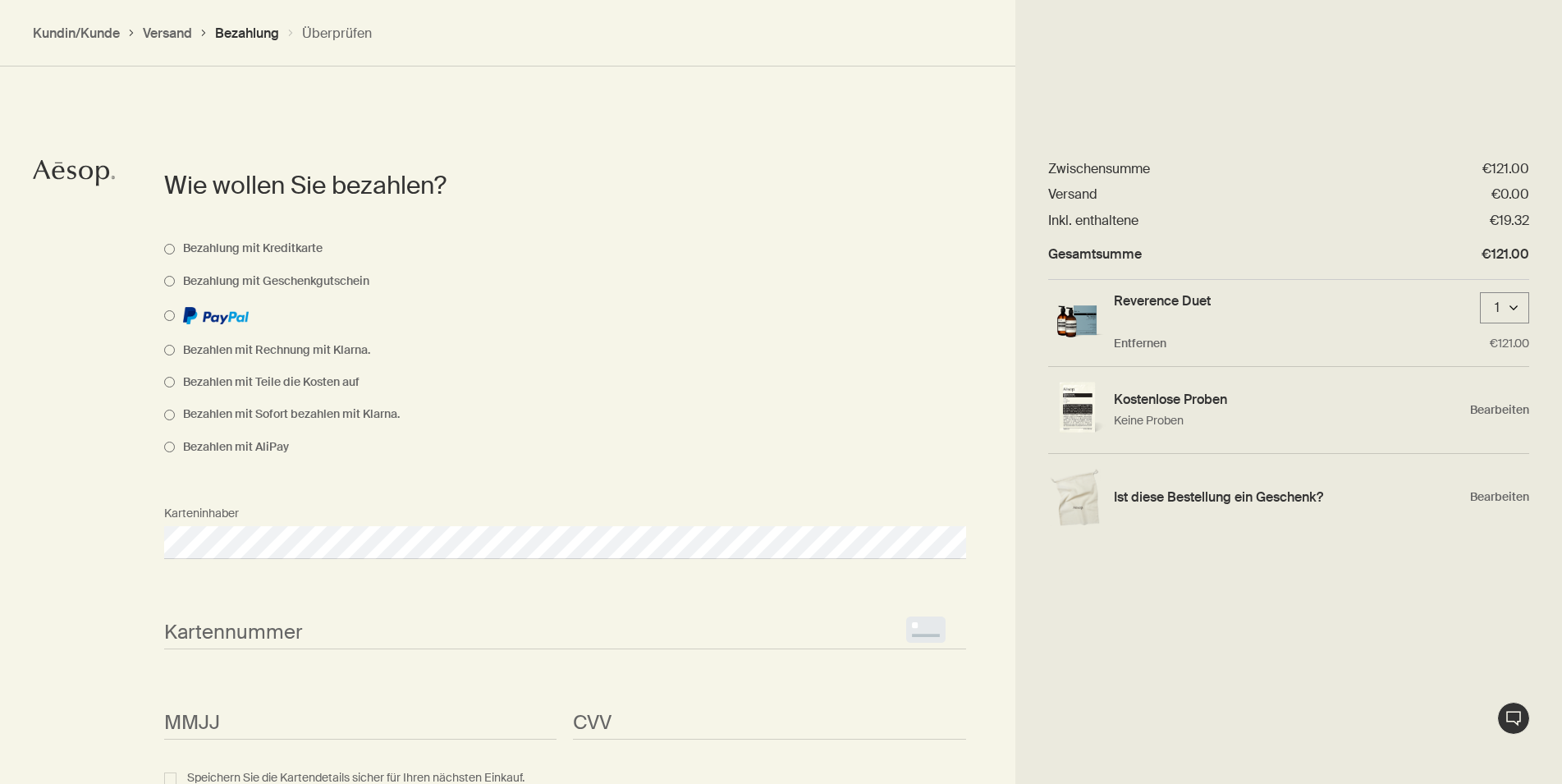
scroll to position [822, 0]
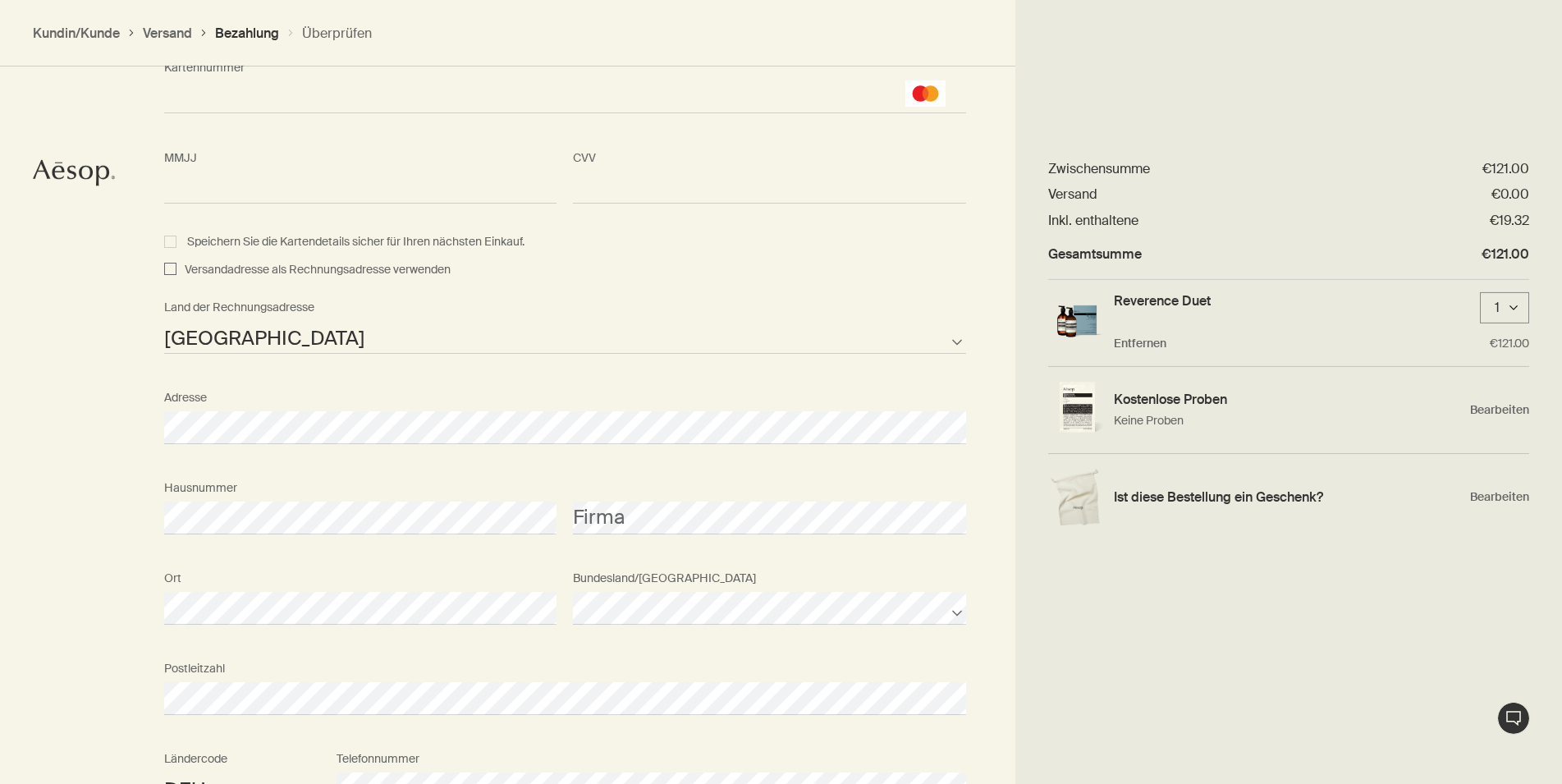
scroll to position [1491, 0]
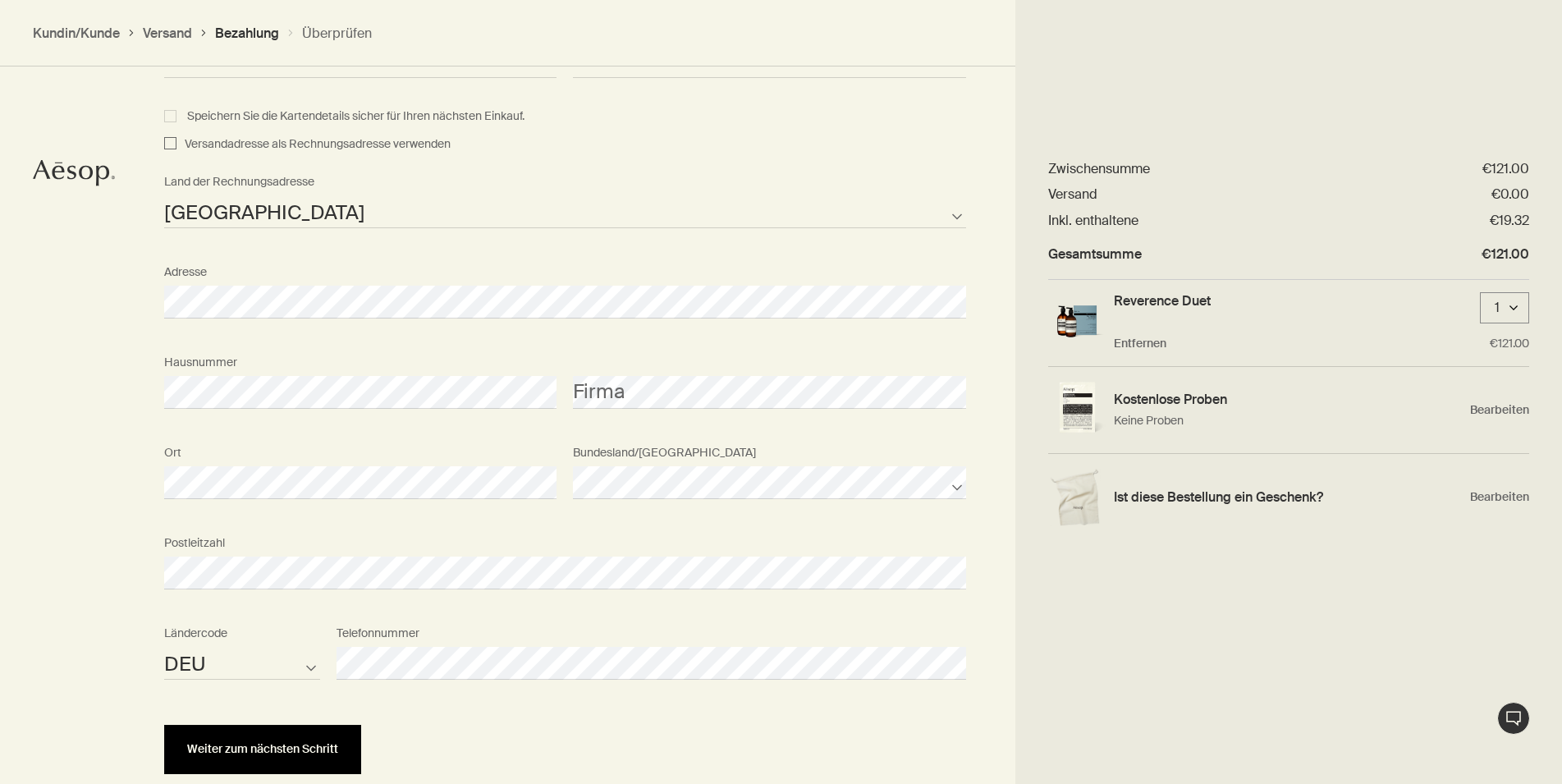
click at [284, 760] on button "Weiter zum nächsten Schritt" at bounding box center [263, 749] width 197 height 49
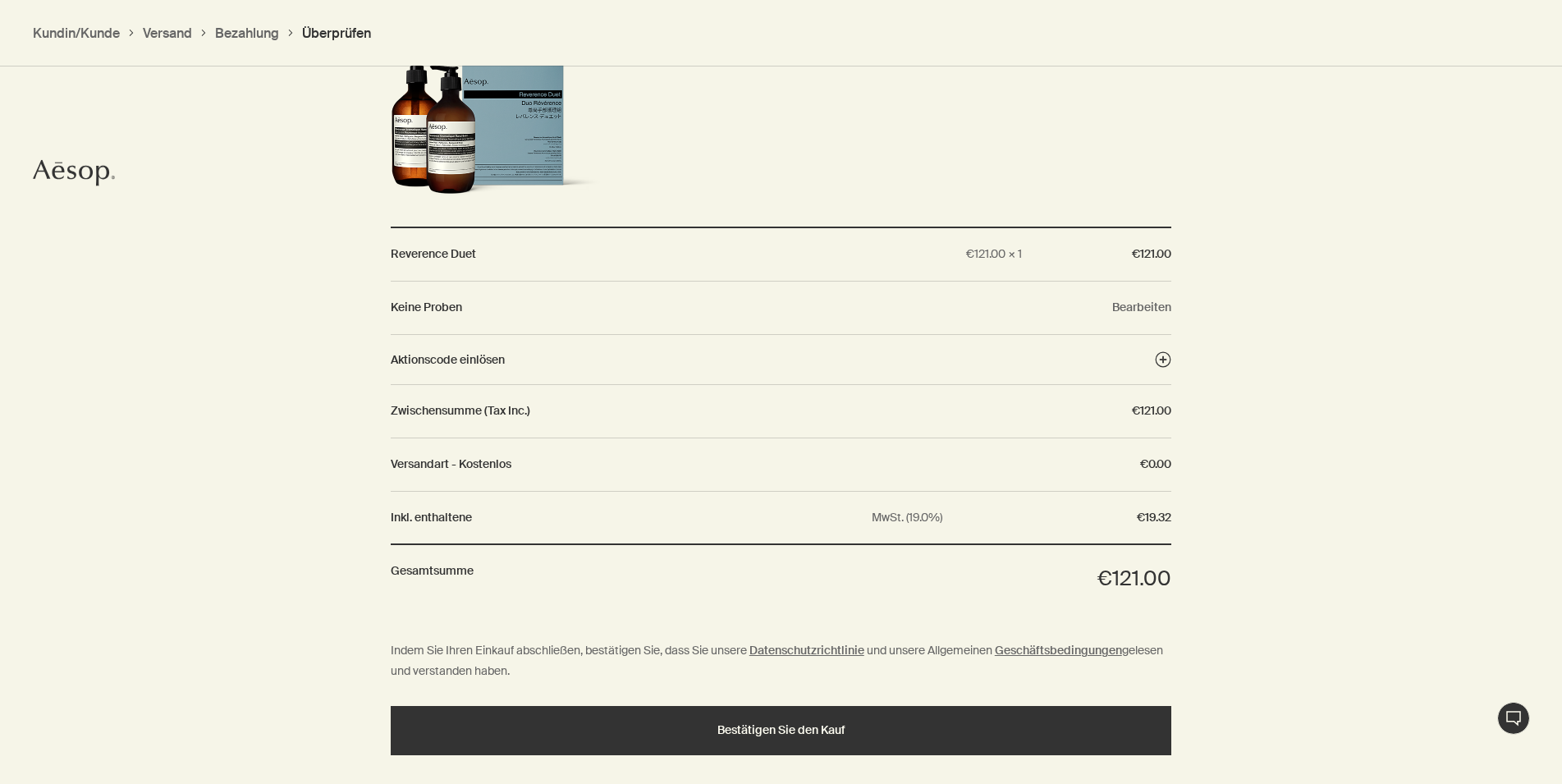
scroll to position [1380, 0]
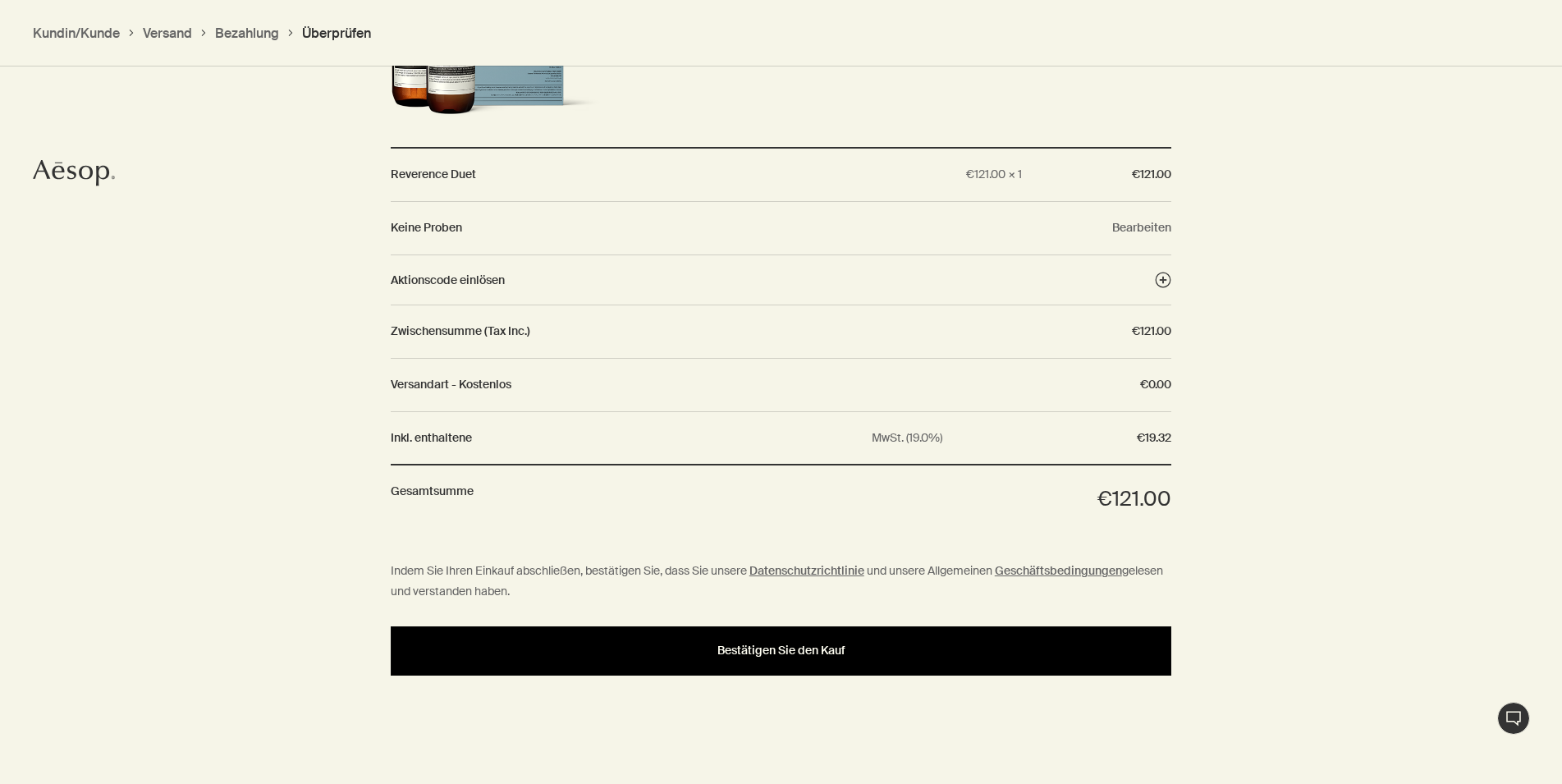
click at [771, 656] on span "Bestätigen Sie den Kauf" at bounding box center [781, 650] width 128 height 12
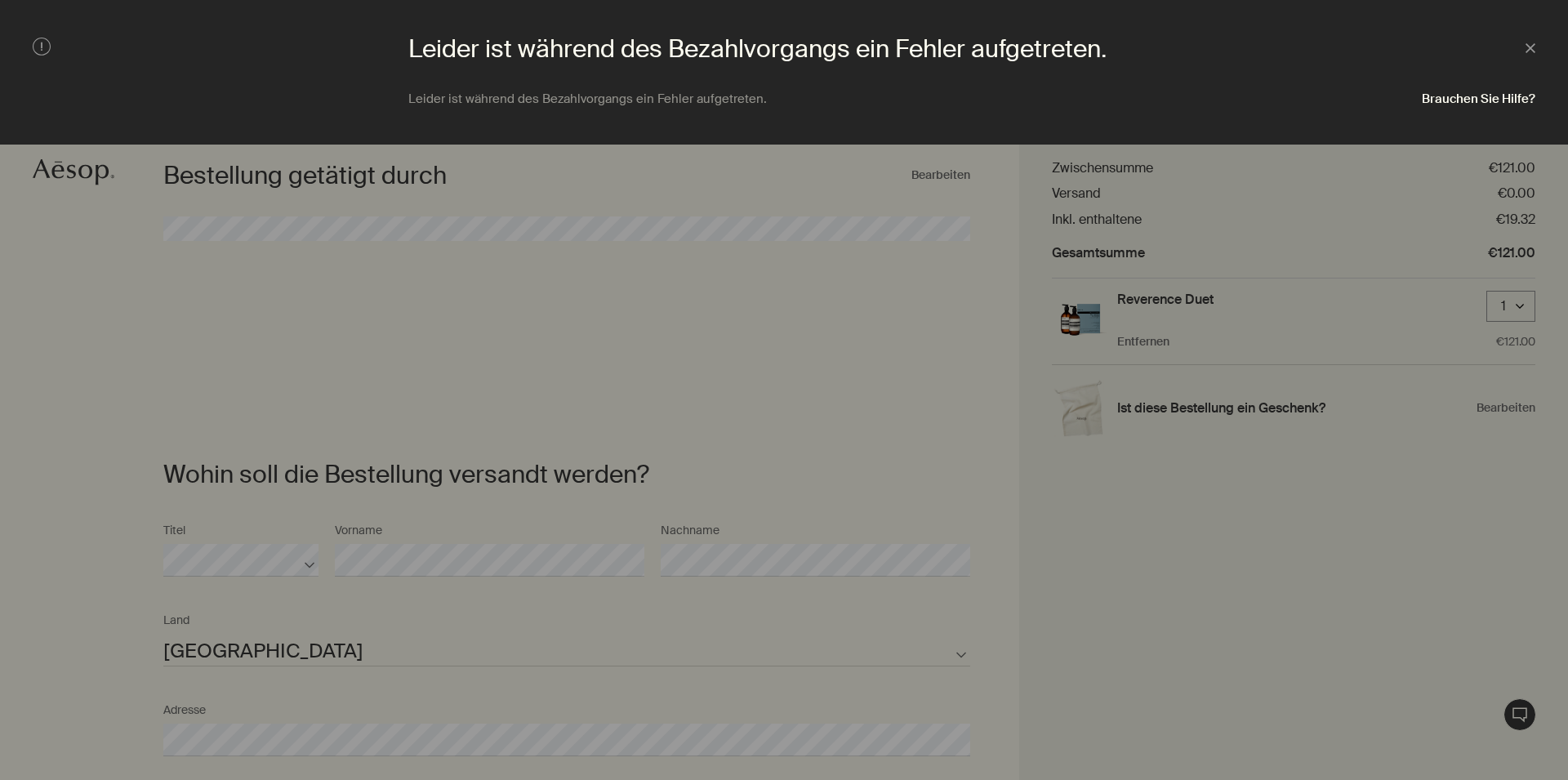
select select "DE"
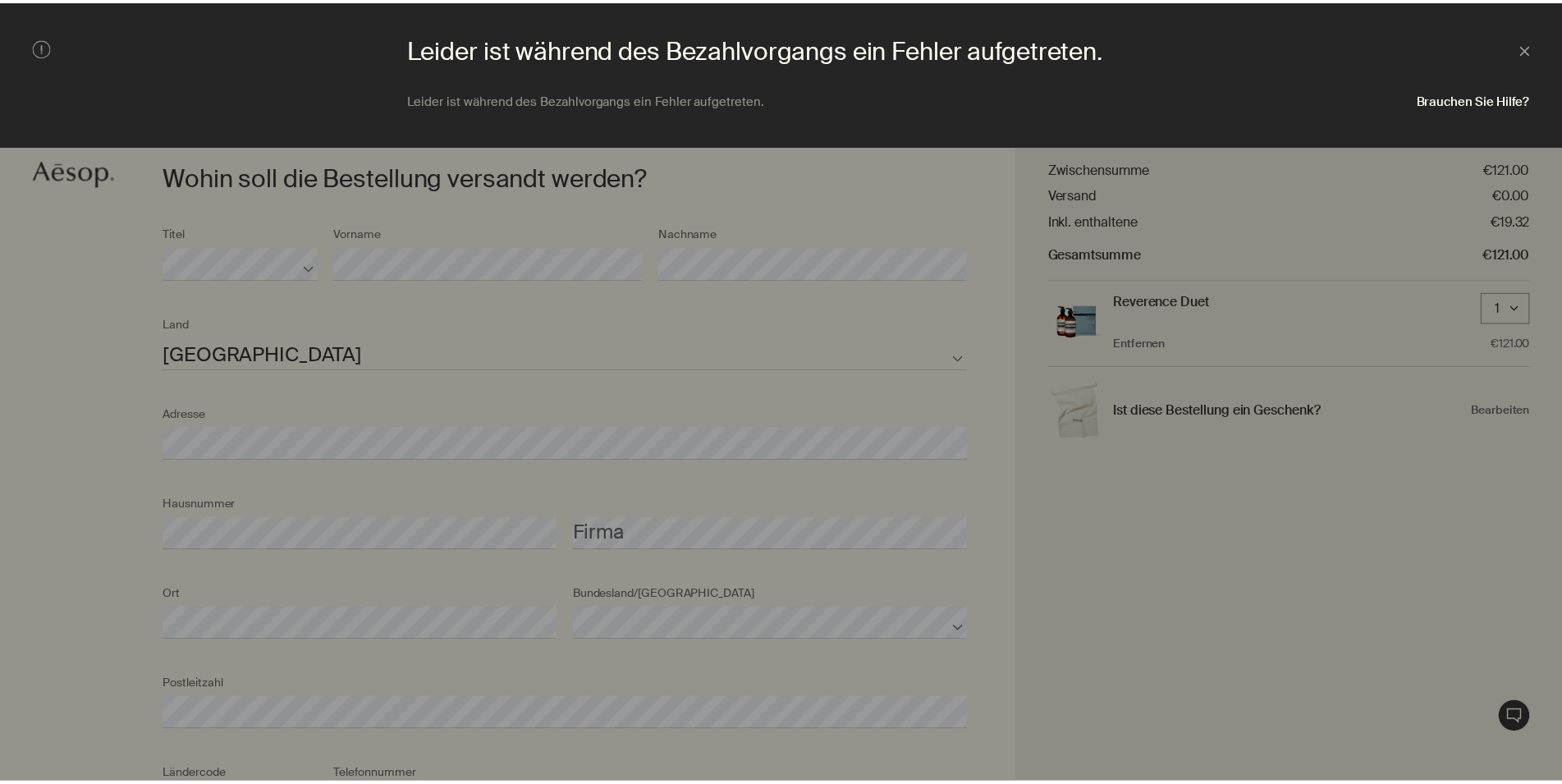
scroll to position [367, 0]
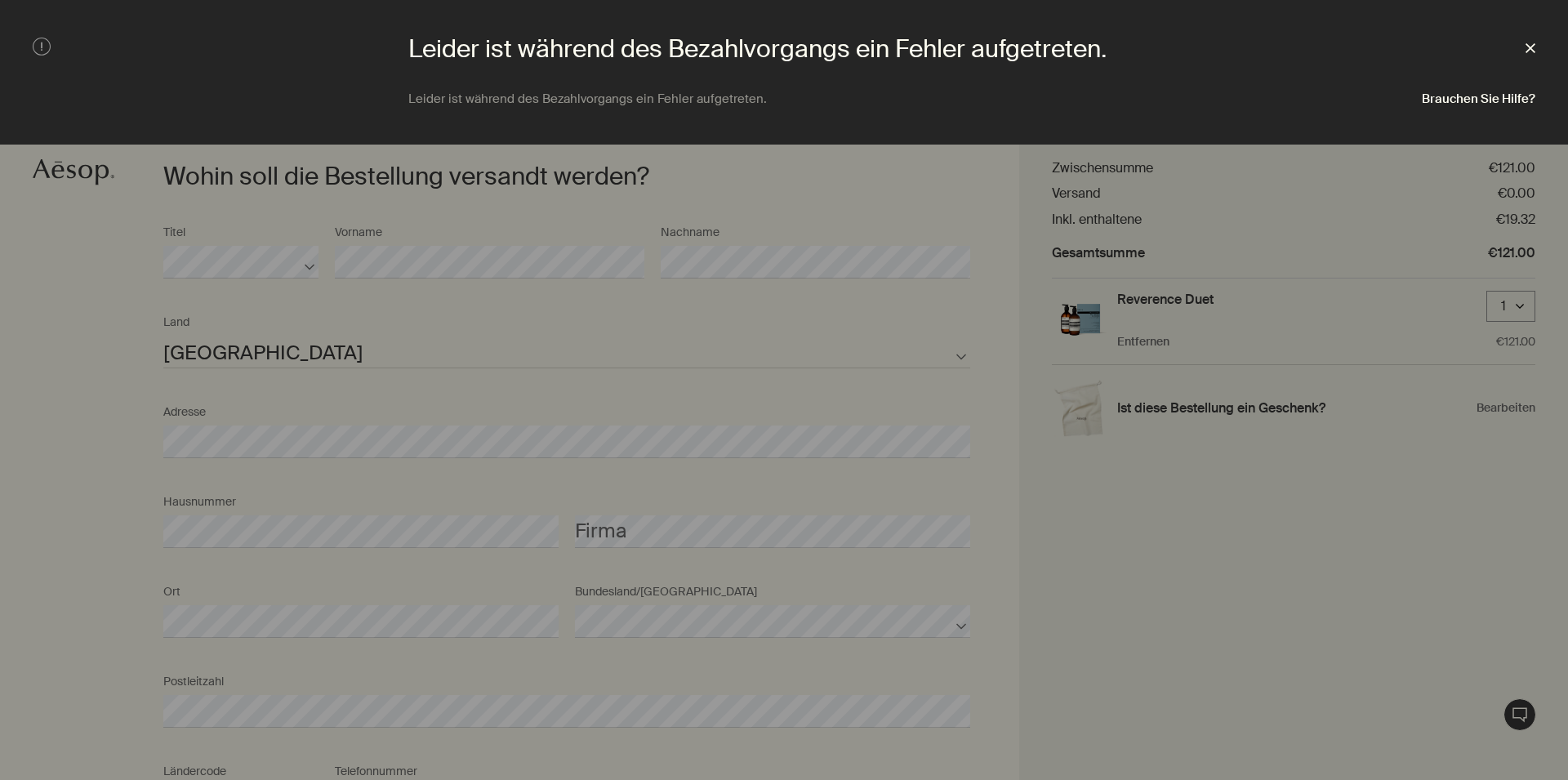
click at [1532, 50] on polygon at bounding box center [1531, 48] width 9 height 9
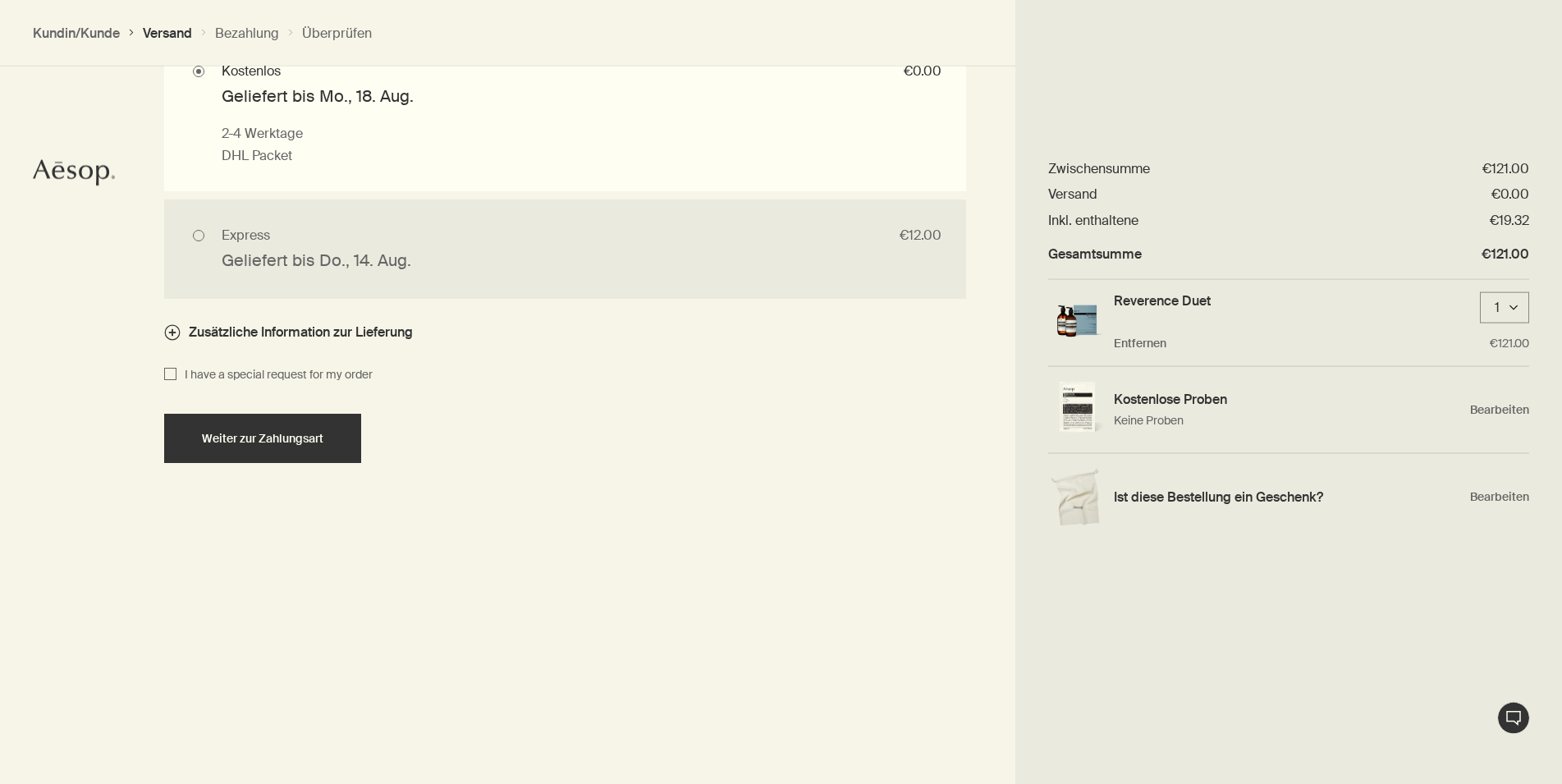
scroll to position [1326, 0]
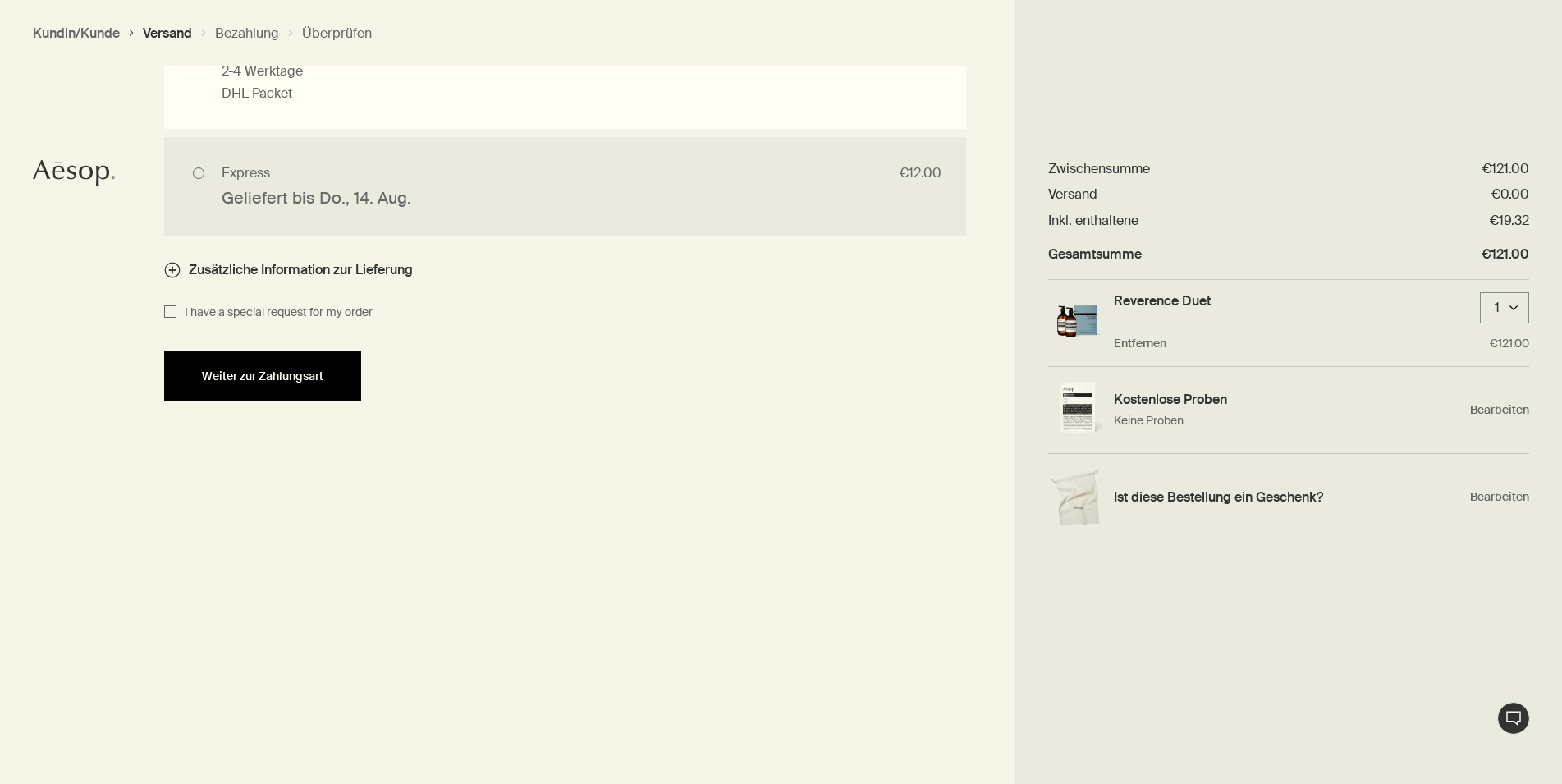
click at [326, 378] on div "Weiter zur Zahlungsart" at bounding box center [263, 376] width 158 height 12
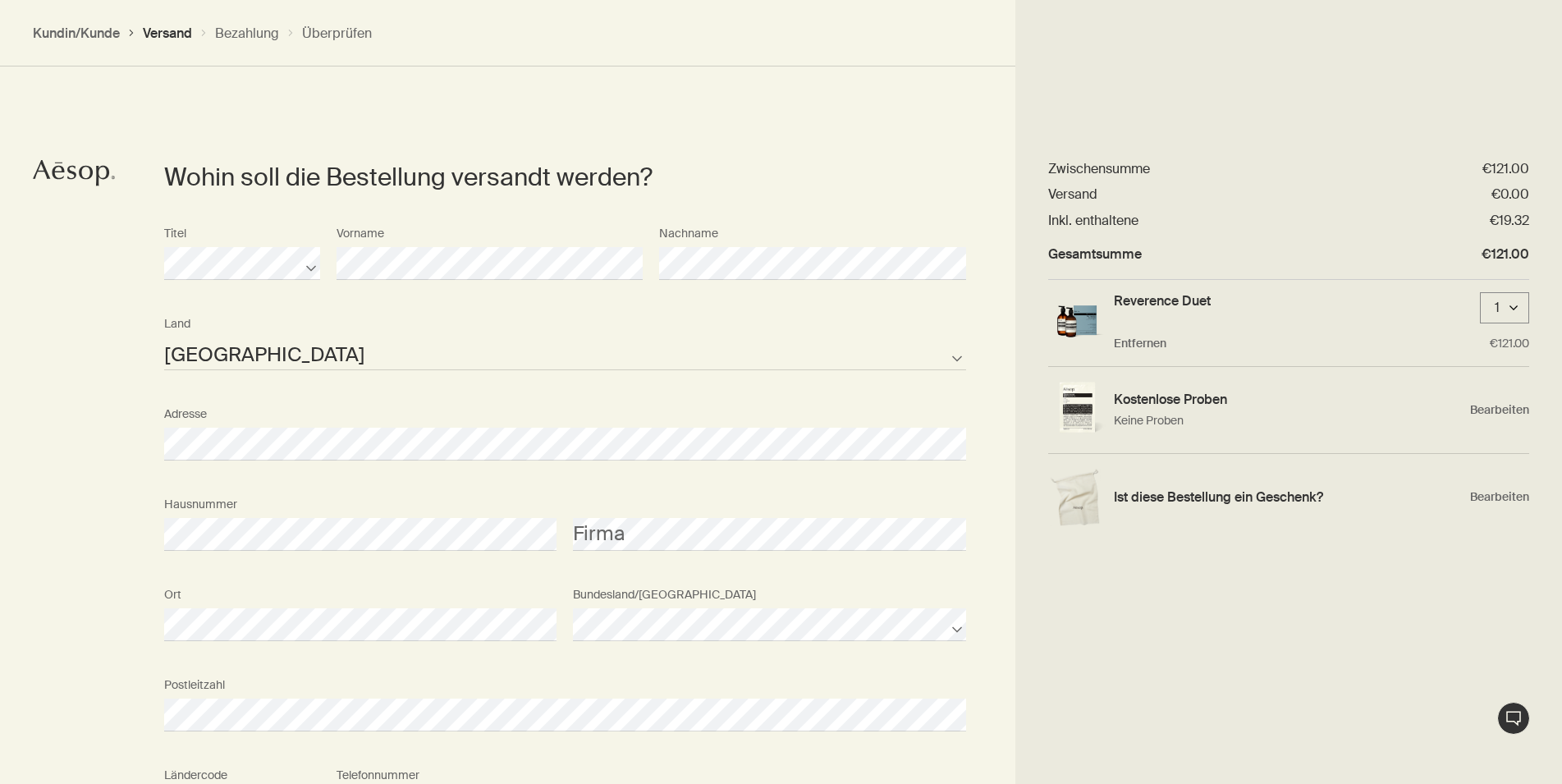
select select "DE"
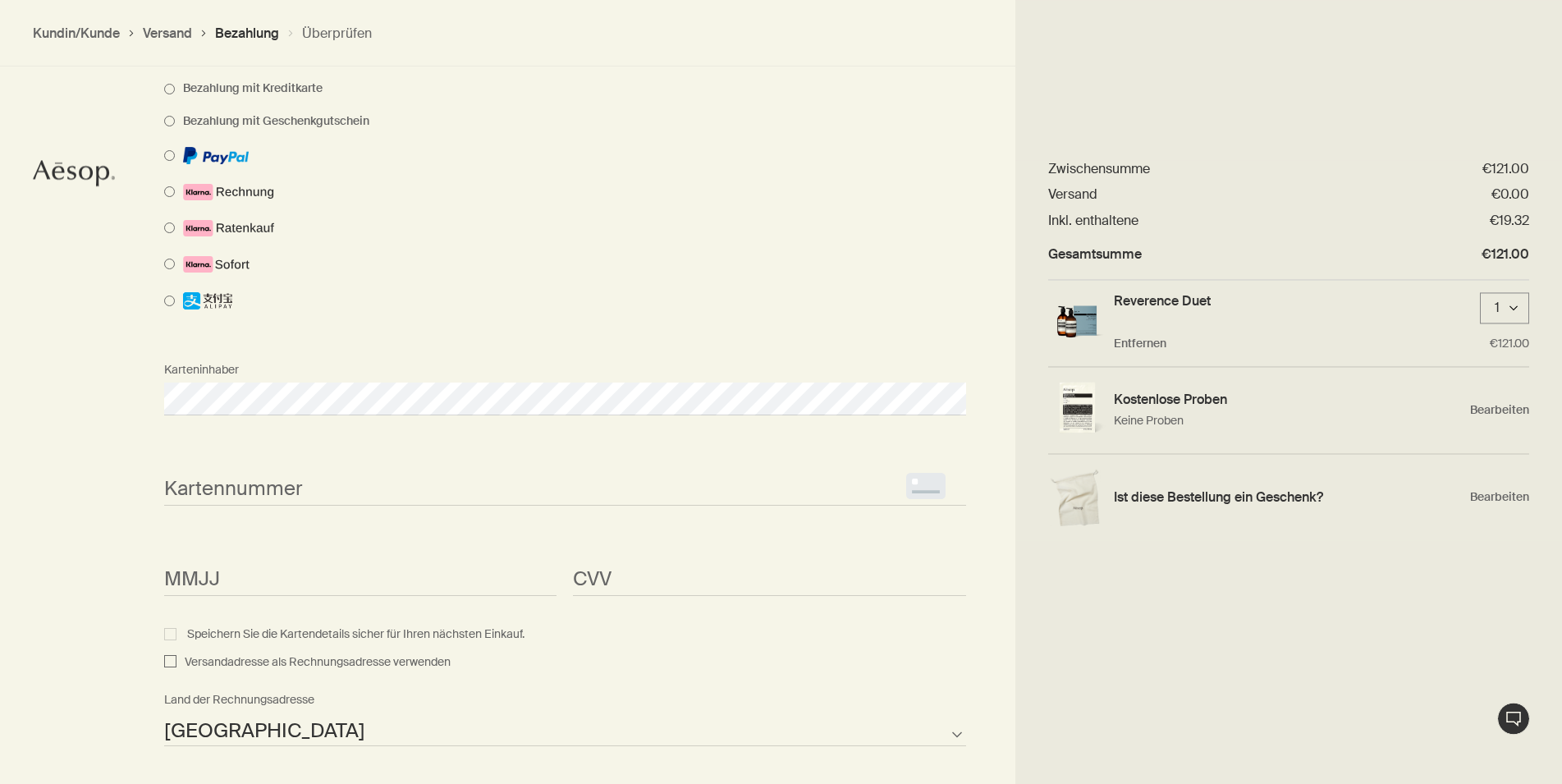
scroll to position [1073, 0]
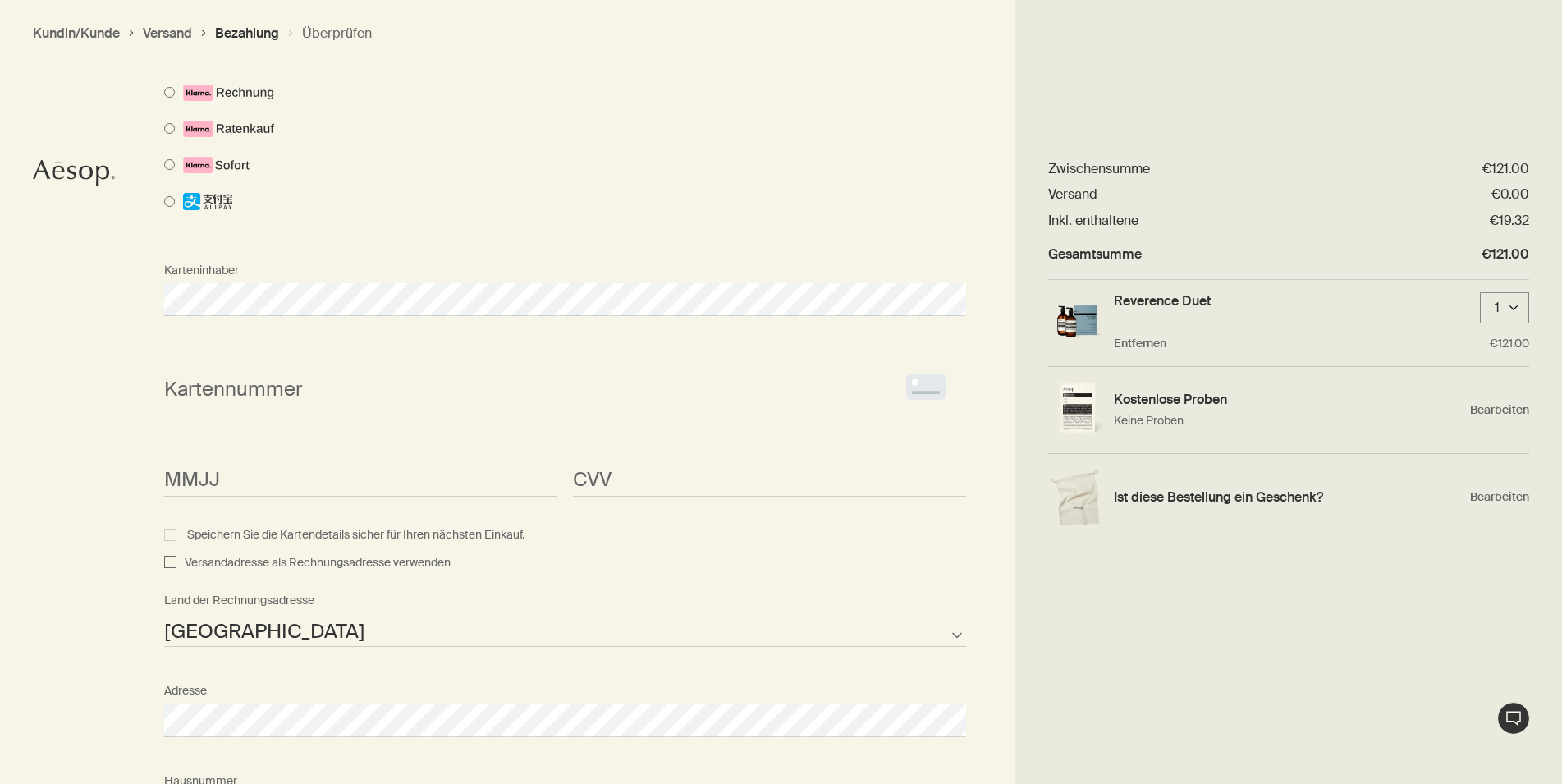
drag, startPoint x: 89, startPoint y: 511, endPoint x: 268, endPoint y: 423, distance: 199.5
click at [91, 509] on div "Wie wollen Sie bezahlen? Bezahlung mit Kreditkarte Bezahlung mit Geschenkgutsch…" at bounding box center [781, 551] width 1562 height 1501
click at [93, 520] on div "Wie wollen Sie bezahlen? Bezahlung mit Kreditkarte Bezahlung mit Geschenkgutsch…" at bounding box center [781, 551] width 1562 height 1501
click at [45, 656] on div "Wie wollen Sie bezahlen? Bezahlung mit Kreditkarte Bezahlung mit Geschenkgutsch…" at bounding box center [781, 551] width 1562 height 1501
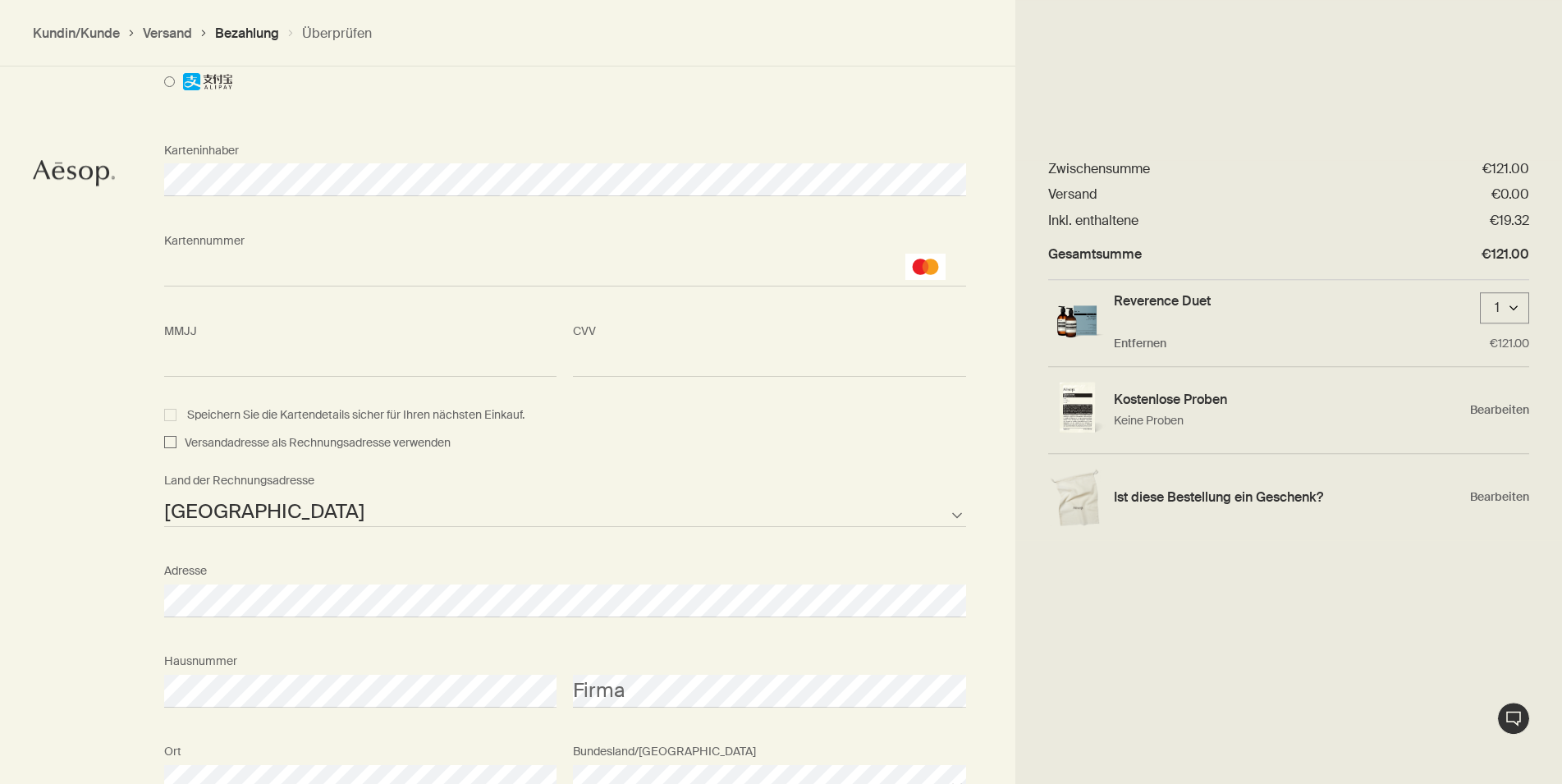
scroll to position [1240, 0]
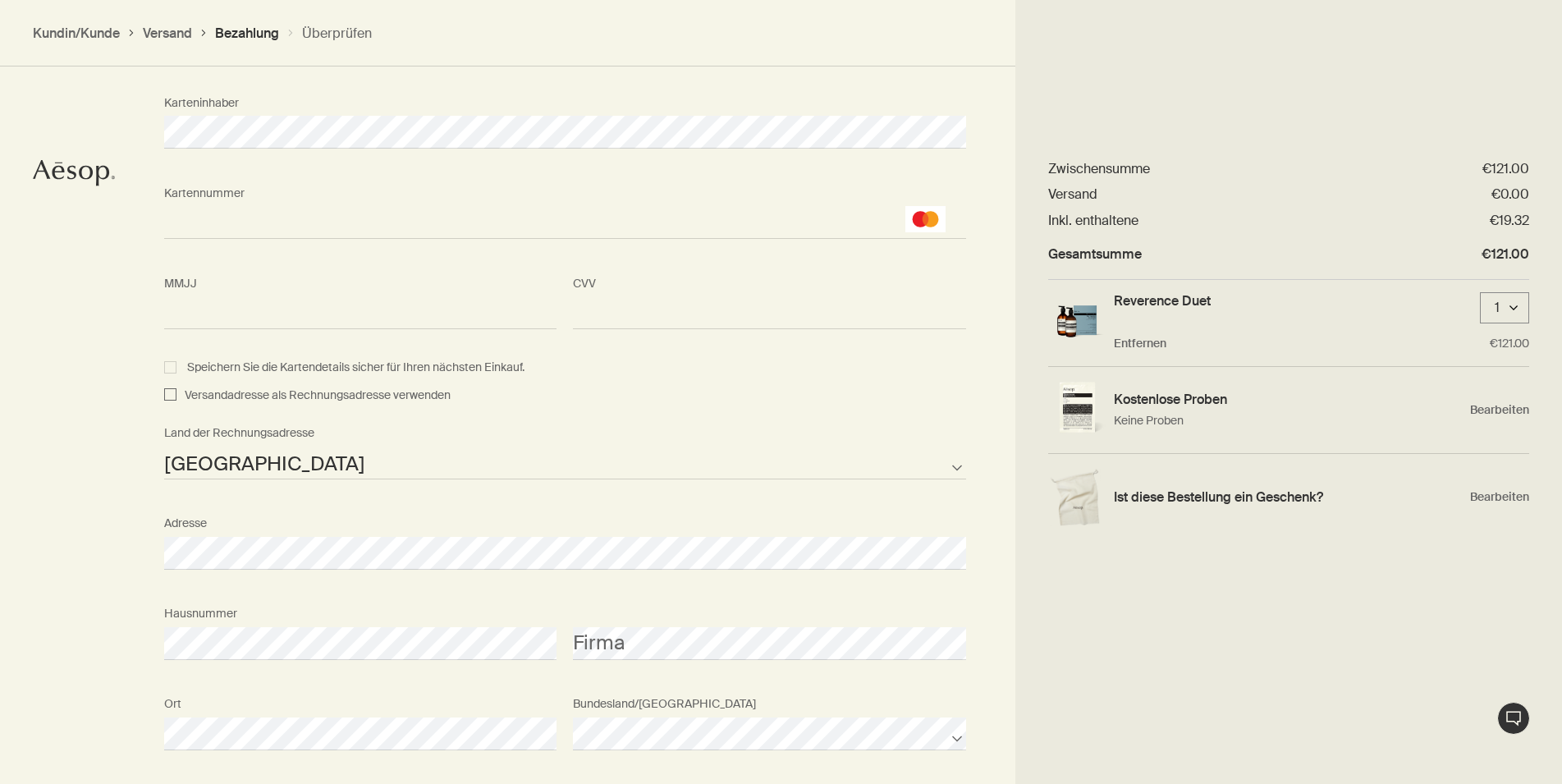
click at [46, 569] on div "Wie wollen Sie bezahlen? Bezahlung mit Kreditkarte Bezahlung mit Geschenkgutsch…" at bounding box center [781, 384] width 1562 height 1501
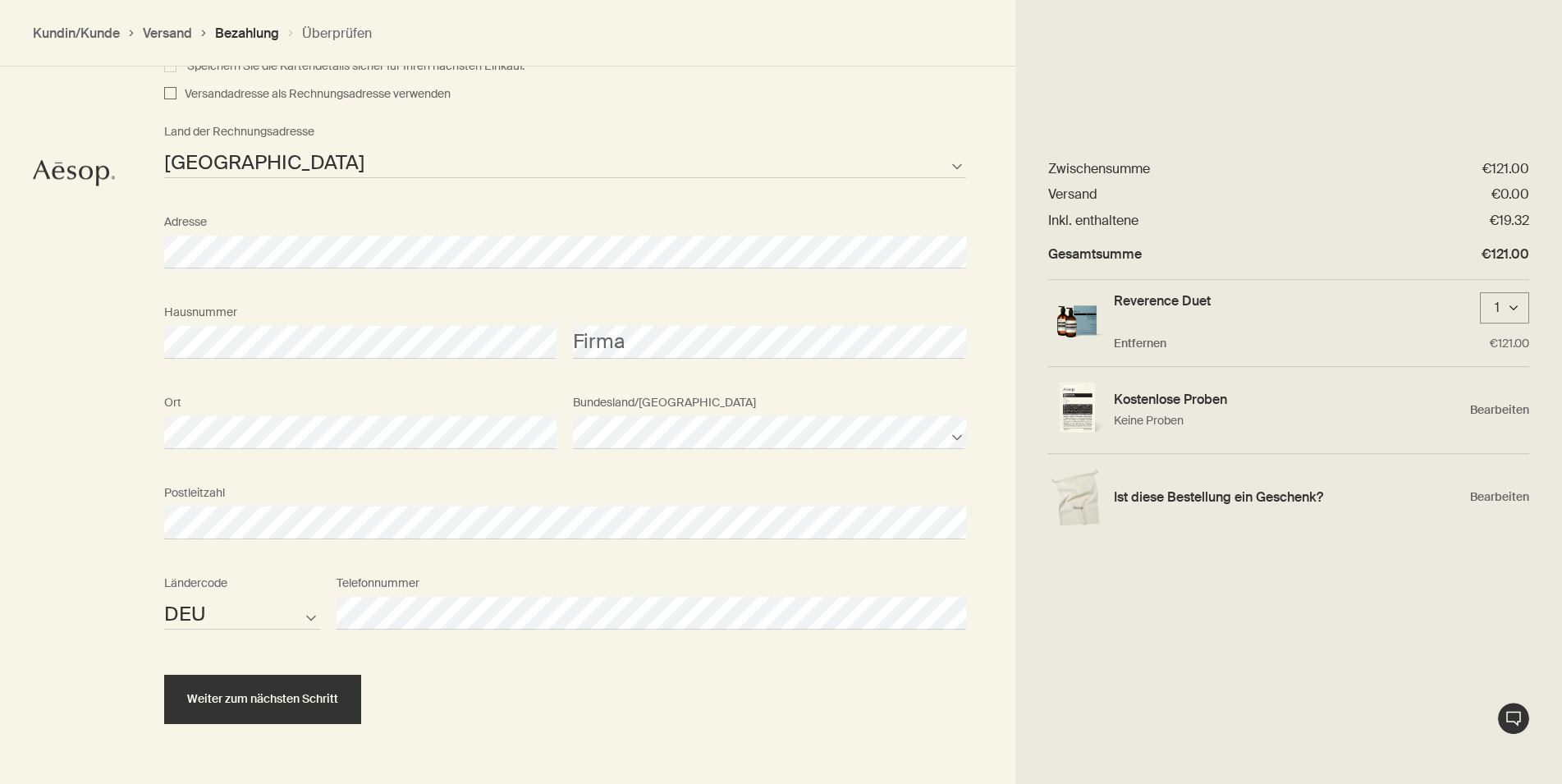
scroll to position [1591, 0]
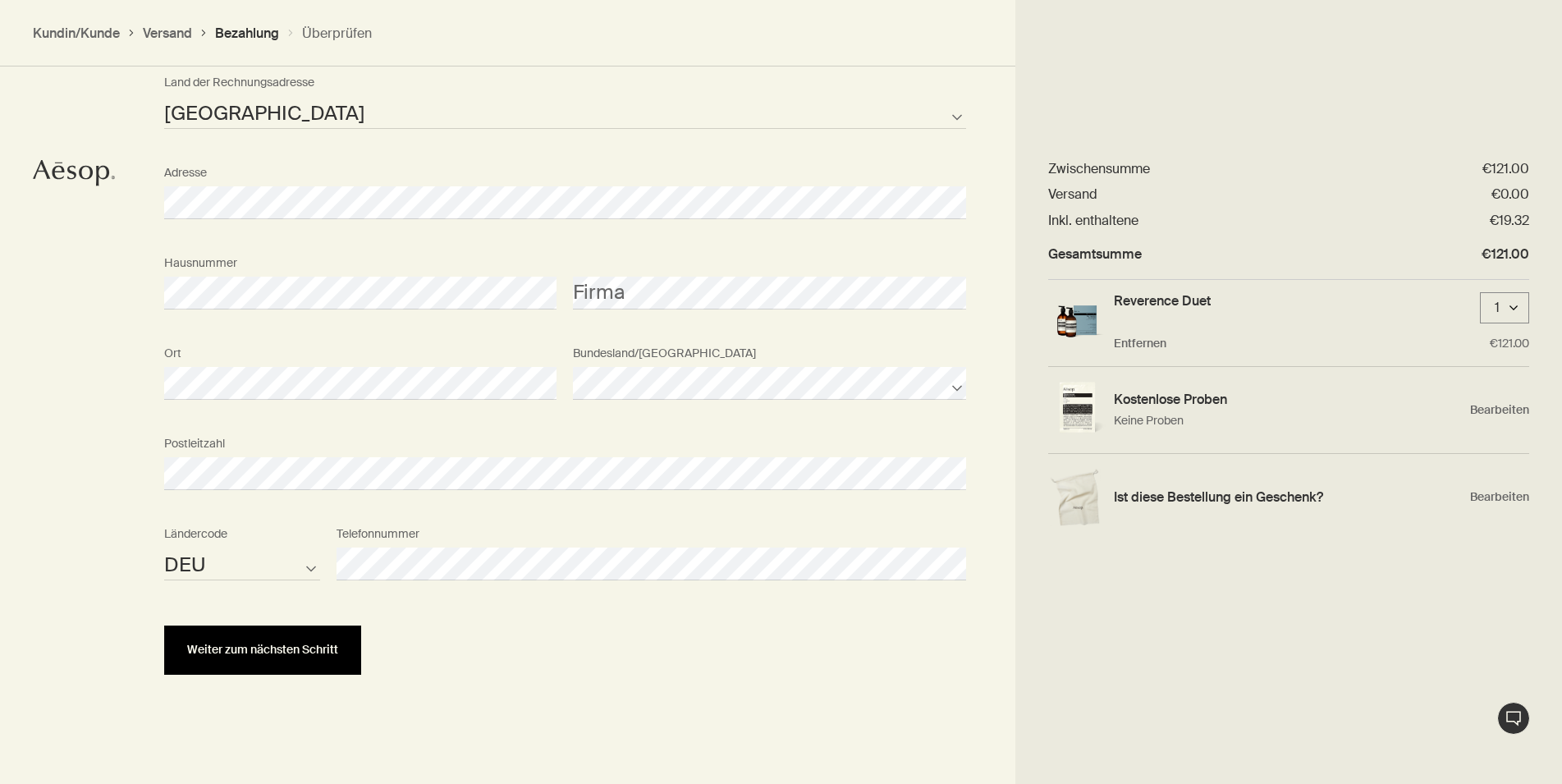
click at [294, 653] on span "Weiter zum nächsten Schritt" at bounding box center [262, 649] width 151 height 12
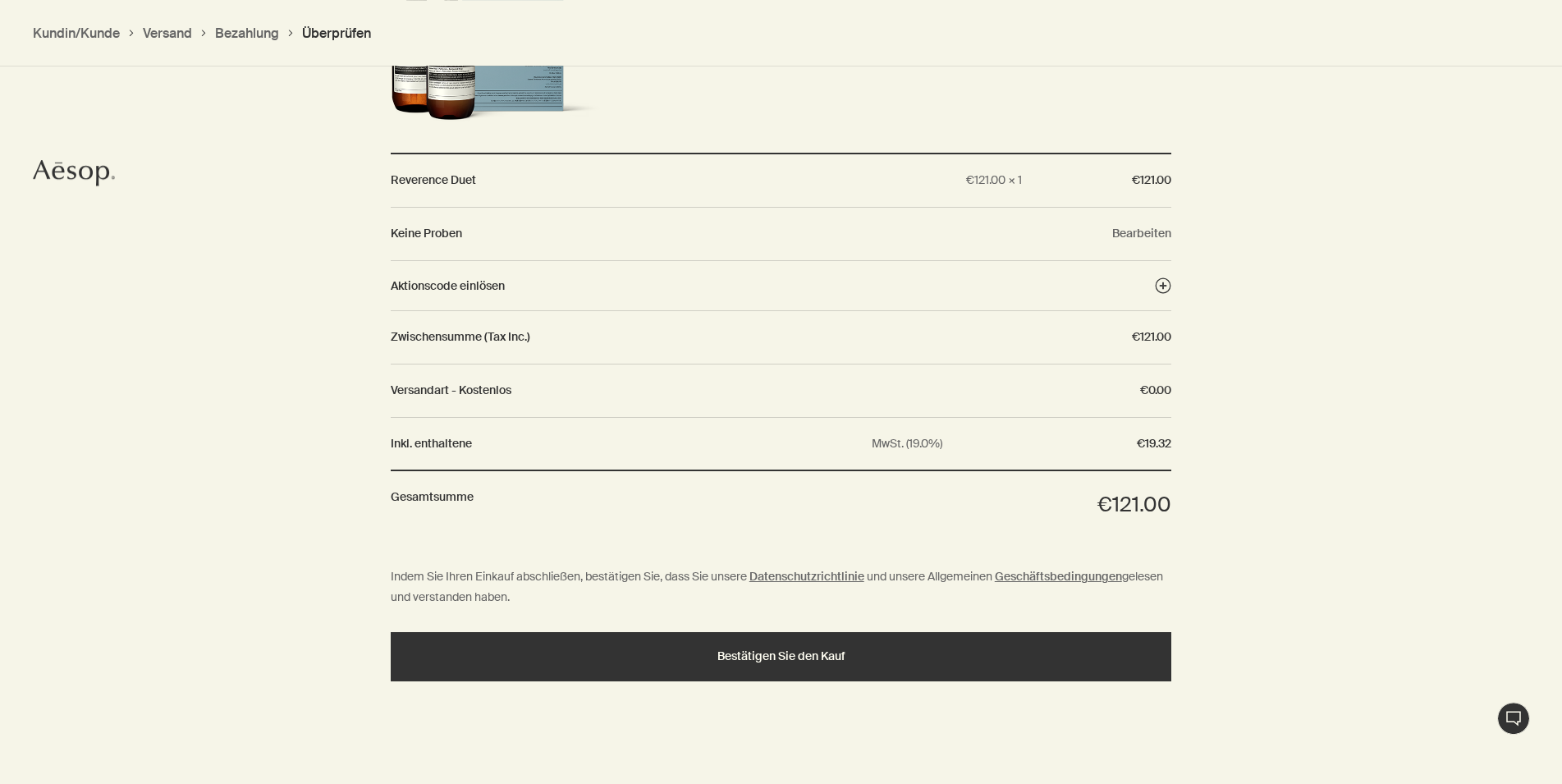
scroll to position [1380, 0]
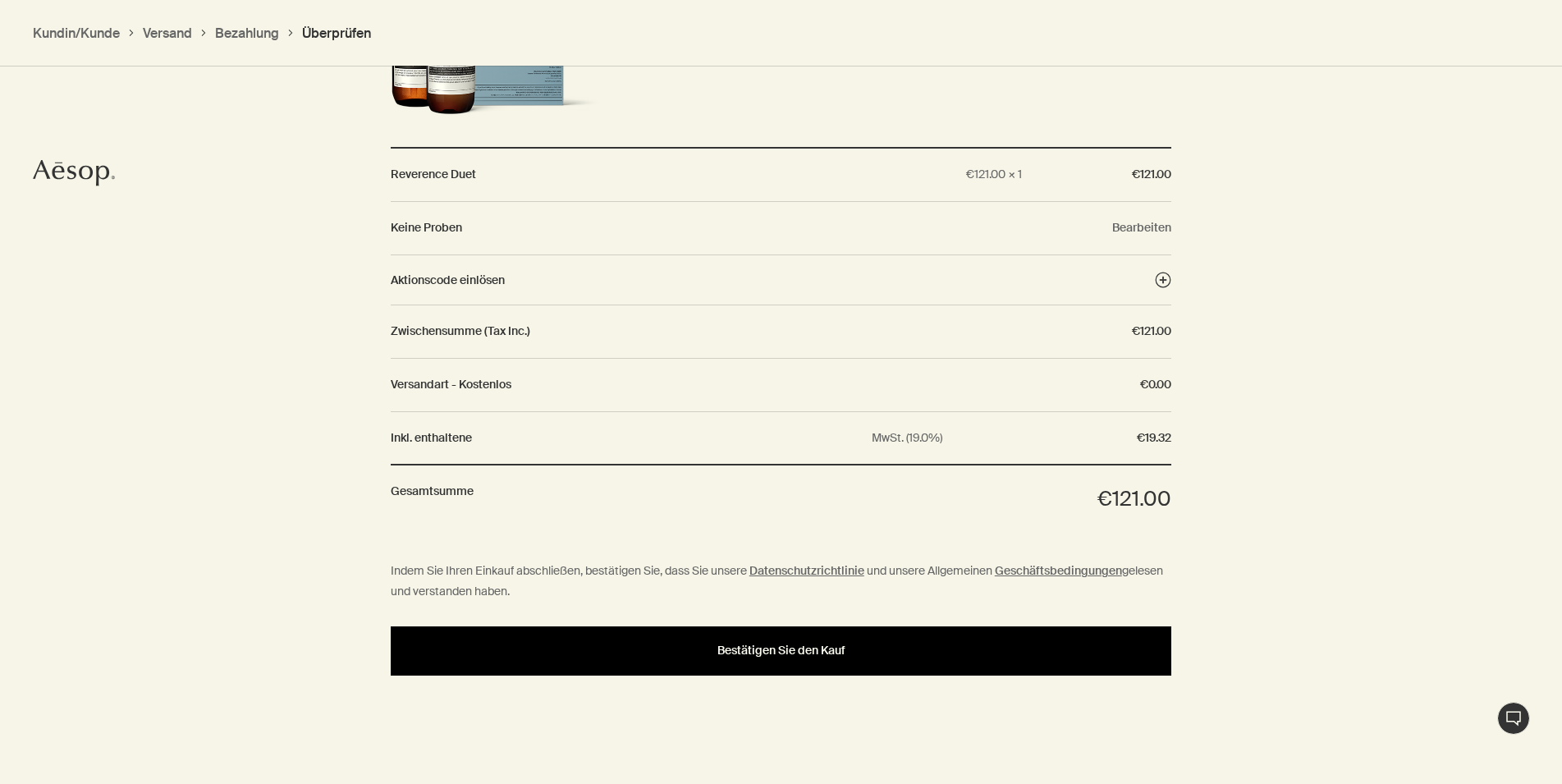
click at [823, 658] on button "Bestätigen Sie den Kauf" at bounding box center [781, 651] width 781 height 49
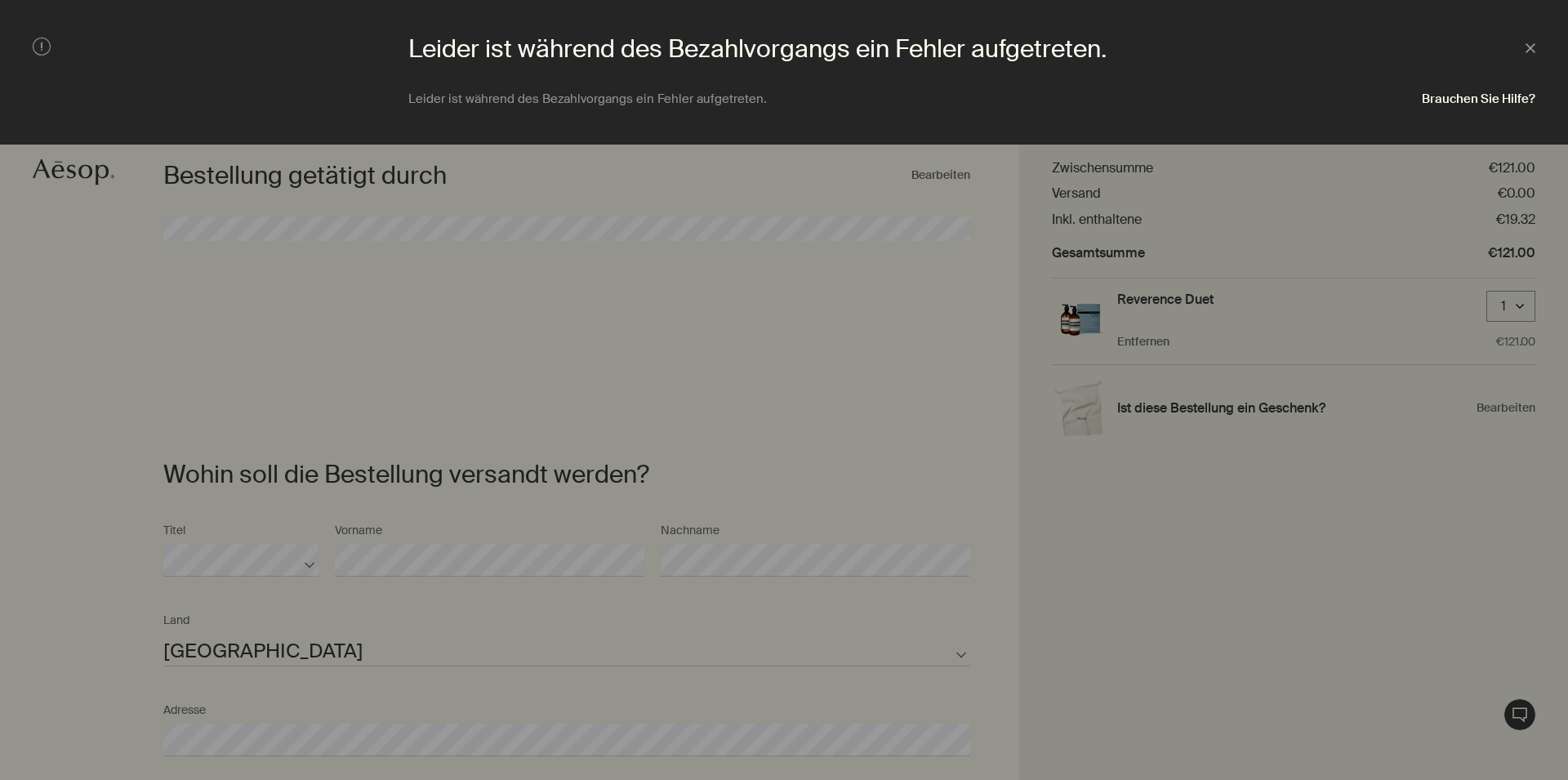
select select "DE"
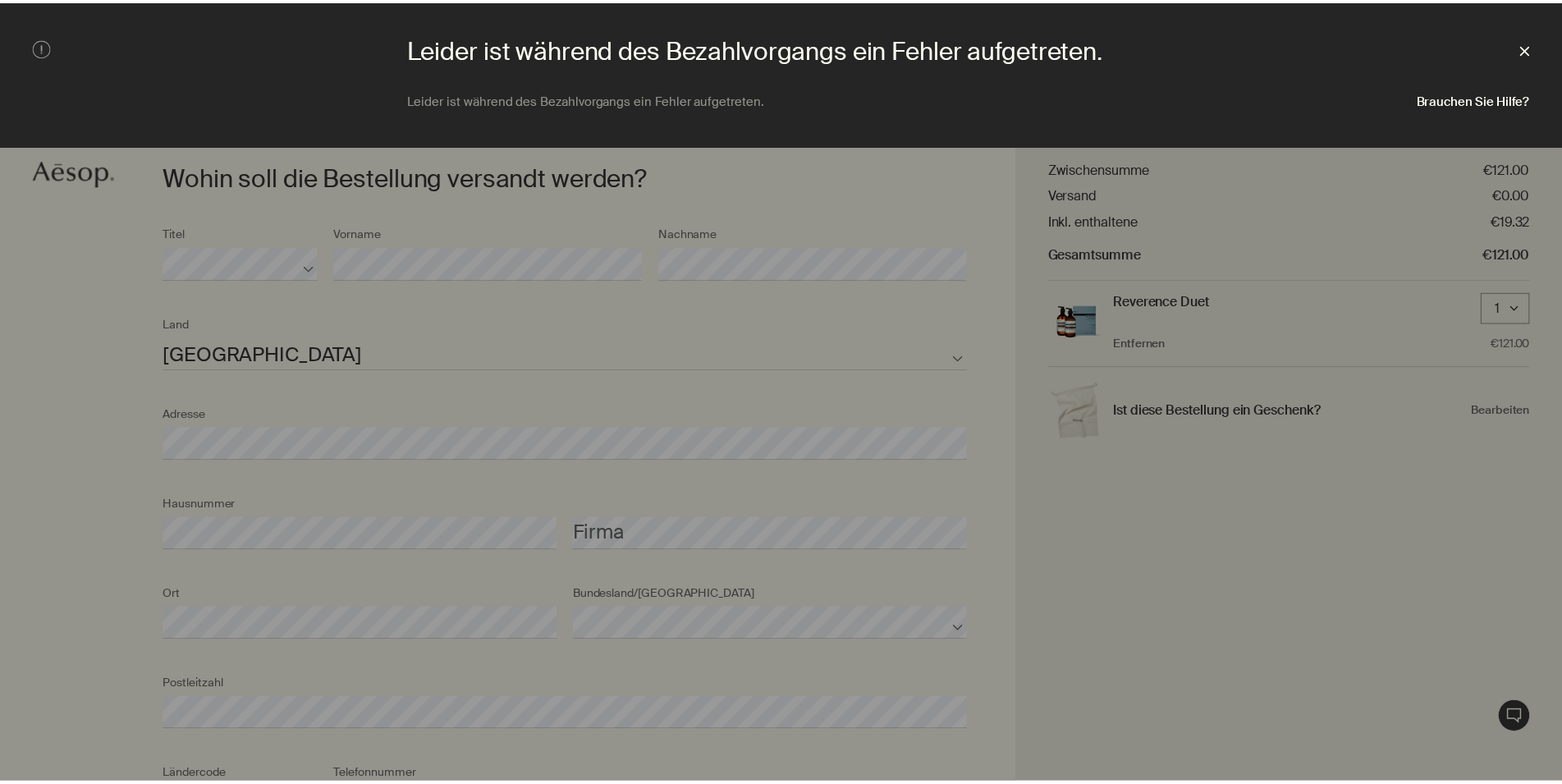
scroll to position [367, 0]
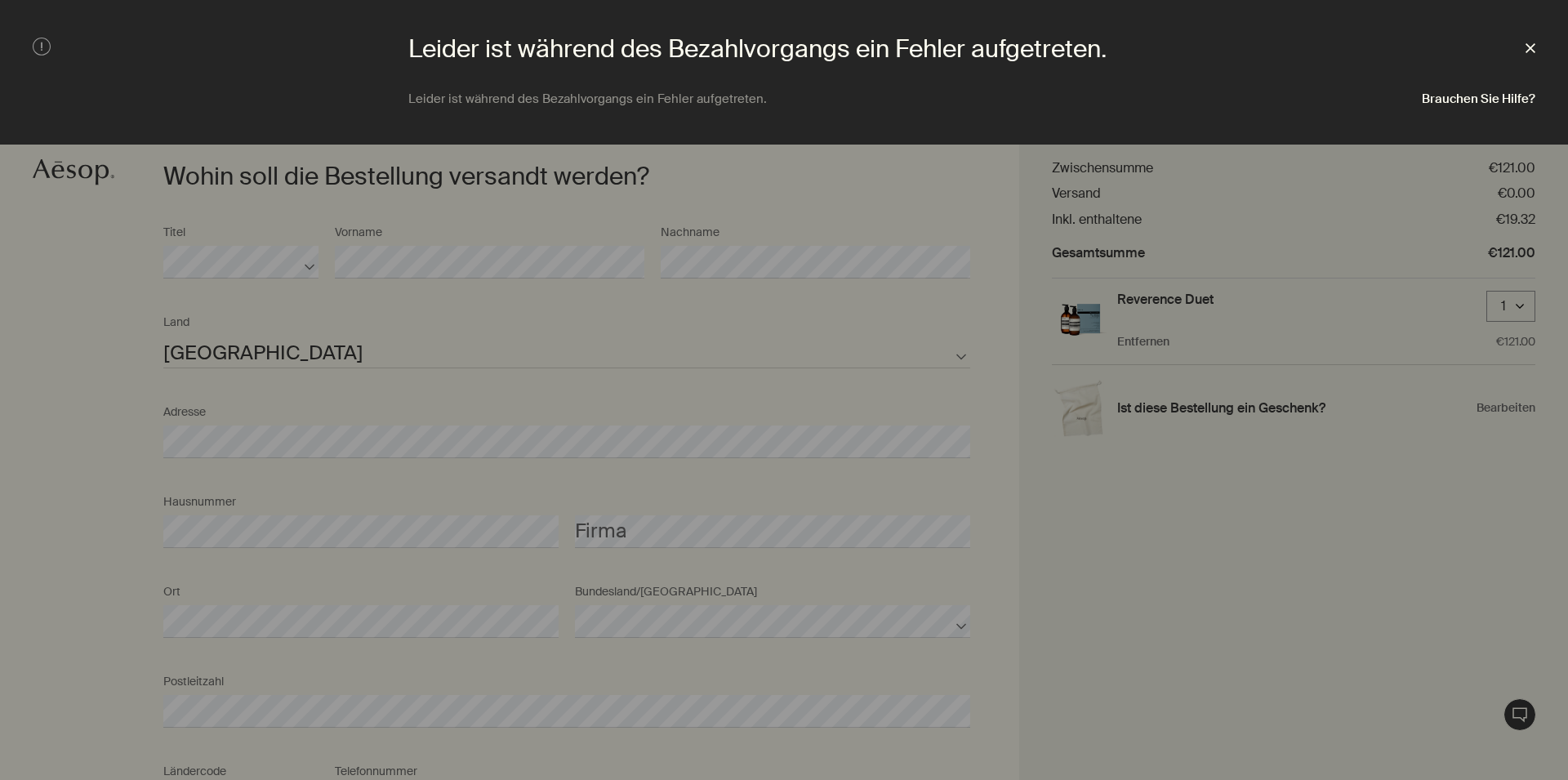
click at [1532, 48] on icon "Schließen" at bounding box center [1531, 48] width 9 height 9
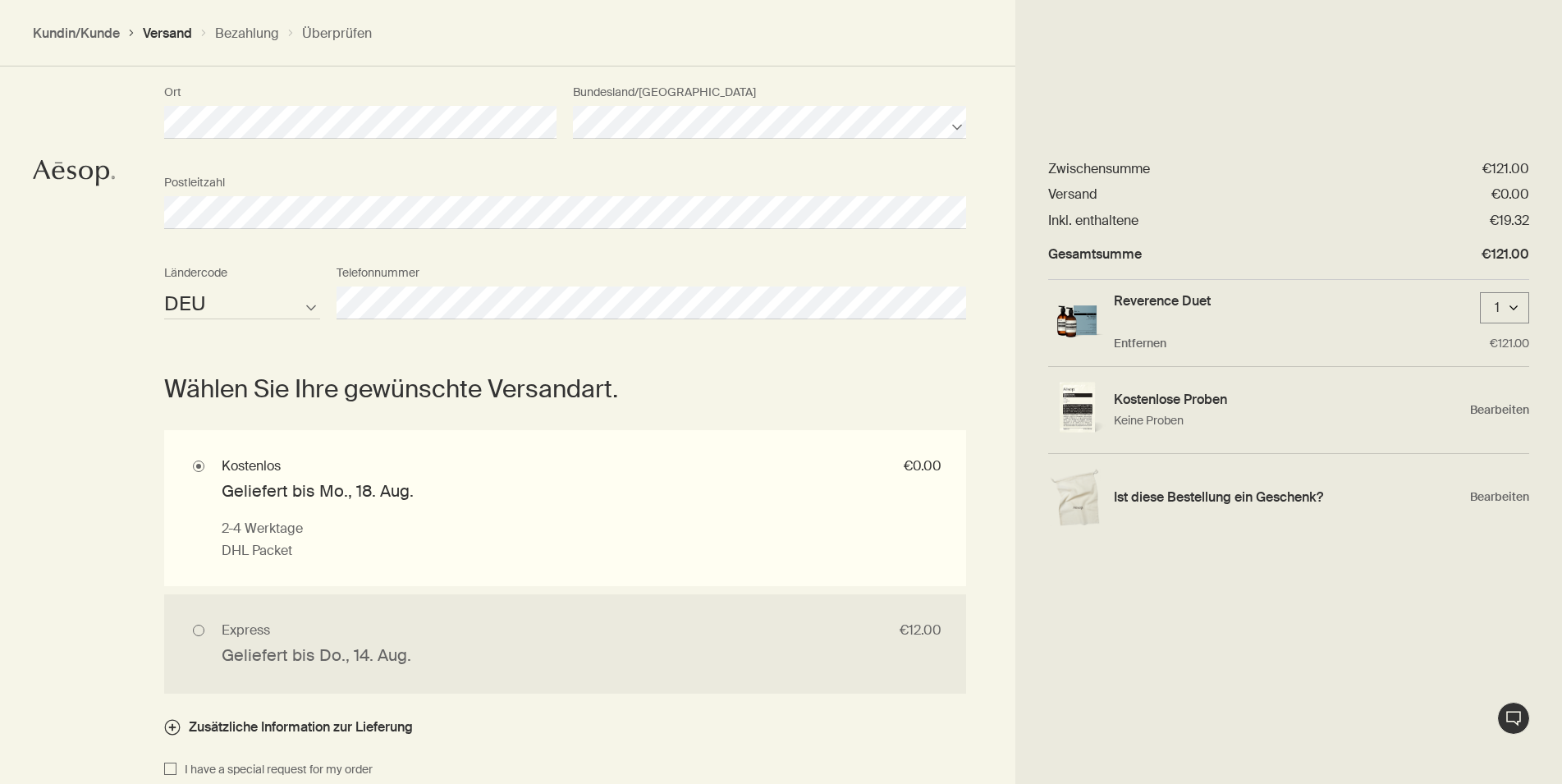
scroll to position [1204, 0]
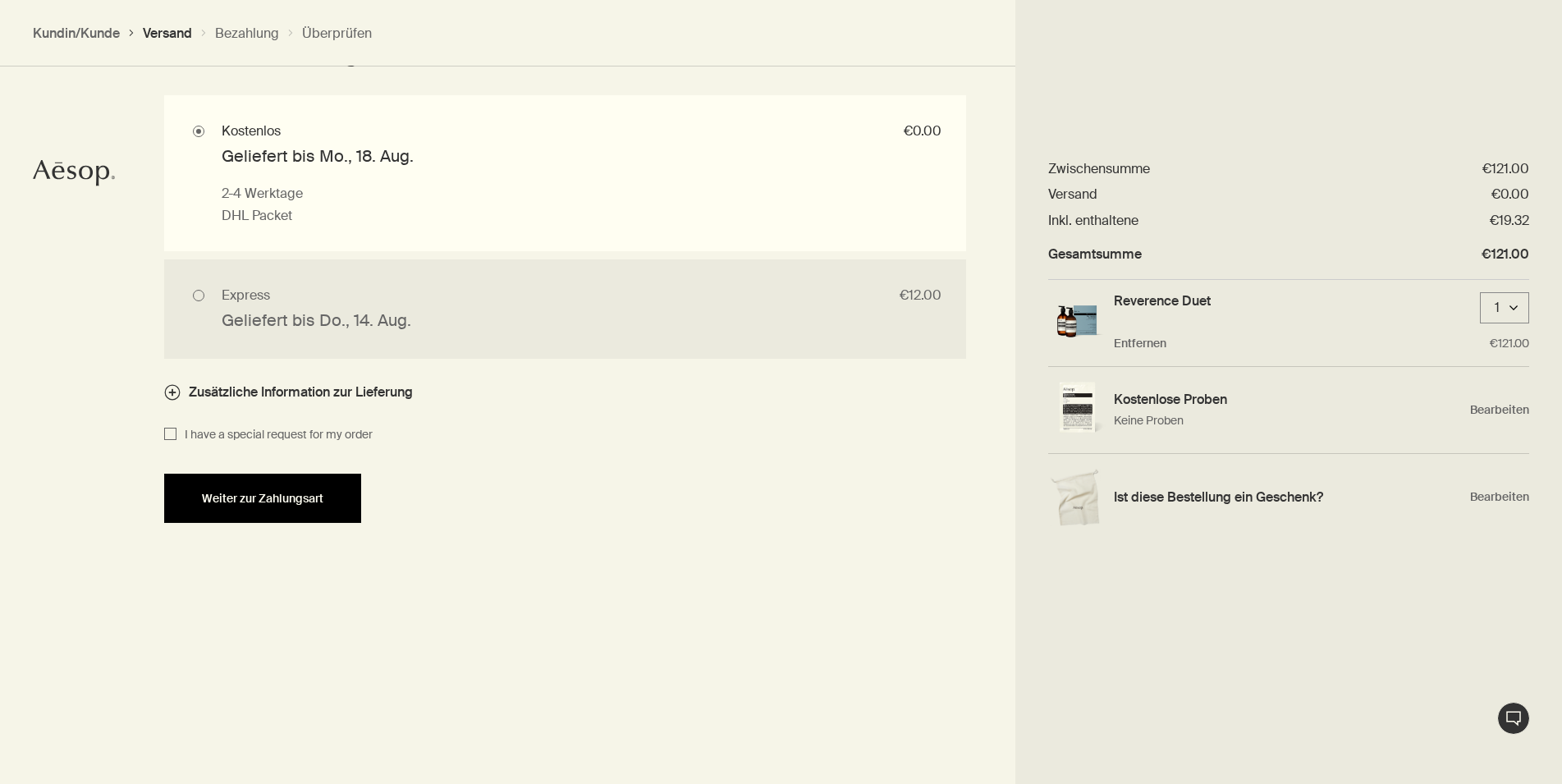
click at [313, 506] on button "Weiter zur Zahlungsart" at bounding box center [263, 498] width 197 height 49
select select "DE"
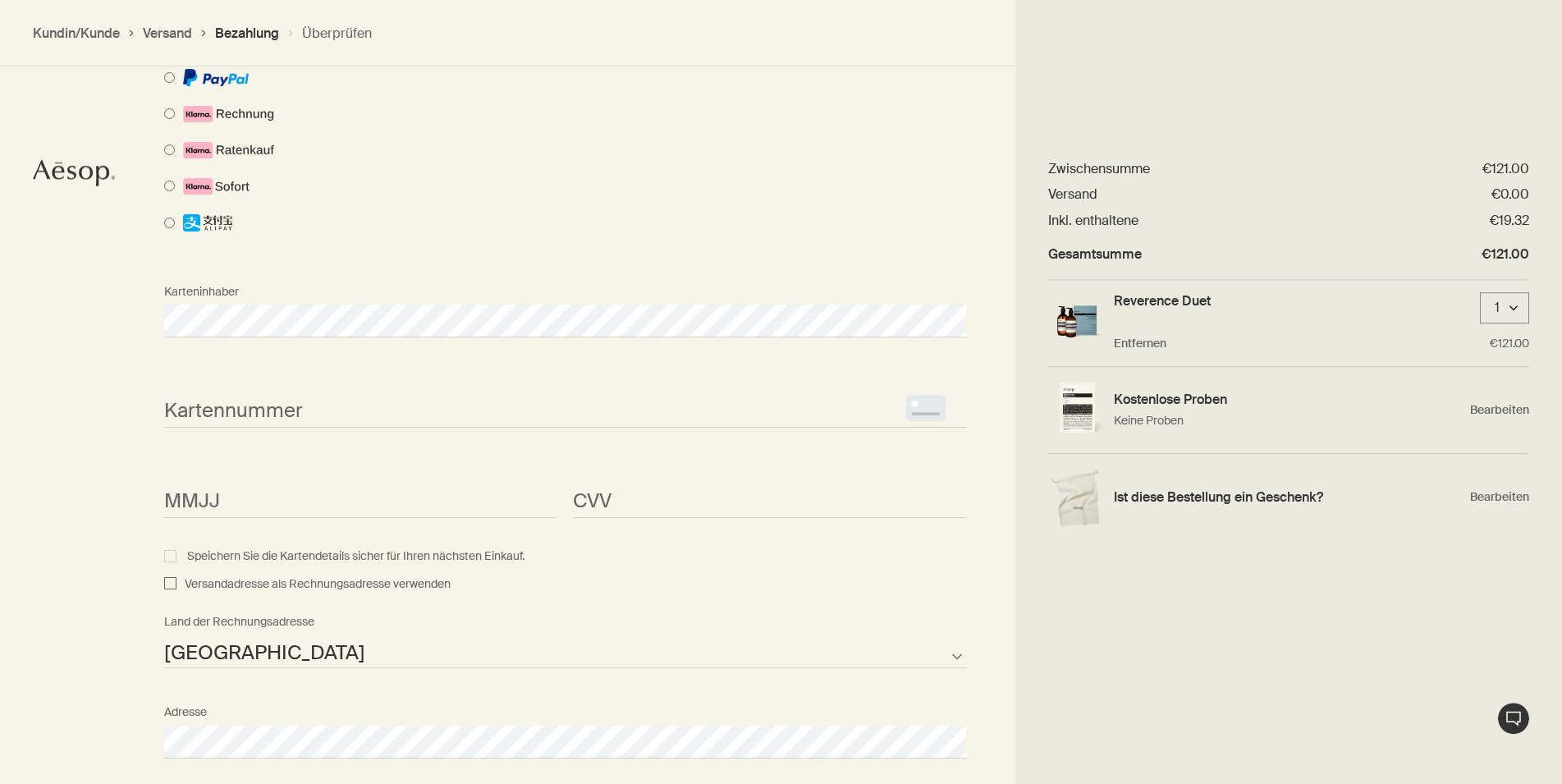
scroll to position [1073, 0]
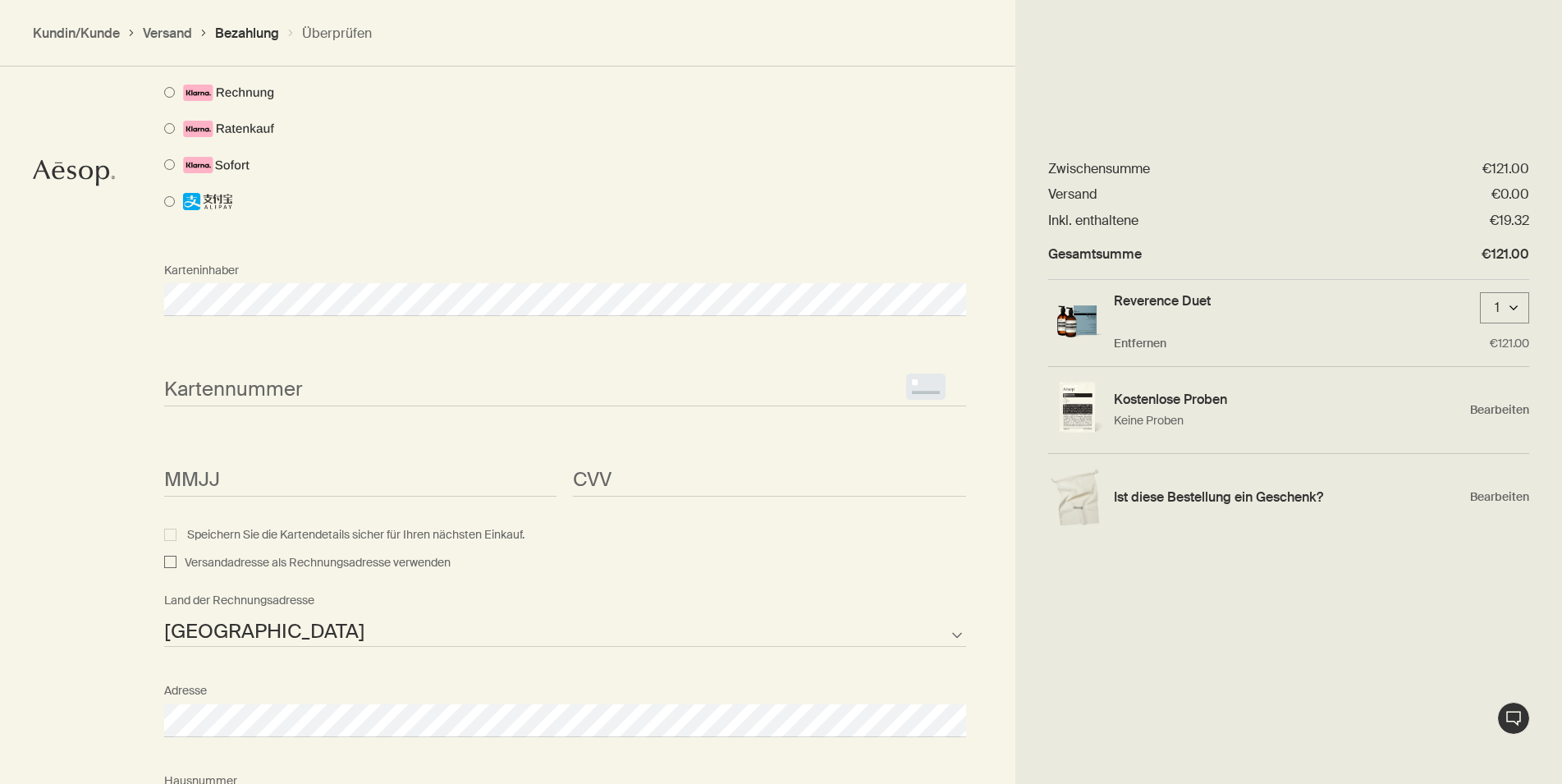
click at [83, 526] on div "Wie wollen Sie bezahlen? Bezahlung mit Kreditkarte Bezahlung mit Geschenkgutsch…" at bounding box center [781, 551] width 1562 height 1501
drag, startPoint x: 89, startPoint y: 422, endPoint x: 202, endPoint y: 400, distance: 115.1
click at [106, 416] on div "Wie wollen Sie bezahlen? Bezahlung mit Kreditkarte Bezahlung mit Geschenkgutsch…" at bounding box center [781, 551] width 1562 height 1501
click at [55, 483] on div "Wie wollen Sie bezahlen? Bezahlung mit Kreditkarte Bezahlung mit Geschenkgutsch…" at bounding box center [781, 551] width 1562 height 1501
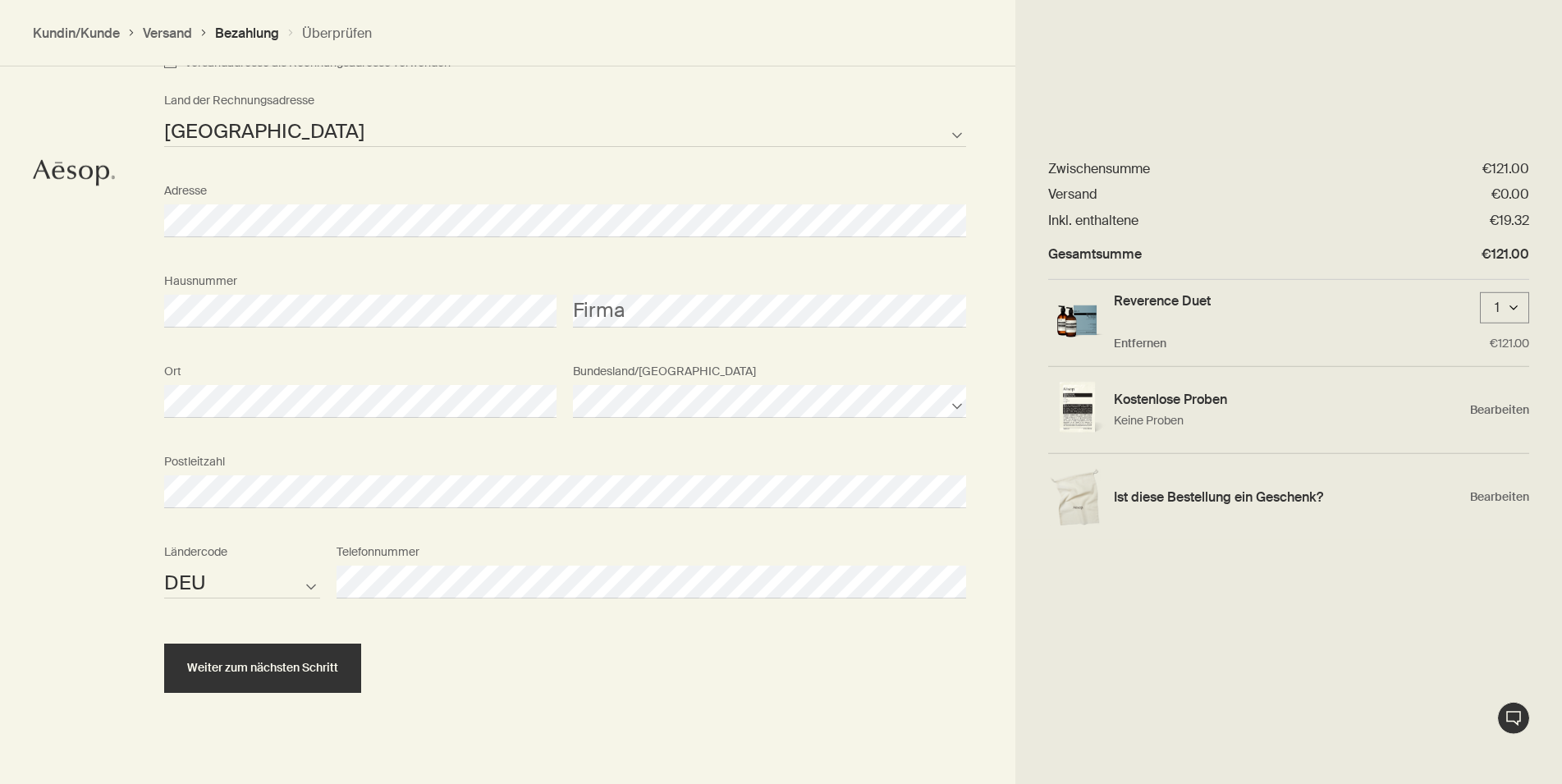
scroll to position [1575, 0]
click at [293, 663] on span "Weiter zum nächsten Schritt" at bounding box center [262, 665] width 151 height 12
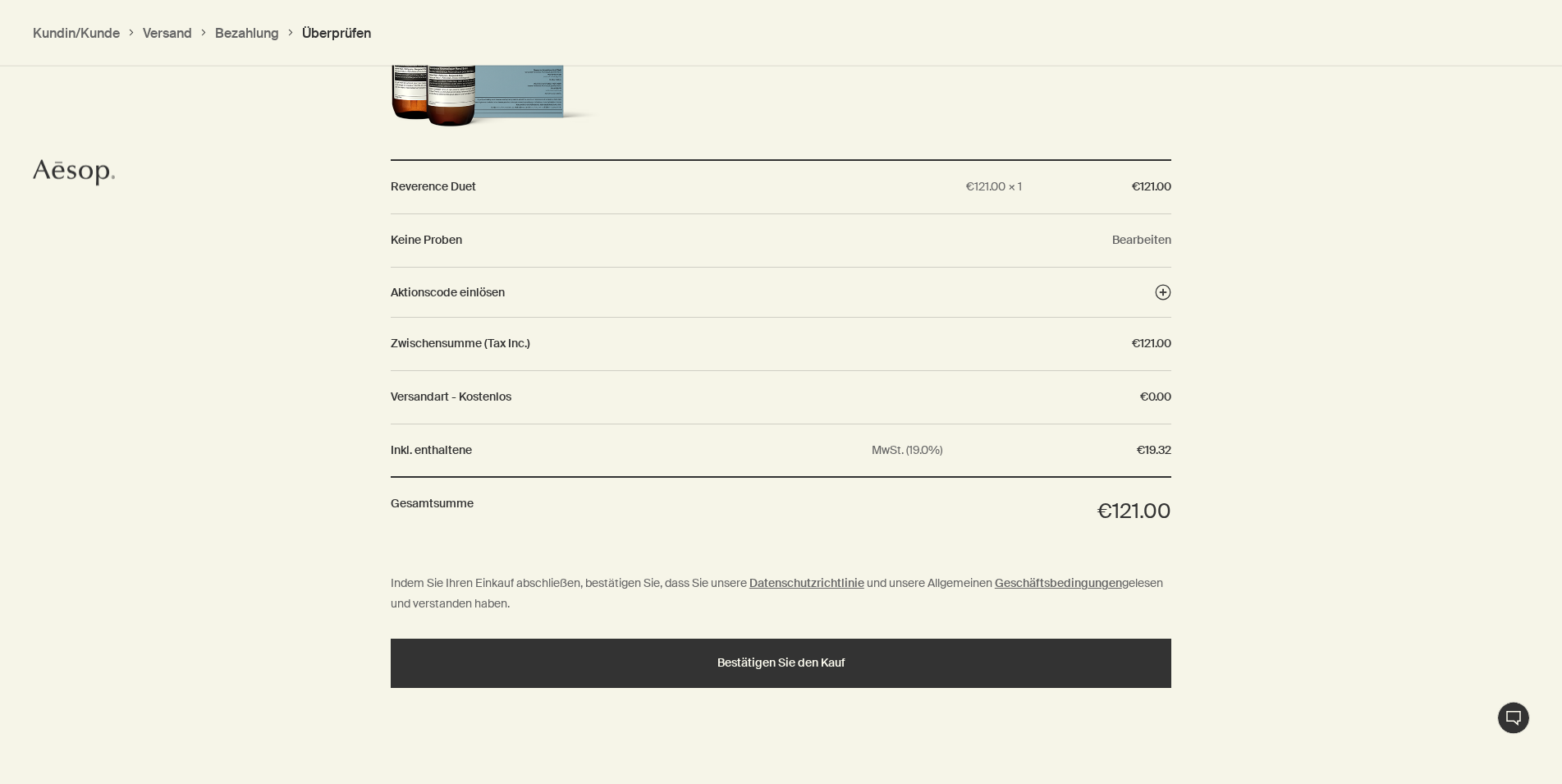
scroll to position [1380, 0]
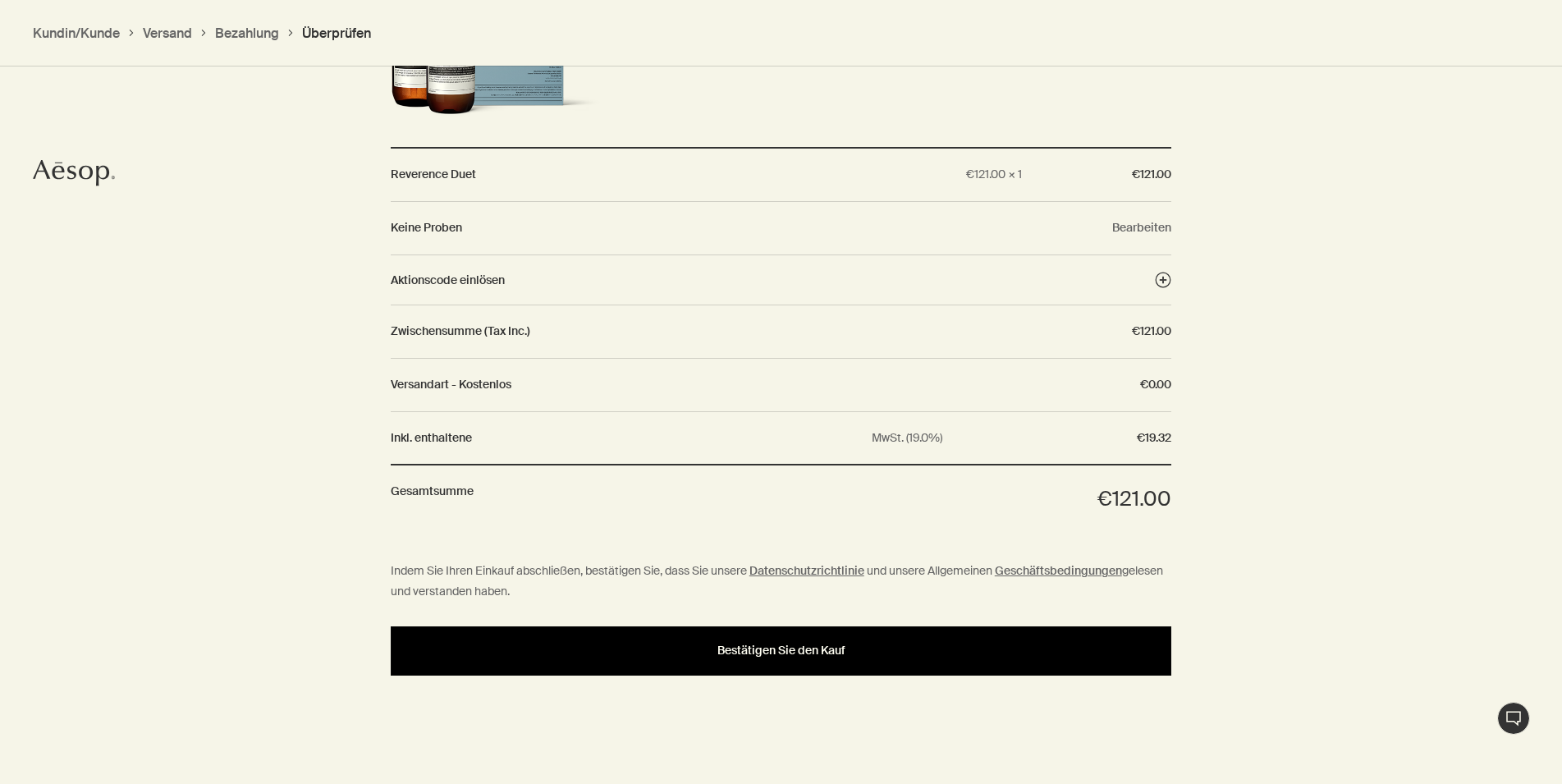
click at [694, 644] on div "Bestätigen Sie den Kauf" at bounding box center [781, 650] width 742 height 12
